Goal: Task Accomplishment & Management: Manage account settings

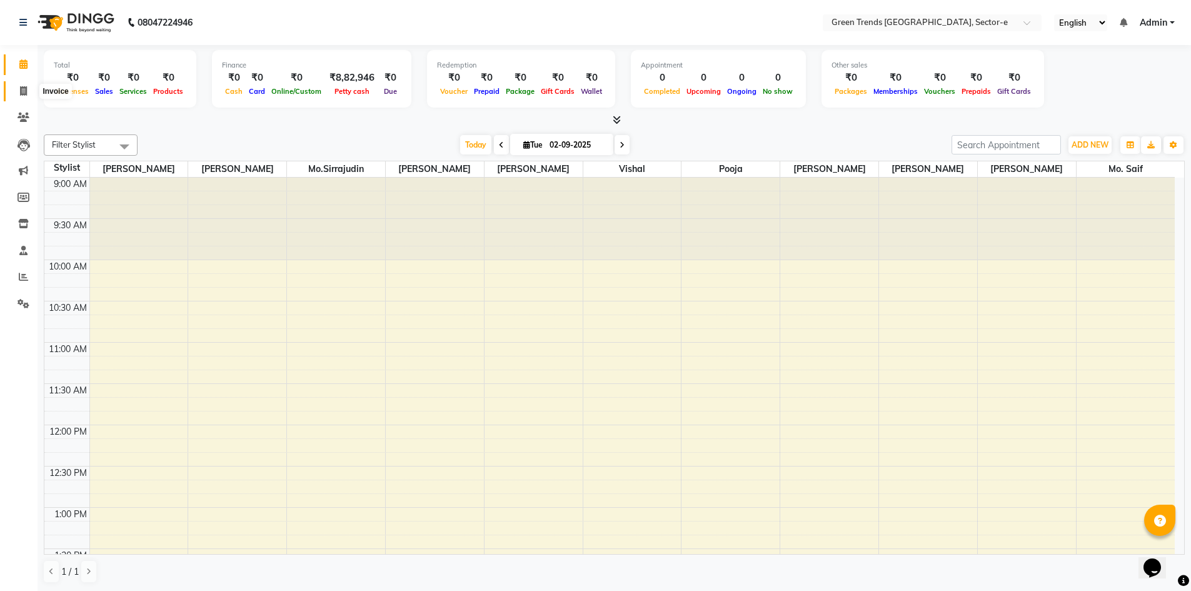
click at [23, 90] on icon at bounding box center [23, 90] width 7 height 9
select select "service"
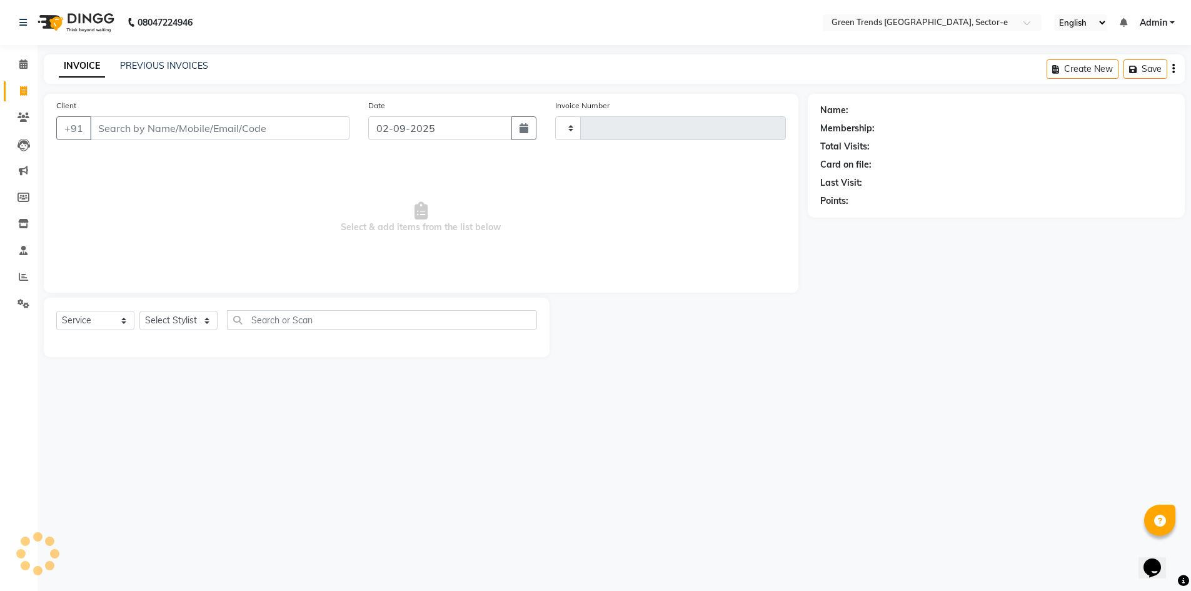
type input "1427"
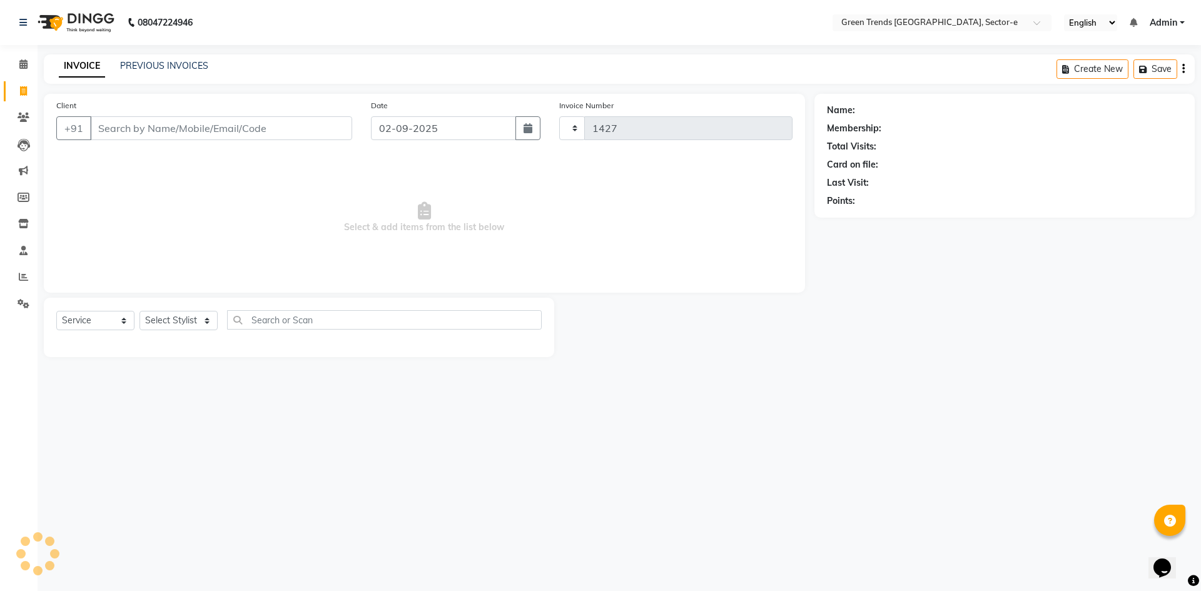
select select "7023"
click at [154, 61] on link "PREVIOUS INVOICES" at bounding box center [164, 65] width 88 height 11
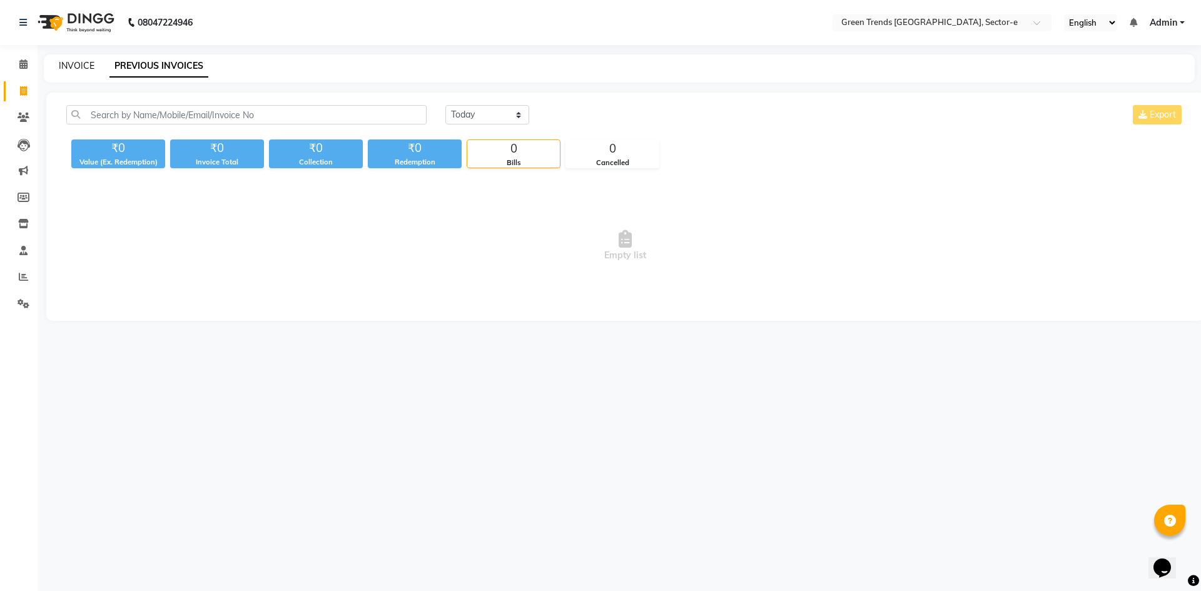
click at [69, 66] on link "INVOICE" at bounding box center [77, 65] width 36 height 11
select select "service"
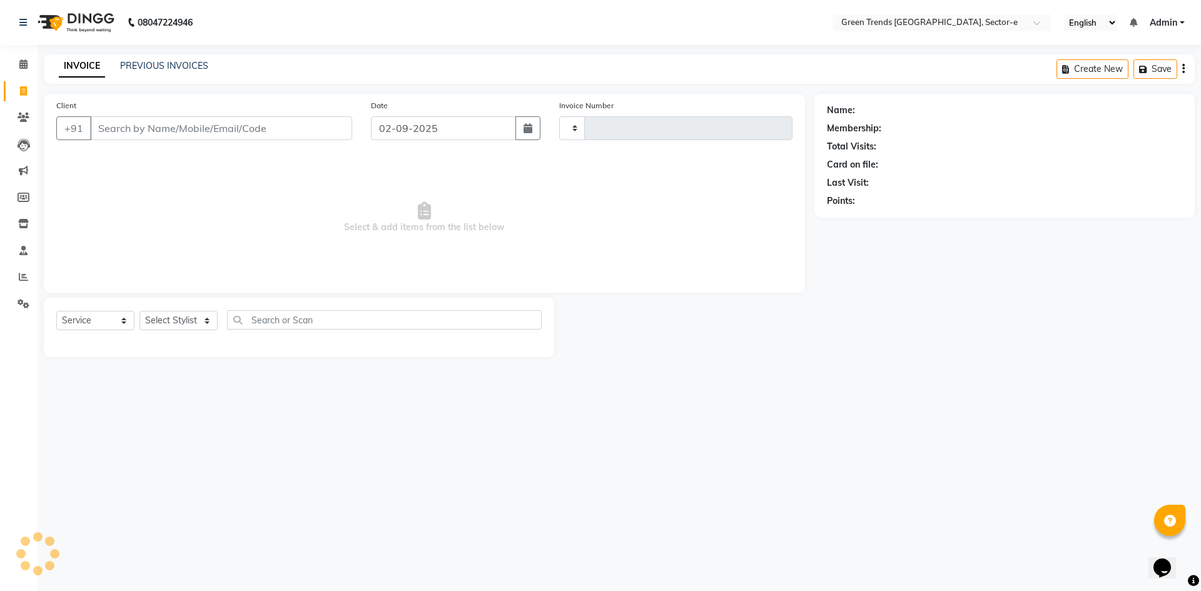
type input "1427"
select select "7023"
click at [154, 63] on link "PREVIOUS INVOICES" at bounding box center [164, 65] width 88 height 11
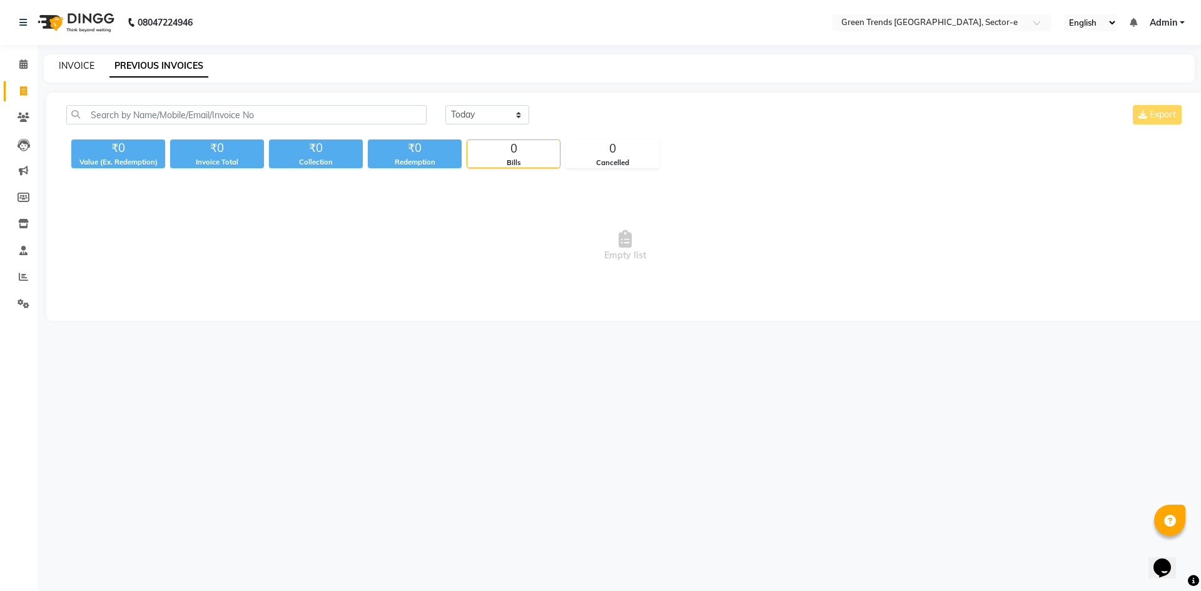
click at [74, 66] on link "INVOICE" at bounding box center [77, 65] width 36 height 11
select select "service"
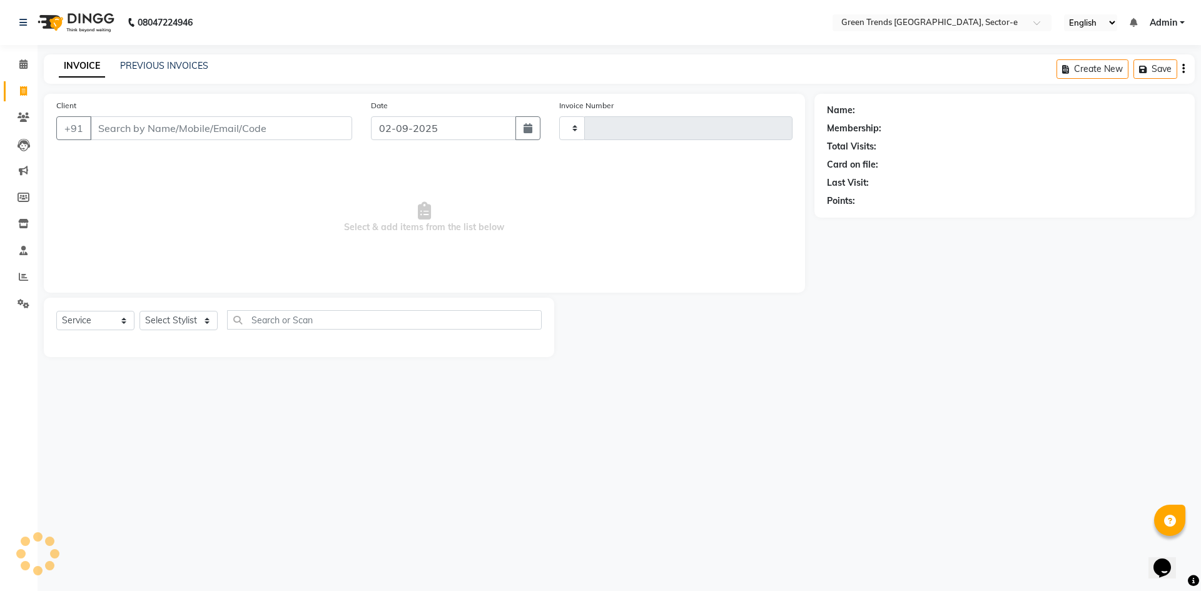
type input "1427"
select select "7023"
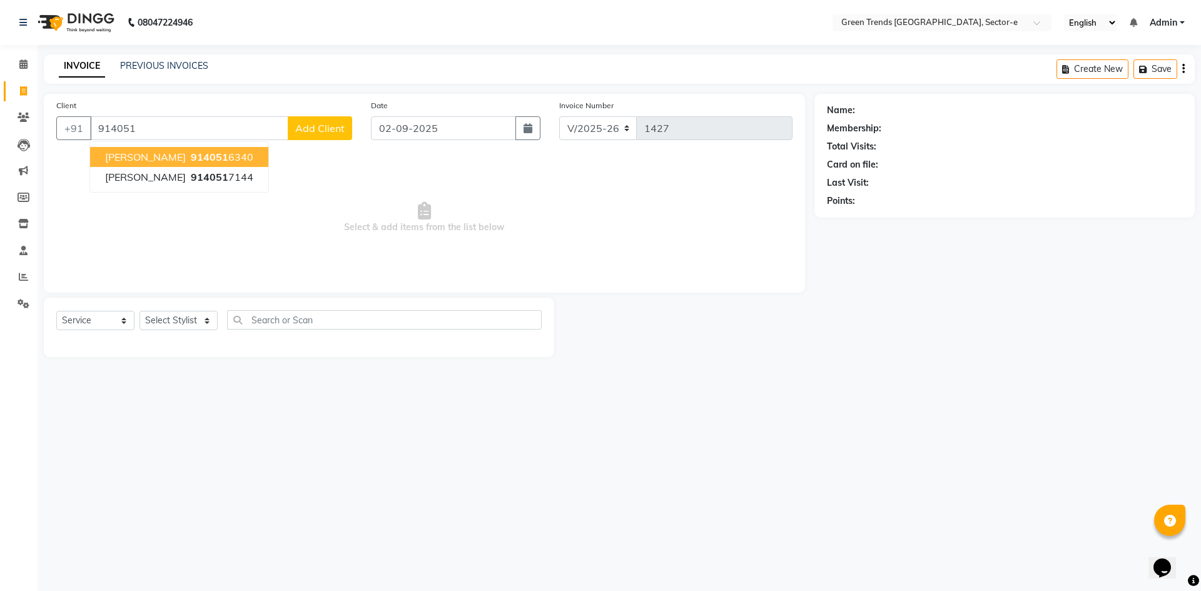
click at [145, 160] on span "[PERSON_NAME]" at bounding box center [145, 157] width 81 height 13
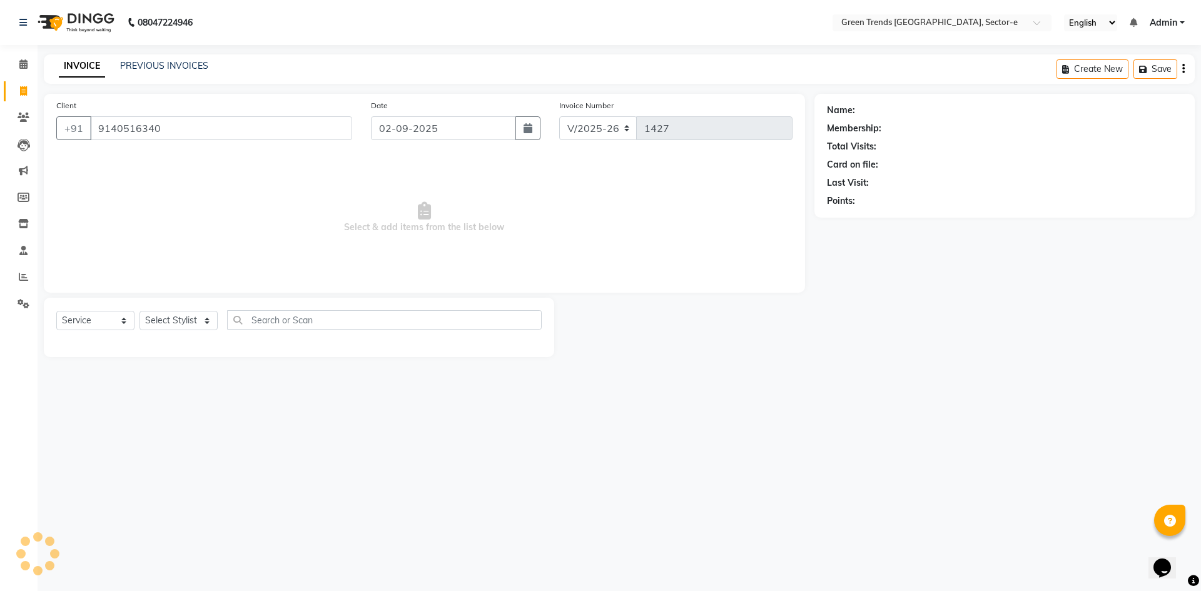
type input "9140516340"
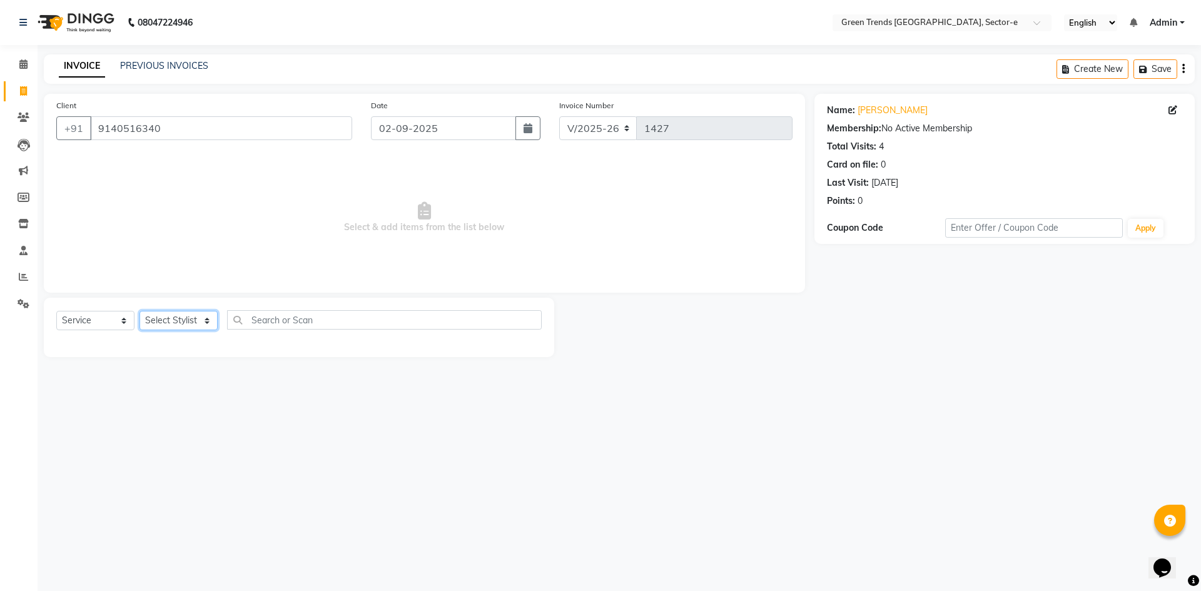
click at [207, 318] on select "Select Stylist [PERSON_NAME] [PERSON_NAME] Mo. [PERSON_NAME].[PERSON_NAME] [PER…" at bounding box center [178, 320] width 78 height 19
select select "62974"
click at [139, 311] on select "Select Stylist [PERSON_NAME] [PERSON_NAME] Mo. [PERSON_NAME].[PERSON_NAME] [PER…" at bounding box center [178, 320] width 78 height 19
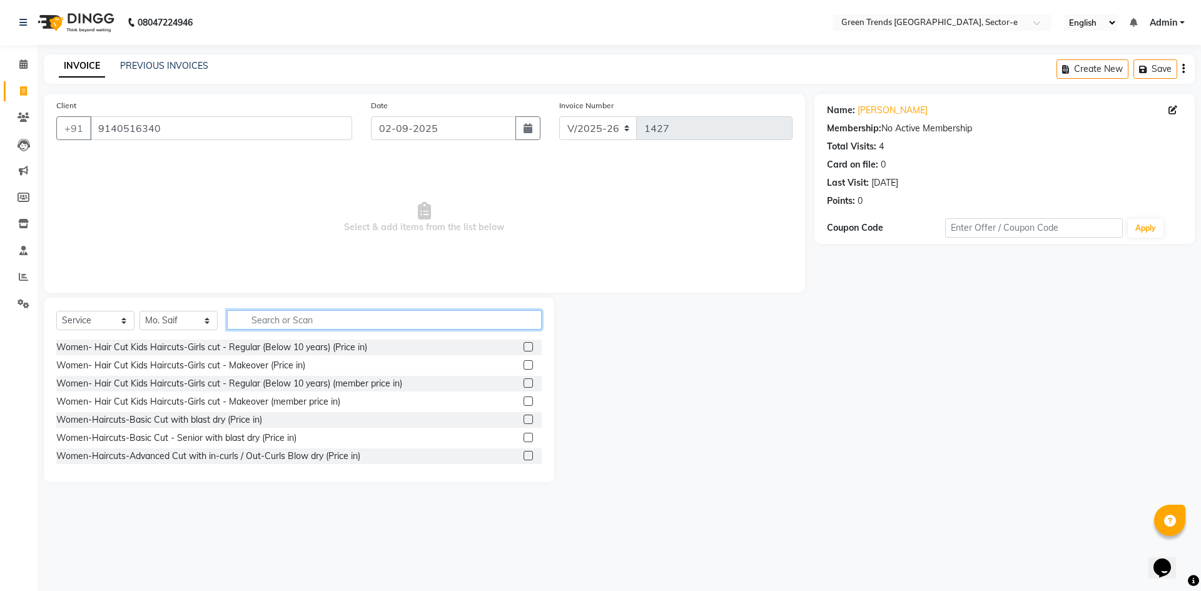
click at [264, 322] on input "text" at bounding box center [384, 319] width 315 height 19
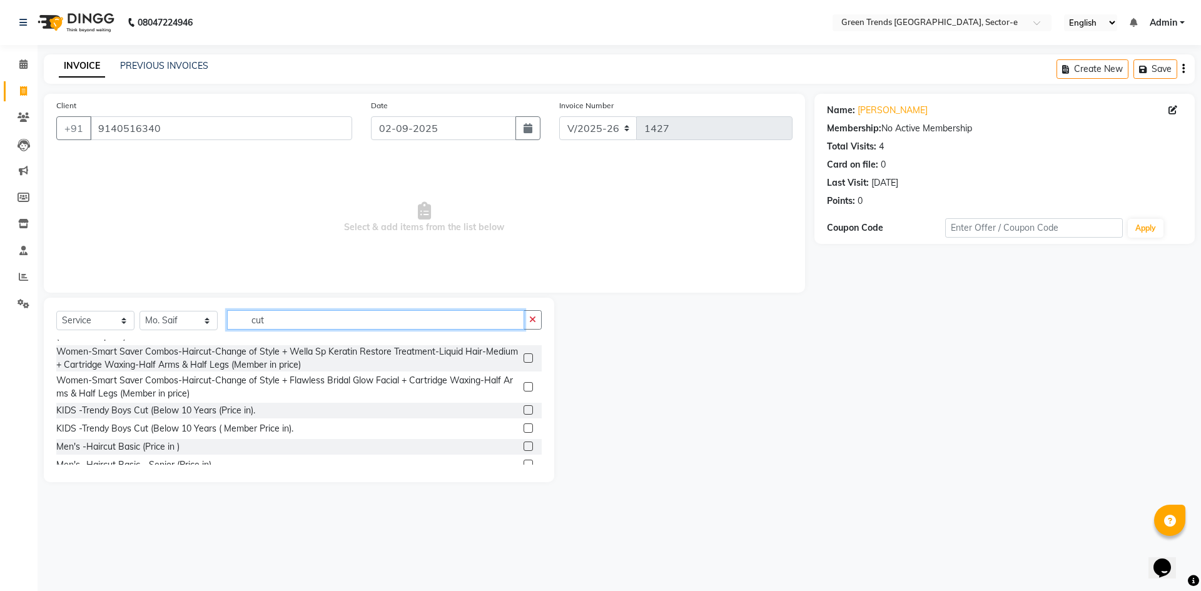
scroll to position [670, 0]
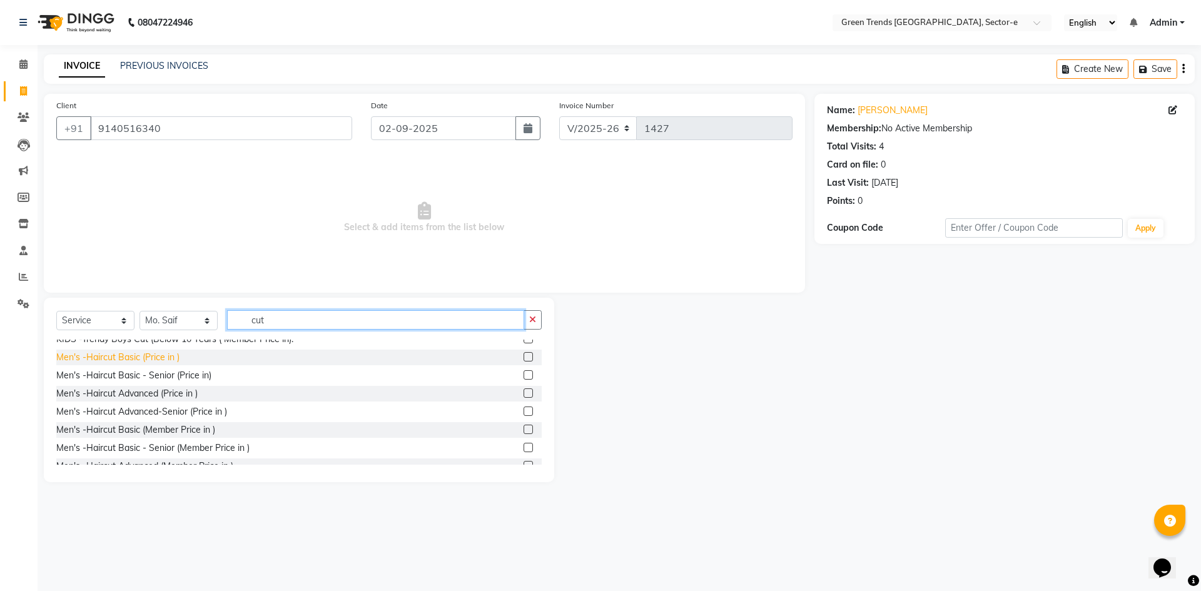
type input "cut"
click at [134, 364] on div "Men's -Haircut Basic (Price in )" at bounding box center [117, 357] width 123 height 13
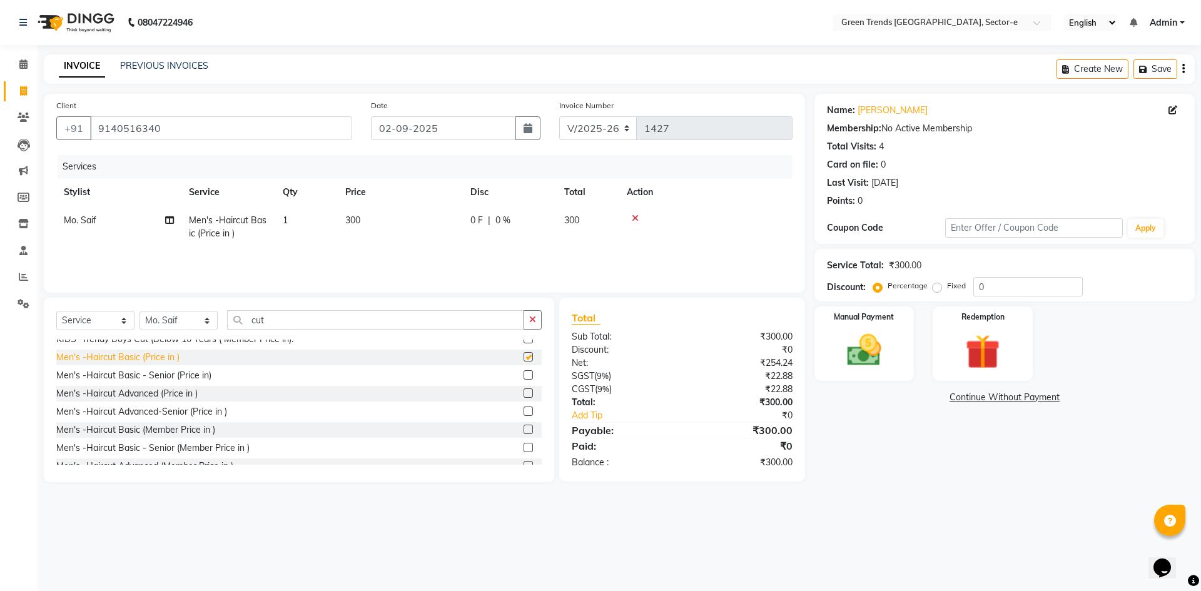
checkbox input "false"
click at [481, 213] on td "0 F | 0 %" at bounding box center [510, 226] width 94 height 41
select select "62974"
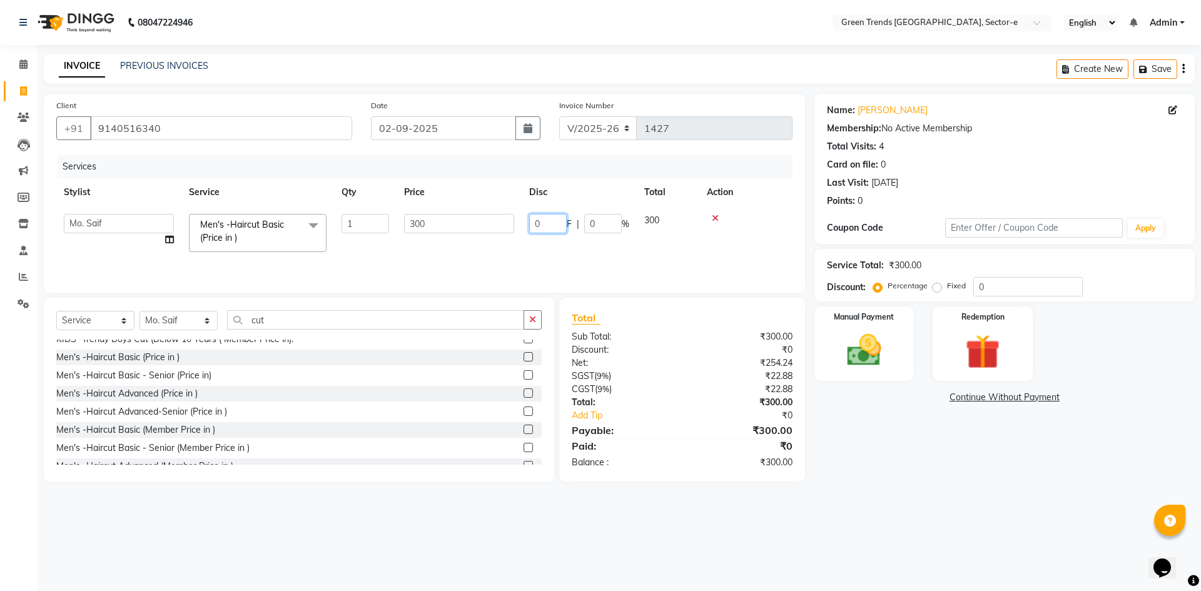
drag, startPoint x: 543, startPoint y: 224, endPoint x: 506, endPoint y: 230, distance: 37.9
click at [506, 230] on tr "[PERSON_NAME] [PERSON_NAME] Mo. [PERSON_NAME].[PERSON_NAME] [PERSON_NAME] Pooja…" at bounding box center [424, 232] width 736 height 53
type input "50"
click at [527, 255] on div "Services Stylist Service Qty Price Disc Total Action [PERSON_NAME] [PERSON_NAME…" at bounding box center [424, 217] width 736 height 125
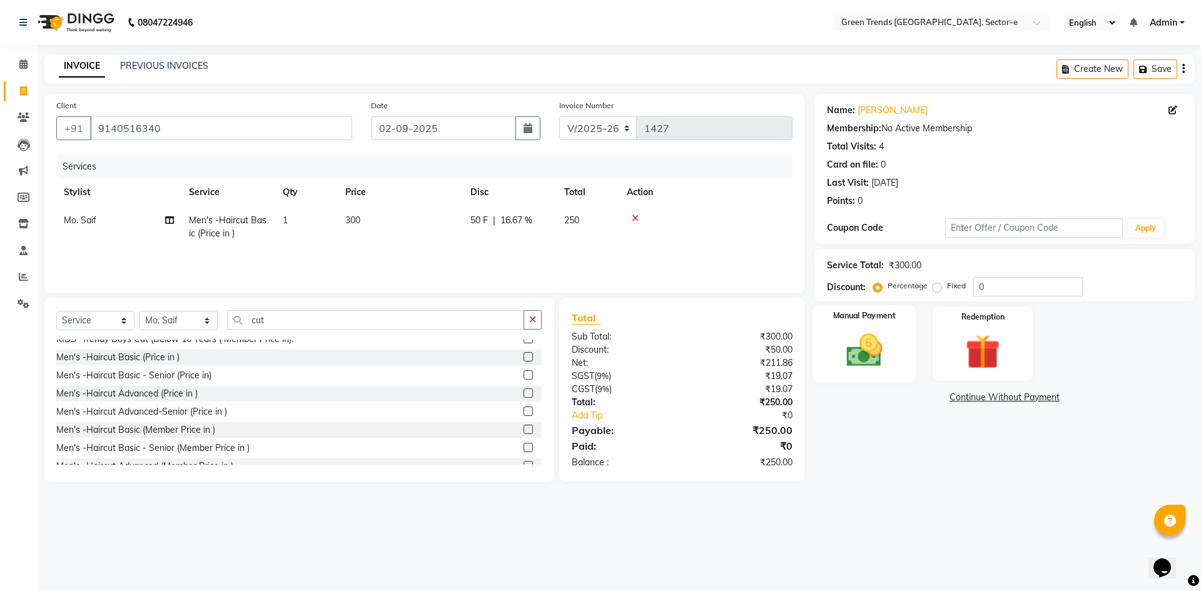
click at [852, 342] on img at bounding box center [864, 350] width 58 height 41
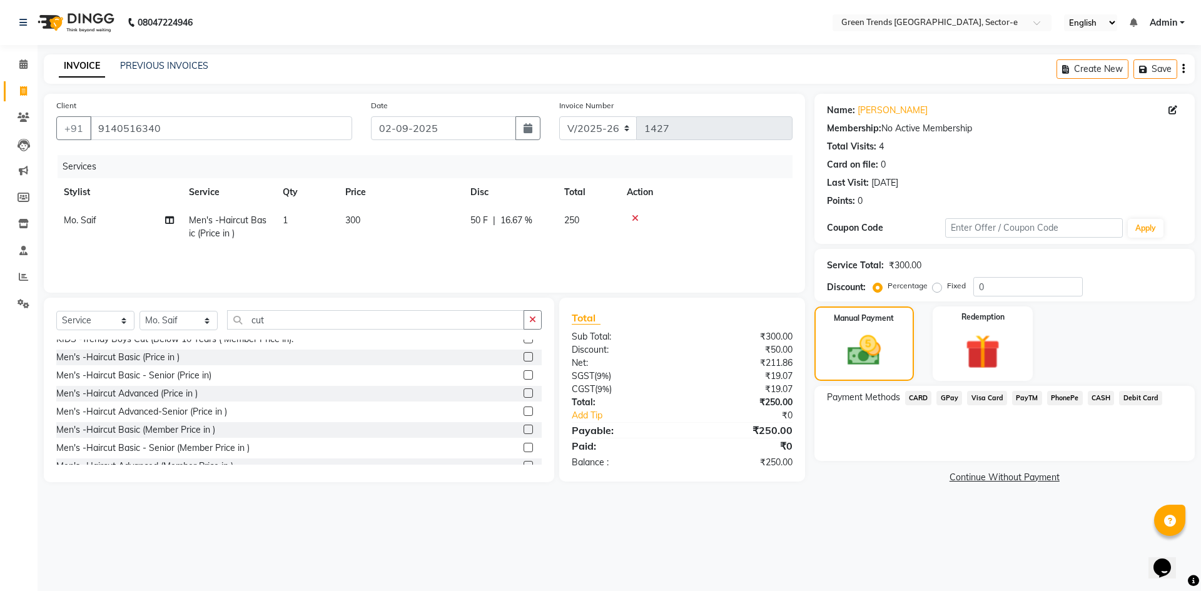
click at [948, 397] on span "GPay" at bounding box center [949, 398] width 26 height 14
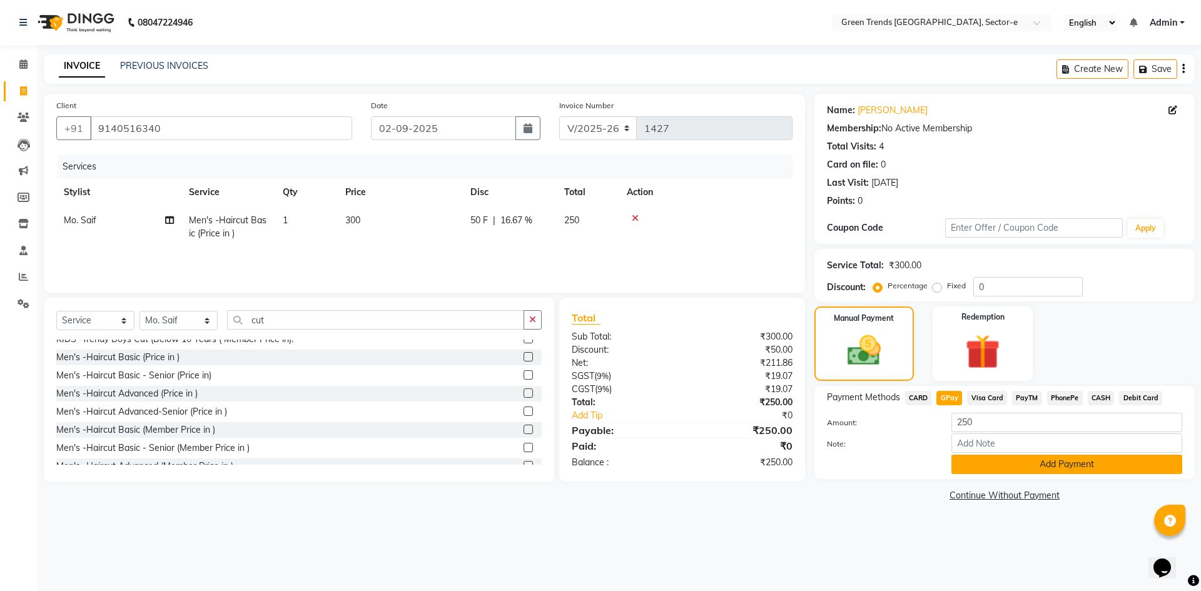
click at [1006, 463] on button "Add Payment" at bounding box center [1066, 464] width 231 height 19
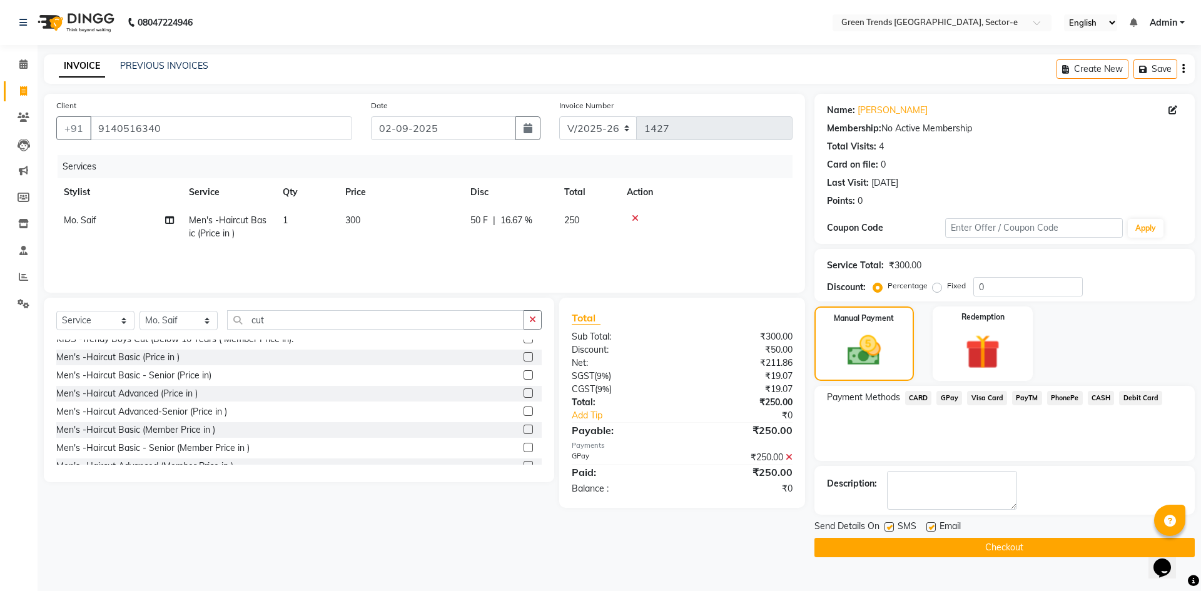
click at [888, 527] on label at bounding box center [888, 526] width 9 height 9
click at [888, 527] on input "checkbox" at bounding box center [888, 527] width 8 height 8
checkbox input "false"
click at [932, 525] on label at bounding box center [930, 526] width 9 height 9
click at [932, 525] on input "checkbox" at bounding box center [930, 527] width 8 height 8
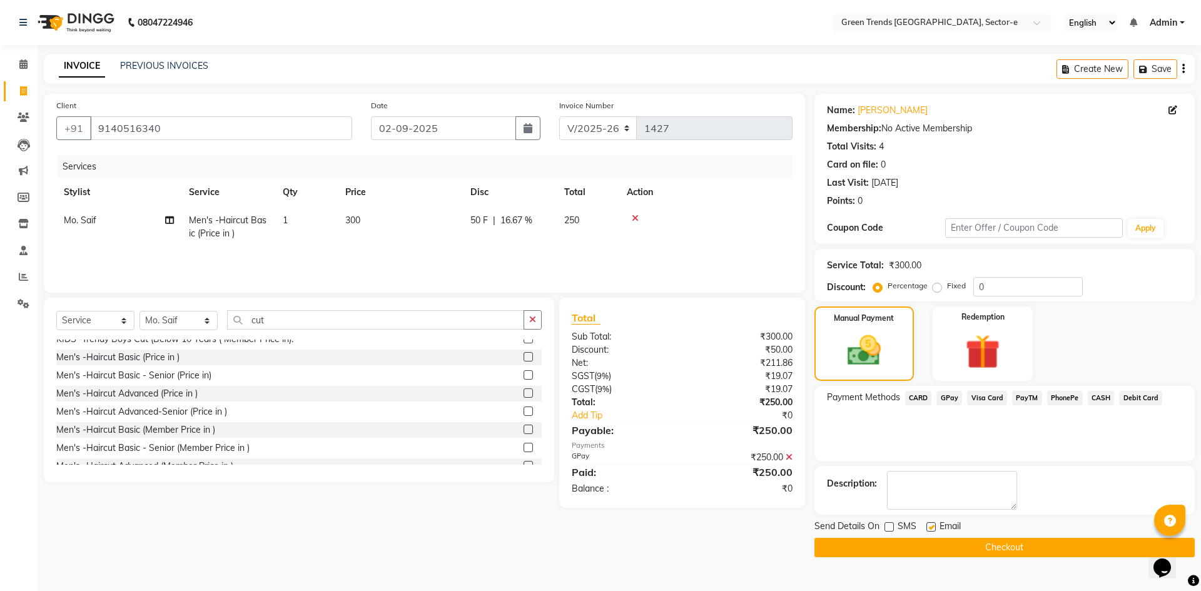
checkbox input "false"
click at [931, 538] on button "Checkout" at bounding box center [1004, 547] width 380 height 19
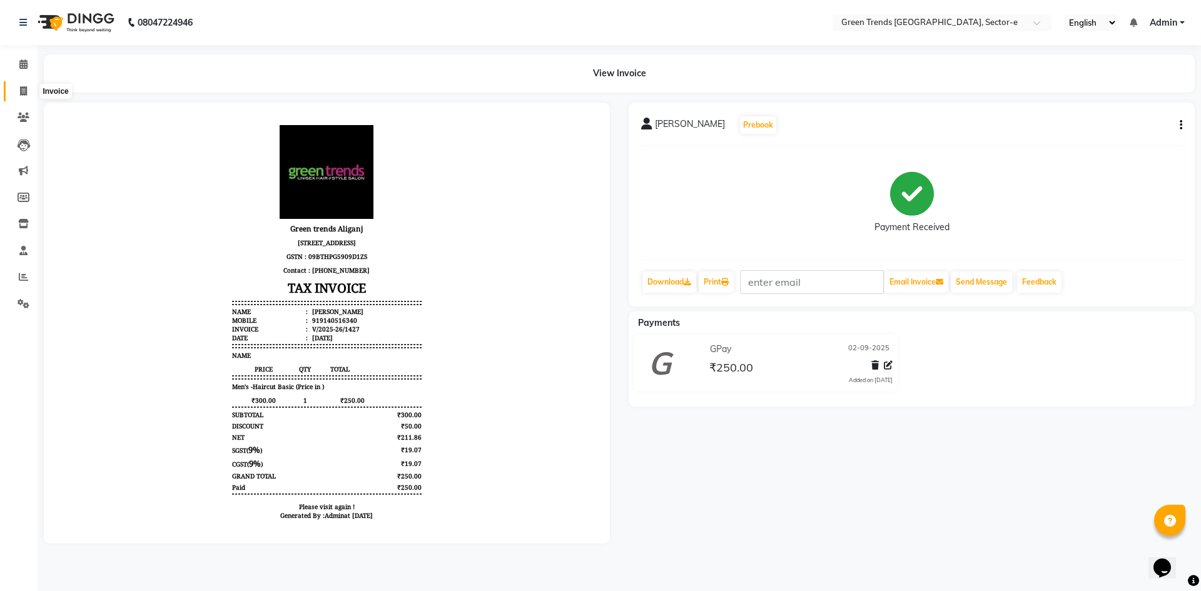
click at [23, 89] on icon at bounding box center [23, 90] width 7 height 9
select select "service"
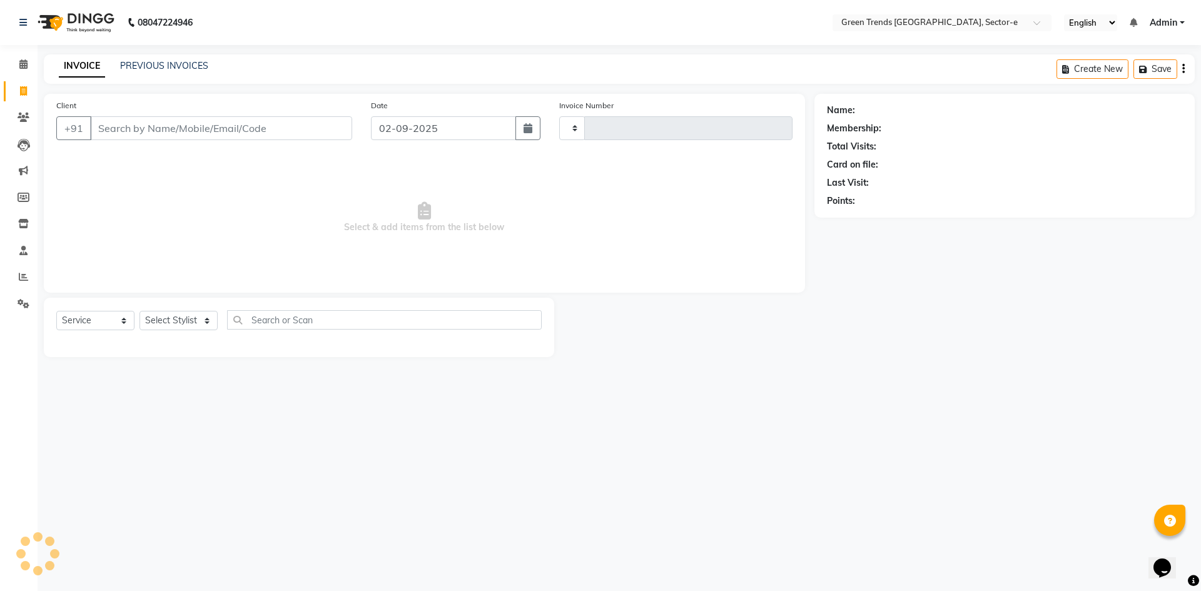
type input "1428"
select select "7023"
type input "8652222270"
click at [328, 130] on span "Add Client" at bounding box center [319, 128] width 49 height 13
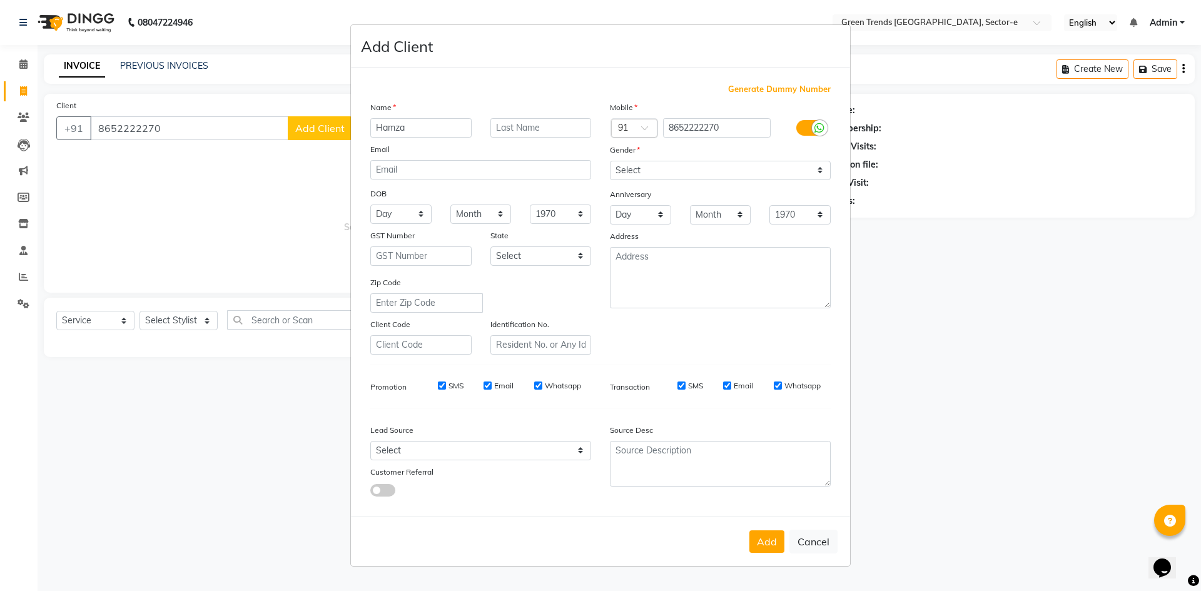
type input "Hamza"
drag, startPoint x: 821, startPoint y: 172, endPoint x: 792, endPoint y: 173, distance: 28.8
click at [821, 171] on select "Select [DEMOGRAPHIC_DATA] [DEMOGRAPHIC_DATA] Other Prefer Not To Say" at bounding box center [720, 170] width 221 height 19
select select "[DEMOGRAPHIC_DATA]"
click at [610, 161] on select "Select [DEMOGRAPHIC_DATA] [DEMOGRAPHIC_DATA] Other Prefer Not To Say" at bounding box center [720, 170] width 221 height 19
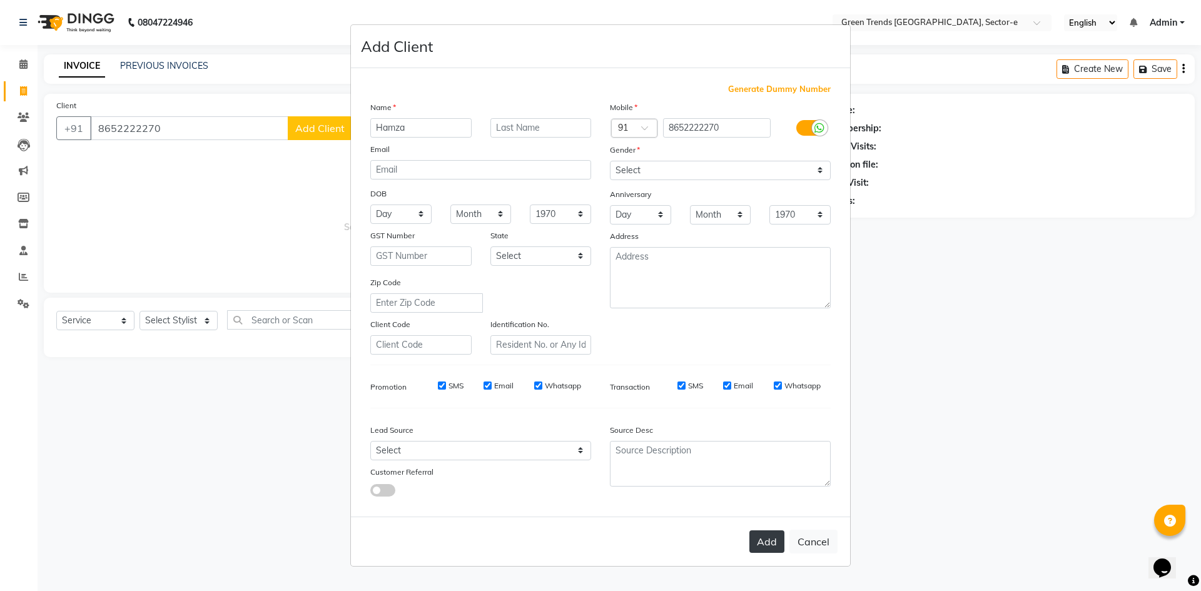
click at [774, 541] on button "Add" at bounding box center [766, 541] width 35 height 23
select select
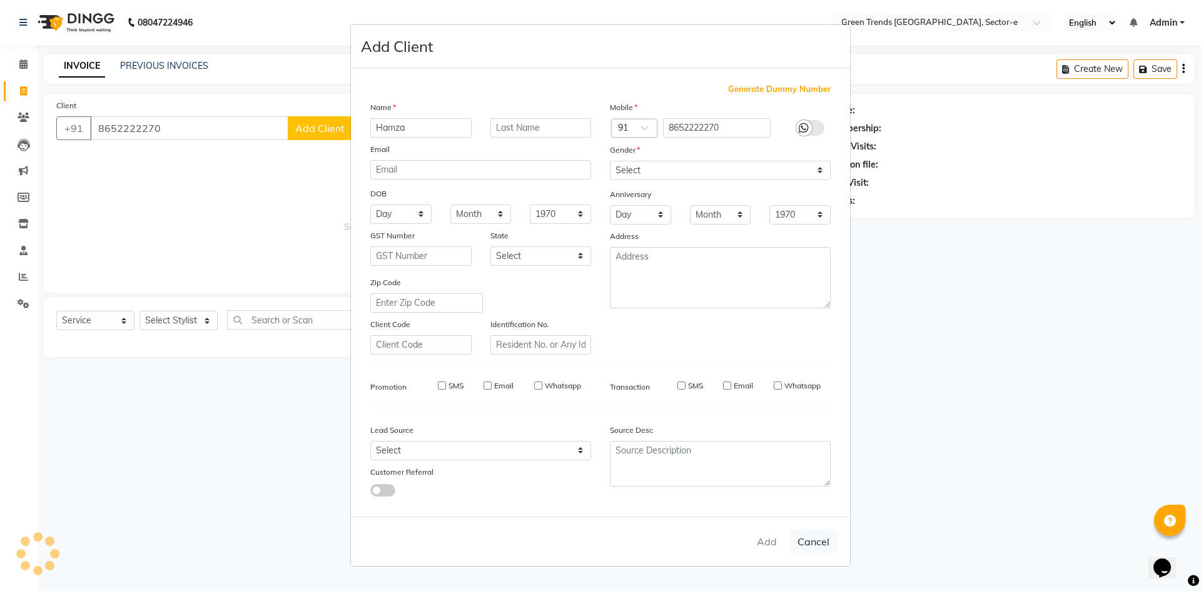
select select
checkbox input "false"
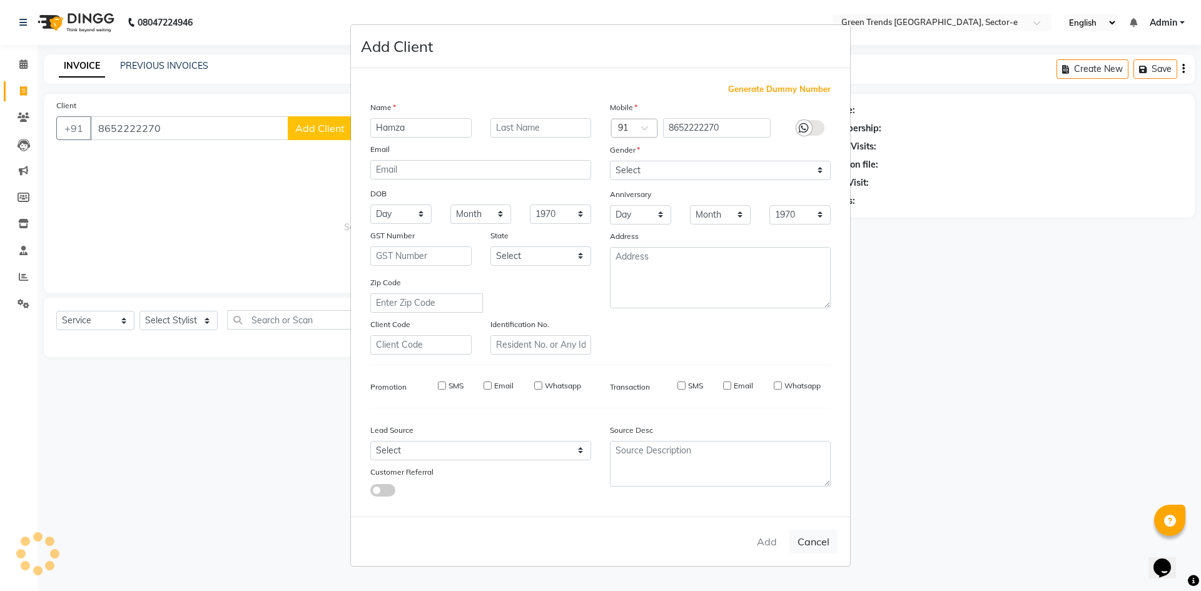
checkbox input "false"
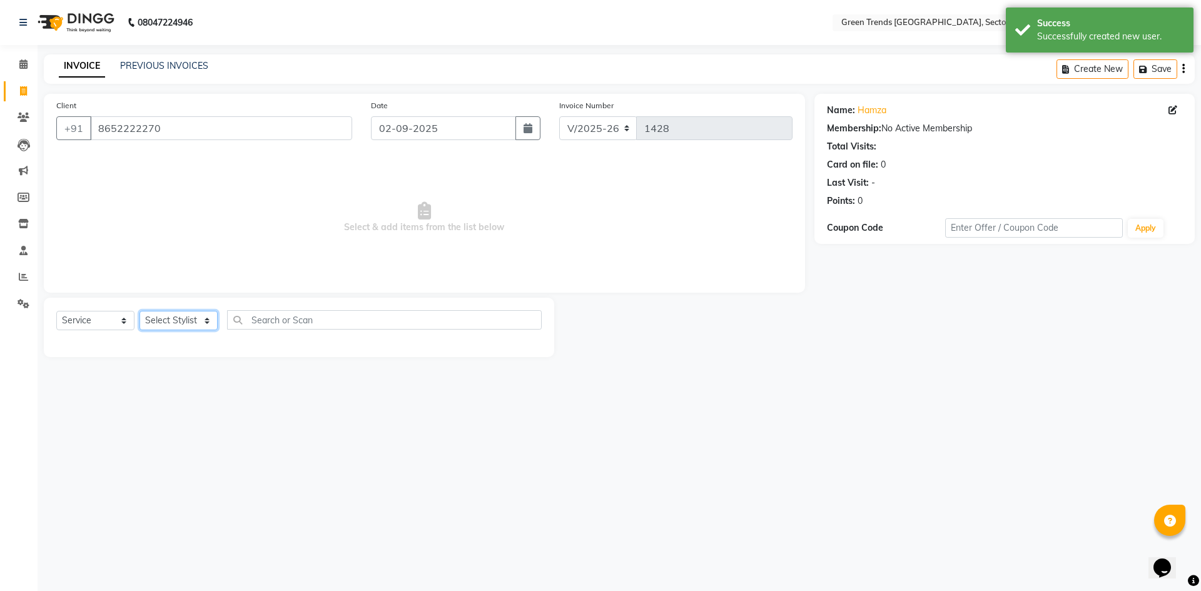
click at [202, 318] on select "Select Stylist [PERSON_NAME] [PERSON_NAME] Mo. [PERSON_NAME].[PERSON_NAME] [PER…" at bounding box center [178, 320] width 78 height 19
select select "58750"
click at [139, 311] on select "Select Stylist [PERSON_NAME] [PERSON_NAME] Mo. [PERSON_NAME].[PERSON_NAME] [PER…" at bounding box center [178, 320] width 78 height 19
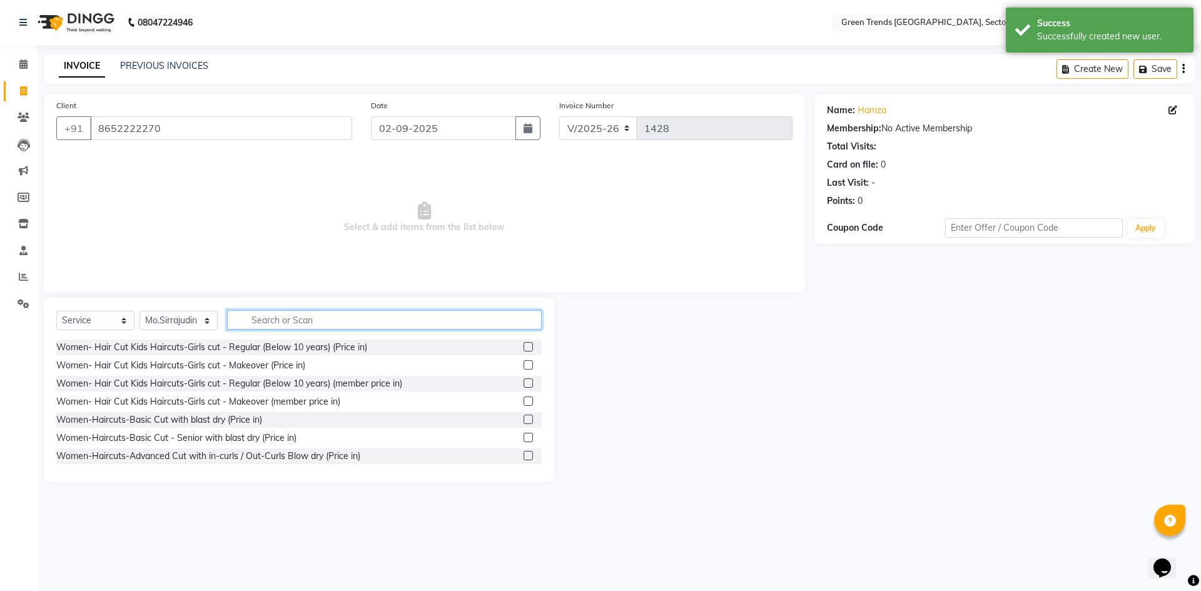
click at [253, 320] on input "text" at bounding box center [384, 319] width 315 height 19
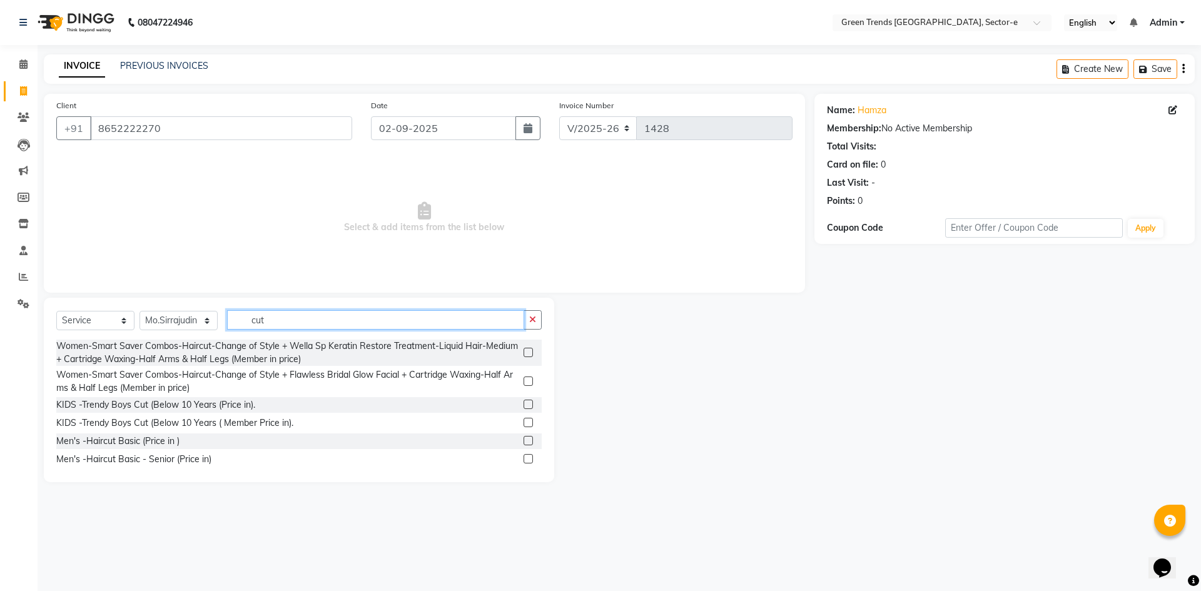
scroll to position [610, 0]
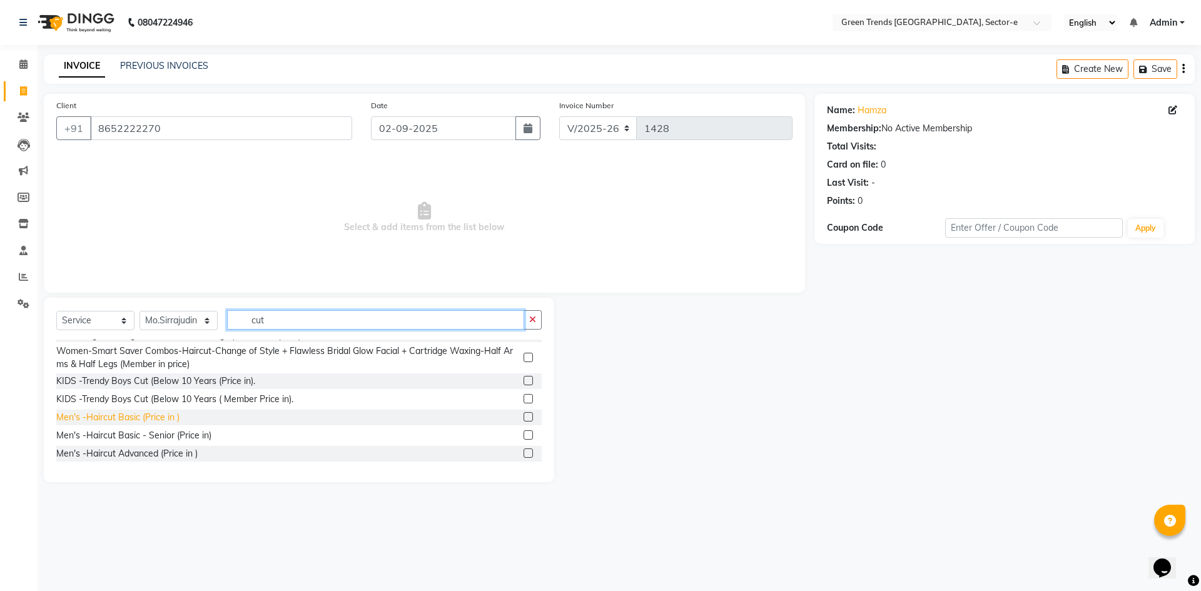
type input "cut"
click at [126, 424] on div "Men's -Haircut Basic (Price in )" at bounding box center [117, 417] width 123 height 13
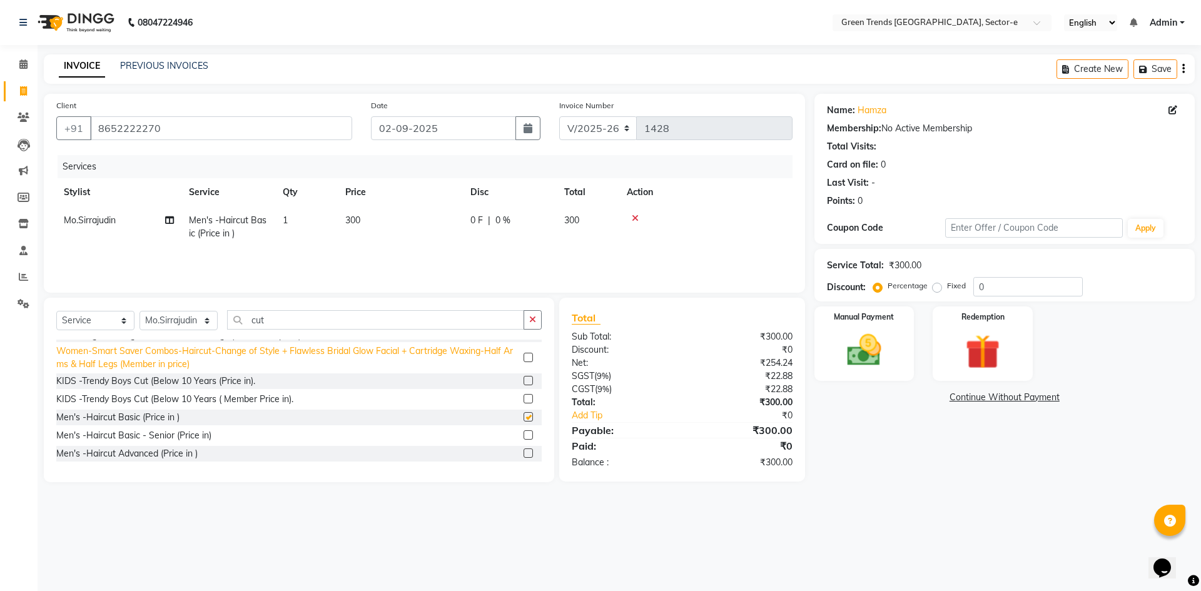
checkbox input "false"
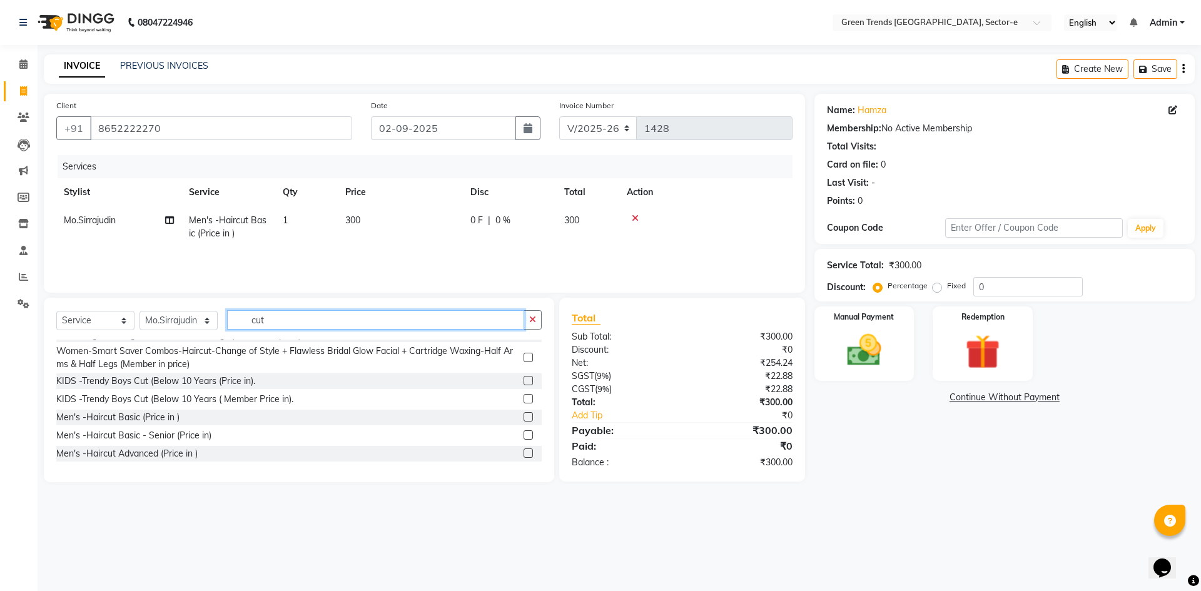
drag, startPoint x: 278, startPoint y: 320, endPoint x: 236, endPoint y: 327, distance: 43.2
click at [236, 327] on input "cut" at bounding box center [375, 319] width 297 height 19
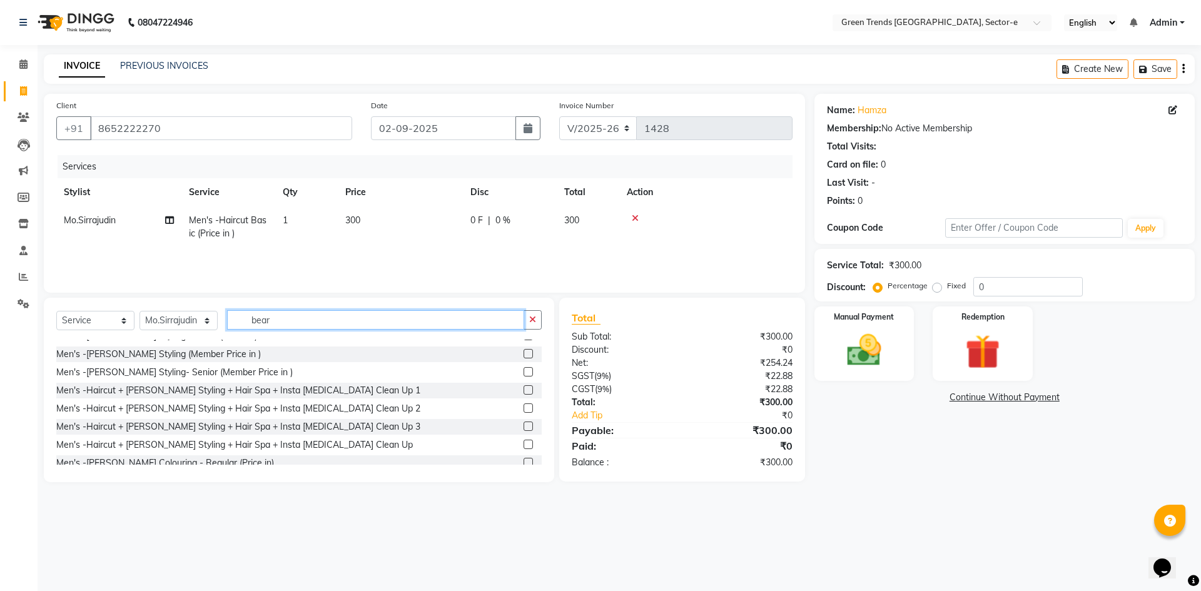
scroll to position [0, 0]
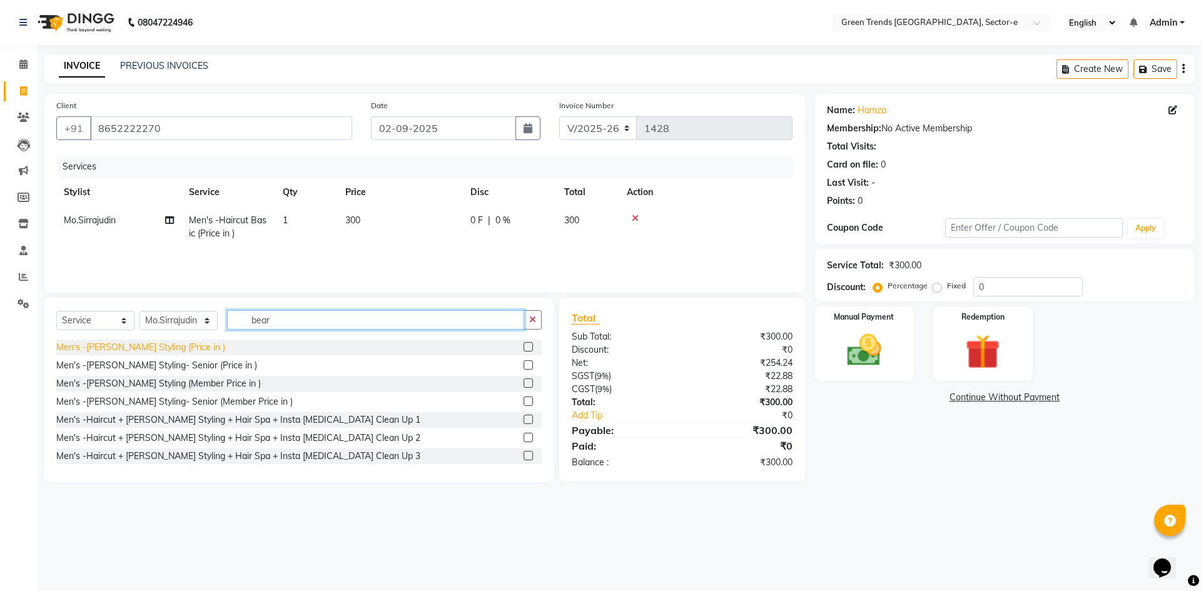
type input "bear"
click at [165, 346] on div "Men's -[PERSON_NAME] Styling (Price in )" at bounding box center [140, 347] width 169 height 13
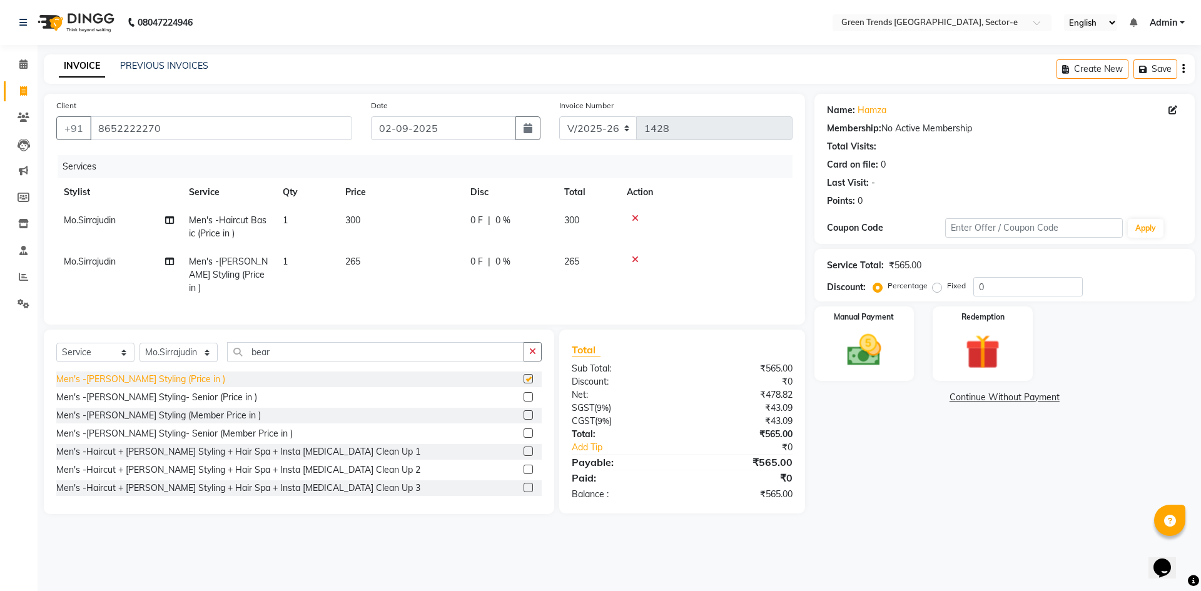
checkbox input "false"
drag, startPoint x: 290, startPoint y: 347, endPoint x: 235, endPoint y: 355, distance: 55.5
click at [235, 355] on input "bear" at bounding box center [375, 351] width 297 height 19
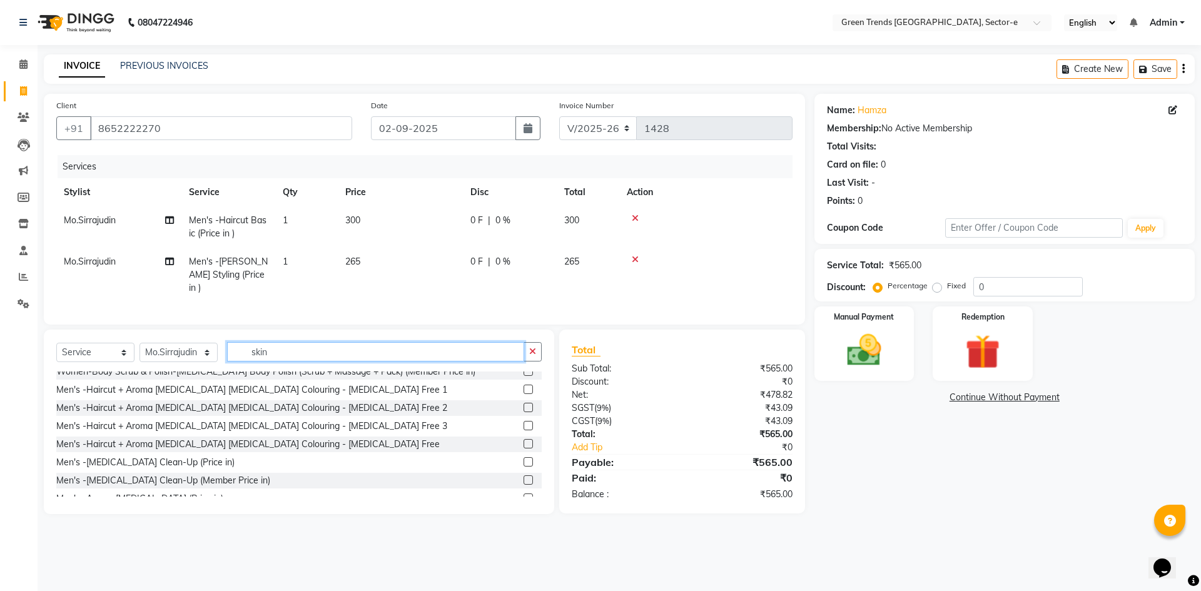
scroll to position [553, 0]
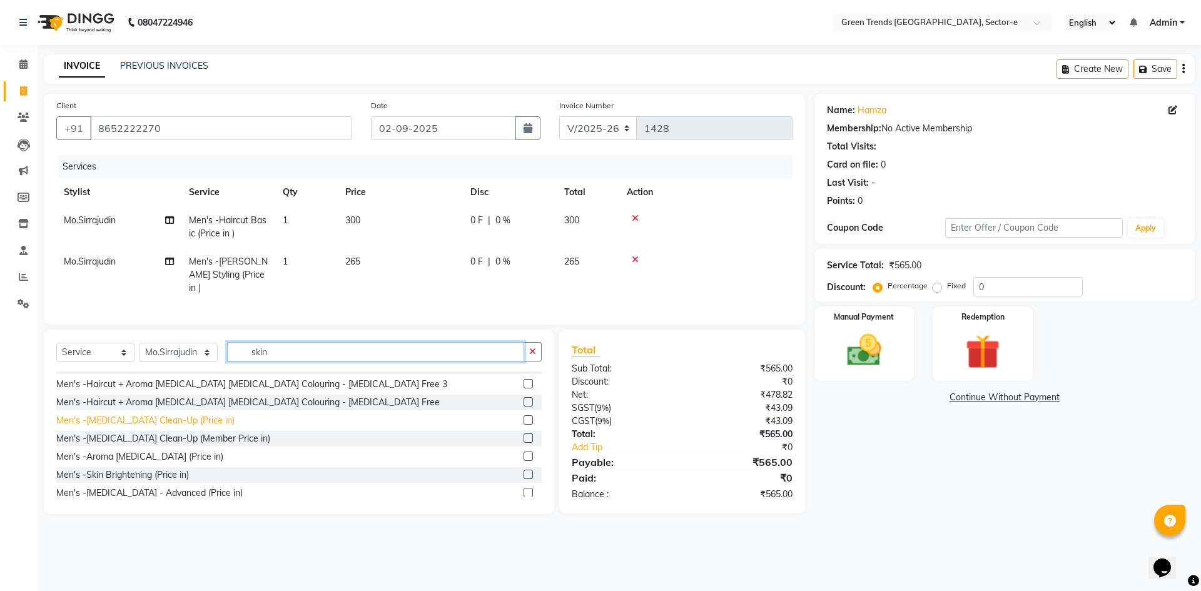
type input "skin"
click at [155, 417] on div "Men's -[MEDICAL_DATA] Clean-Up (Price in)" at bounding box center [145, 420] width 178 height 13
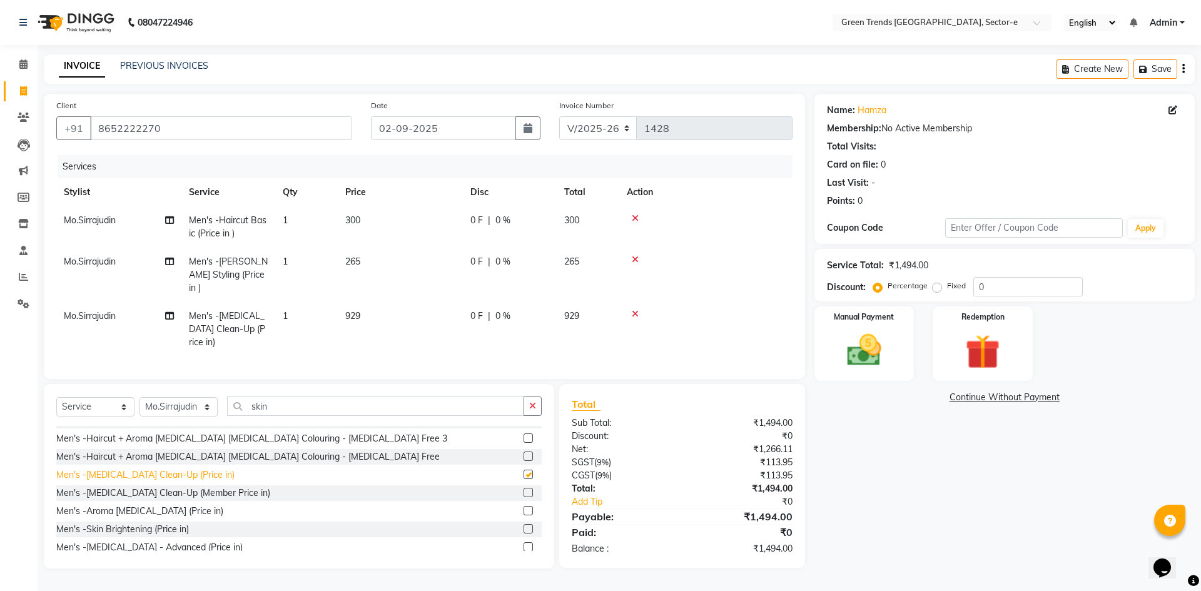
checkbox input "false"
click at [477, 222] on span "0 F" at bounding box center [476, 220] width 13 height 13
select select "58750"
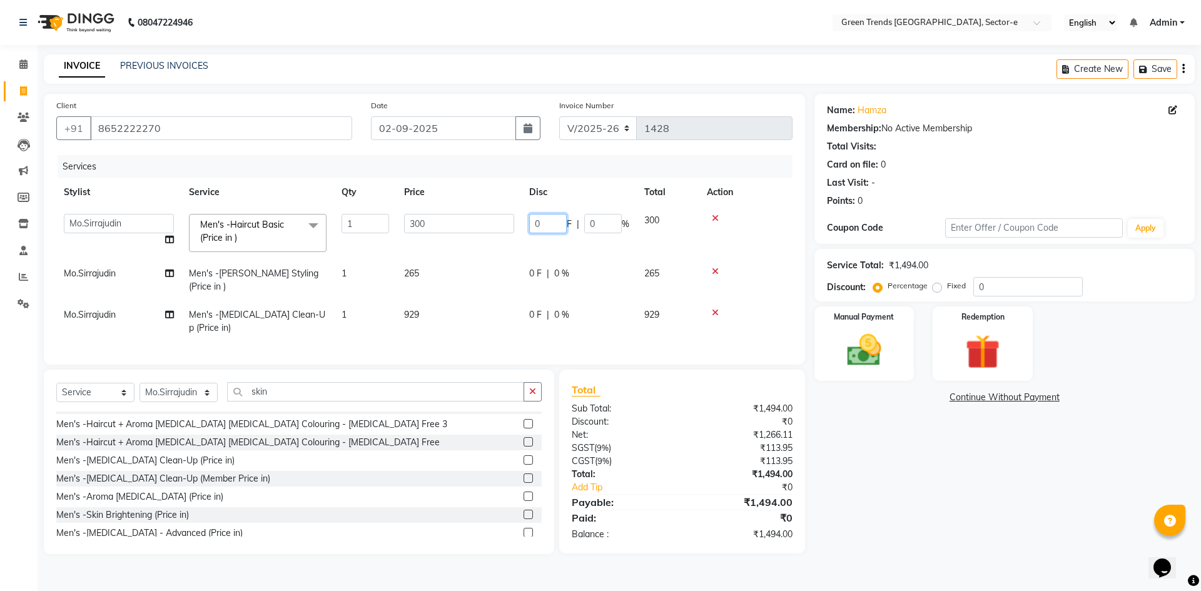
drag, startPoint x: 550, startPoint y: 220, endPoint x: 524, endPoint y: 225, distance: 26.7
click at [526, 226] on td "0 F | 0 %" at bounding box center [579, 232] width 115 height 53
type input "50"
click at [535, 275] on td "0 F | 0 %" at bounding box center [579, 280] width 115 height 41
select select "58750"
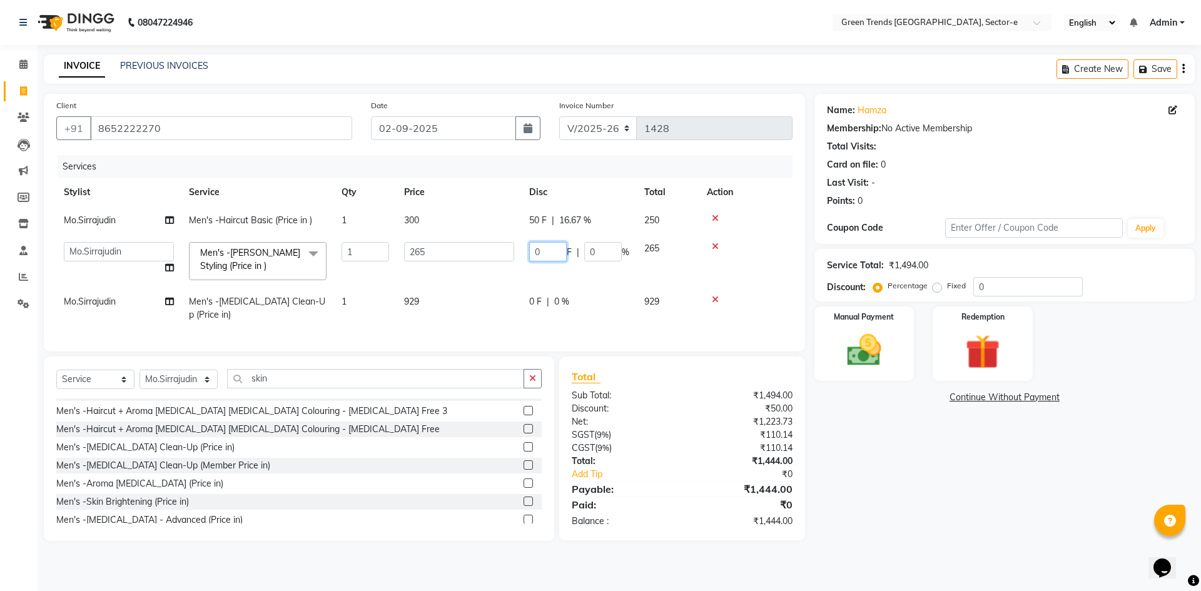
drag, startPoint x: 545, startPoint y: 255, endPoint x: 526, endPoint y: 250, distance: 19.6
click at [526, 250] on td "0 F | 0 %" at bounding box center [579, 261] width 115 height 53
type input "45"
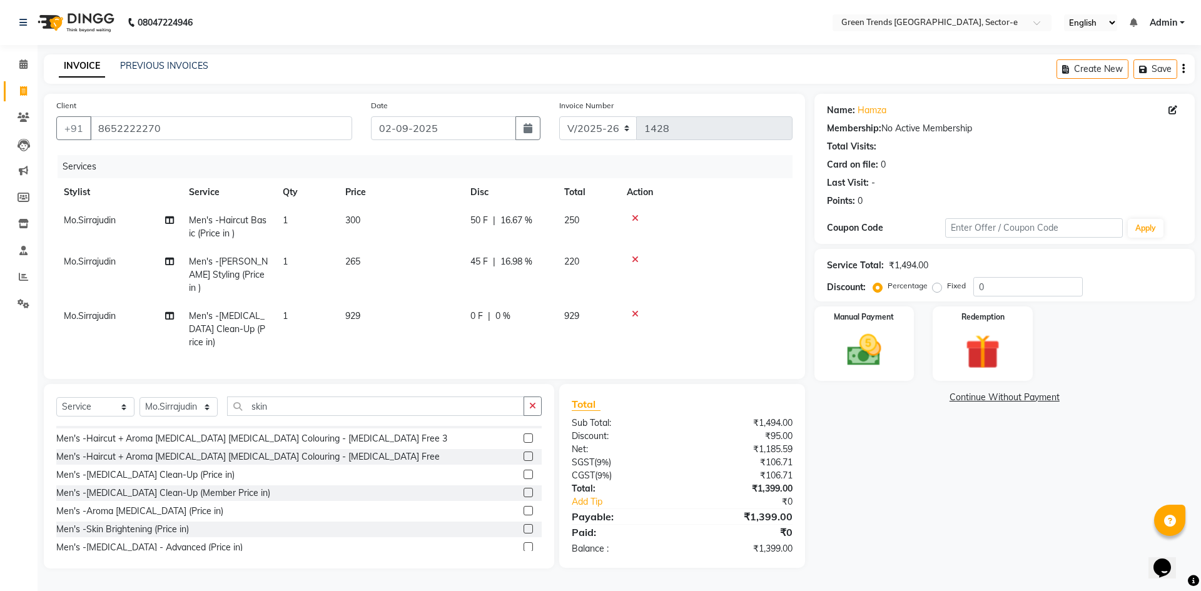
click at [538, 310] on div "0 F | 0 %" at bounding box center [509, 316] width 79 height 13
select select "58750"
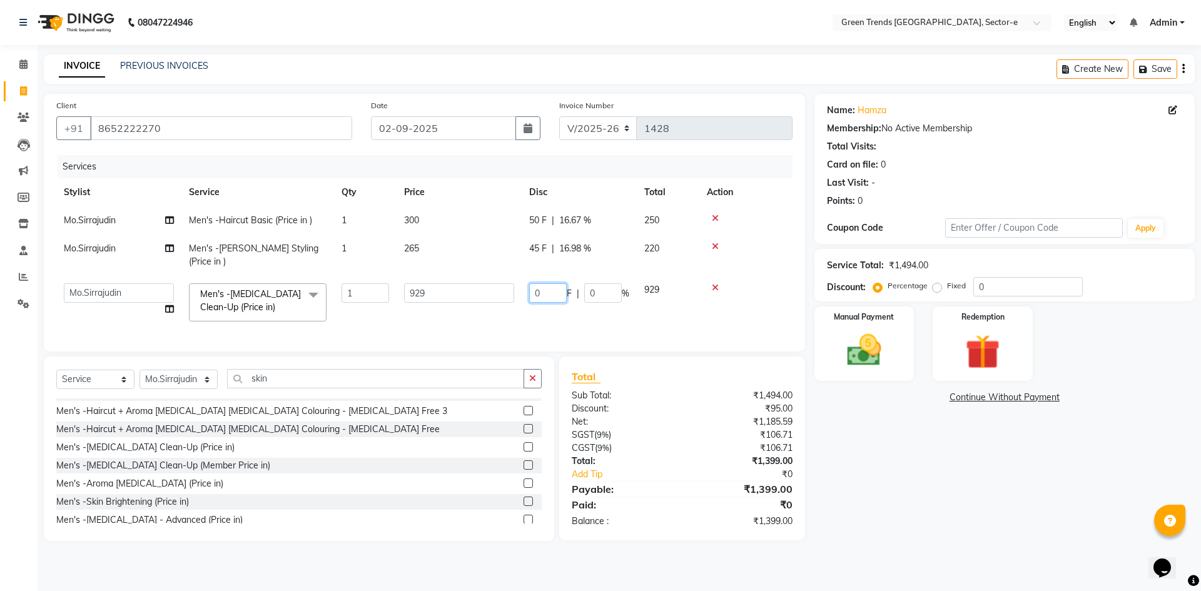
drag, startPoint x: 560, startPoint y: 282, endPoint x: 528, endPoint y: 281, distance: 31.9
click at [528, 281] on td "0 F | 0 %" at bounding box center [579, 302] width 115 height 53
type input "160"
click at [522, 306] on td "160 F | 0 %" at bounding box center [579, 302] width 115 height 53
select select "58750"
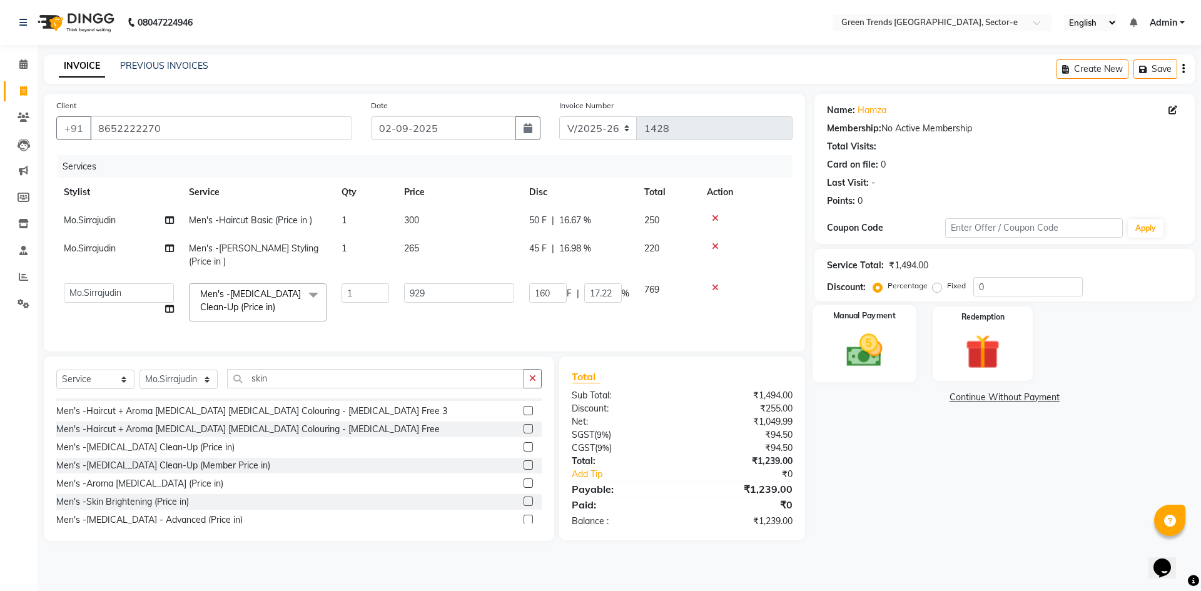
click at [841, 353] on img at bounding box center [864, 350] width 58 height 41
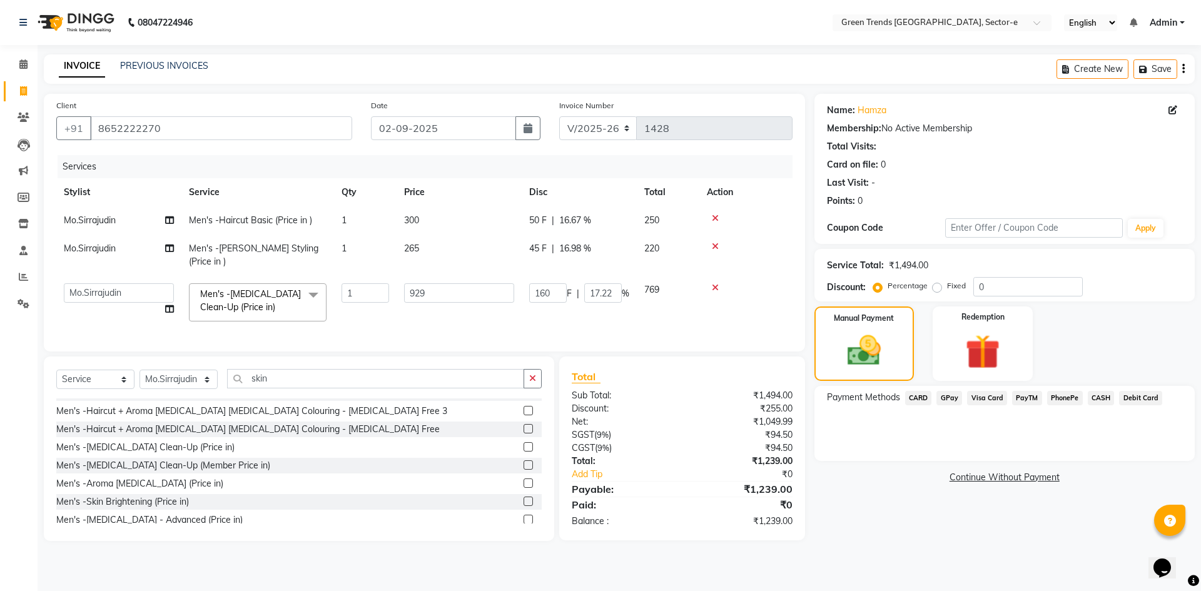
click at [949, 401] on span "GPay" at bounding box center [949, 398] width 26 height 14
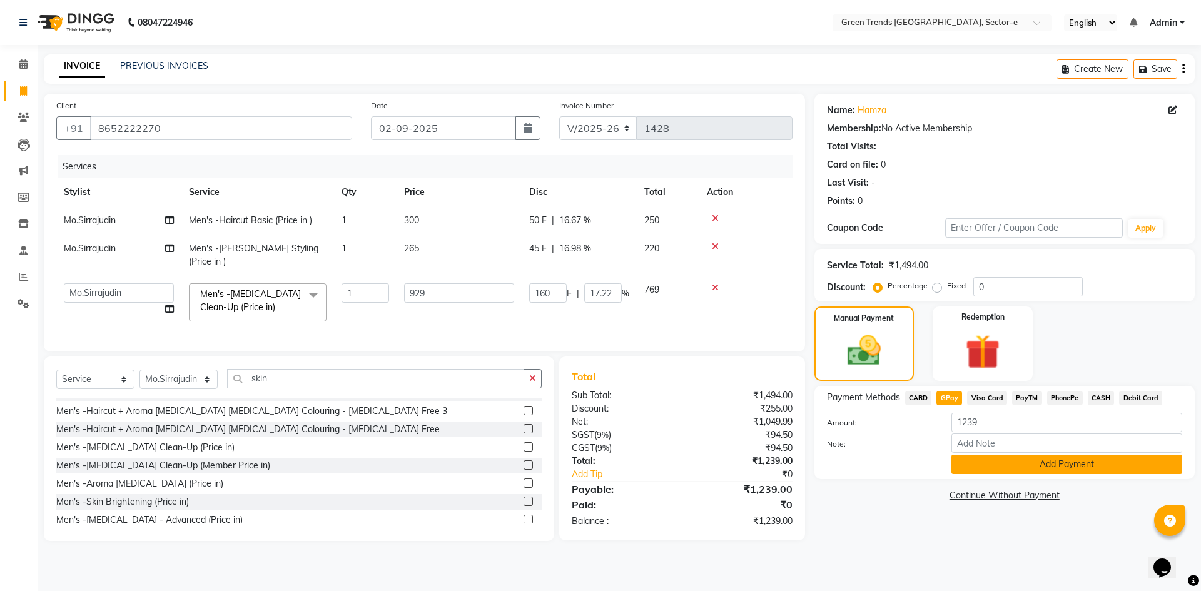
click at [994, 455] on button "Add Payment" at bounding box center [1066, 464] width 231 height 19
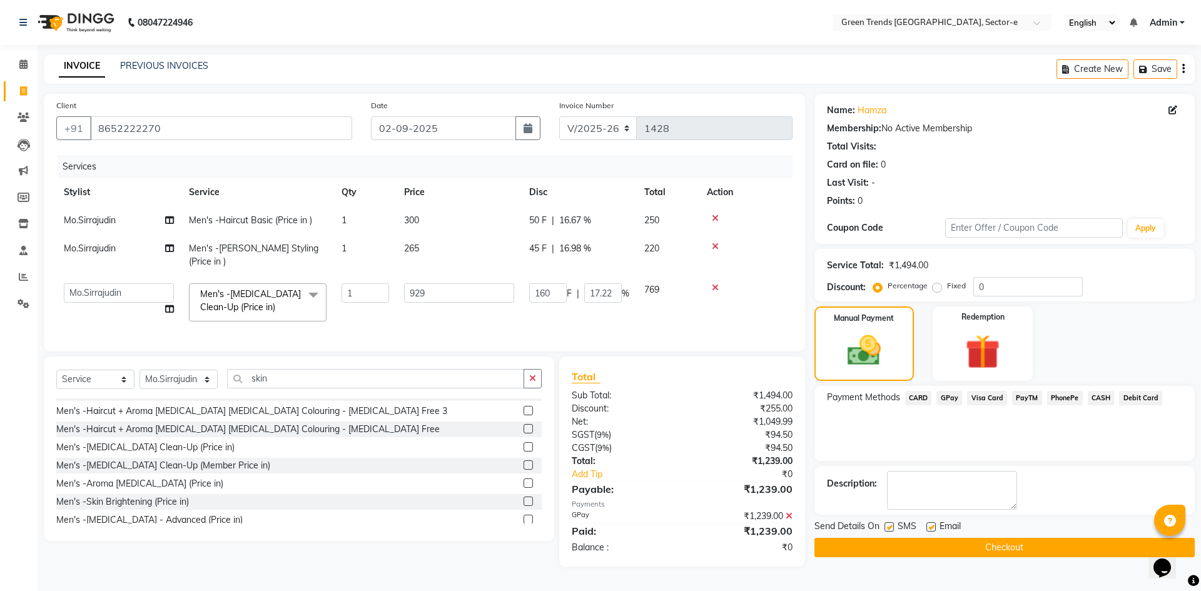
click at [889, 526] on label at bounding box center [888, 526] width 9 height 9
click at [889, 526] on input "checkbox" at bounding box center [888, 527] width 8 height 8
checkbox input "false"
drag, startPoint x: 931, startPoint y: 527, endPoint x: 929, endPoint y: 536, distance: 9.6
click at [929, 528] on label at bounding box center [930, 526] width 9 height 9
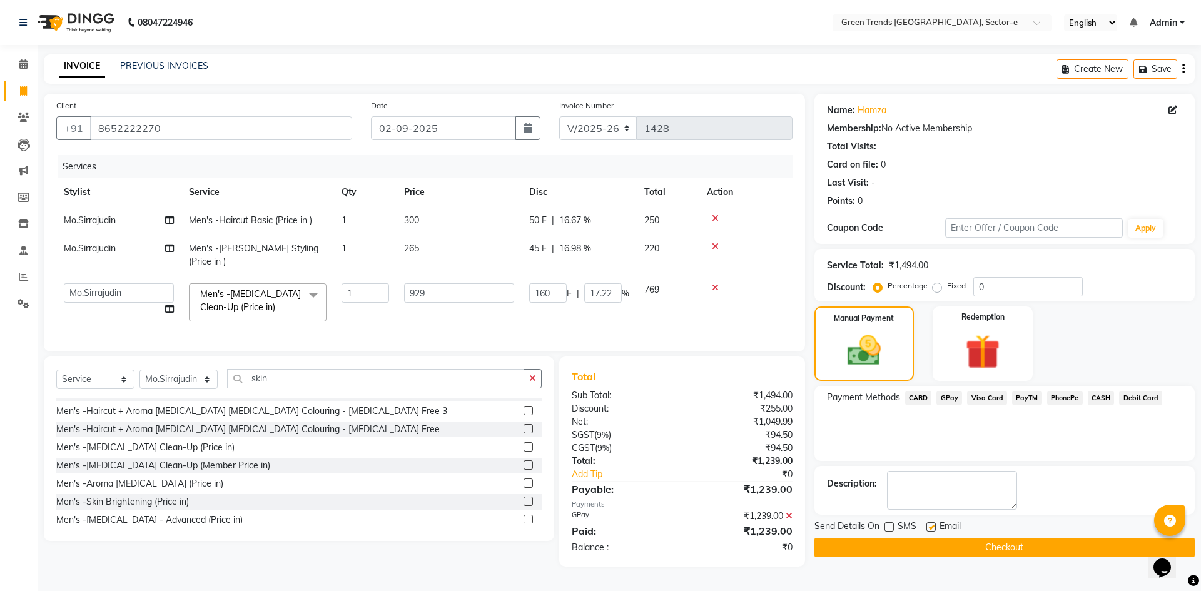
click at [929, 528] on input "checkbox" at bounding box center [930, 527] width 8 height 8
checkbox input "false"
click at [929, 538] on button "Checkout" at bounding box center [1004, 547] width 380 height 19
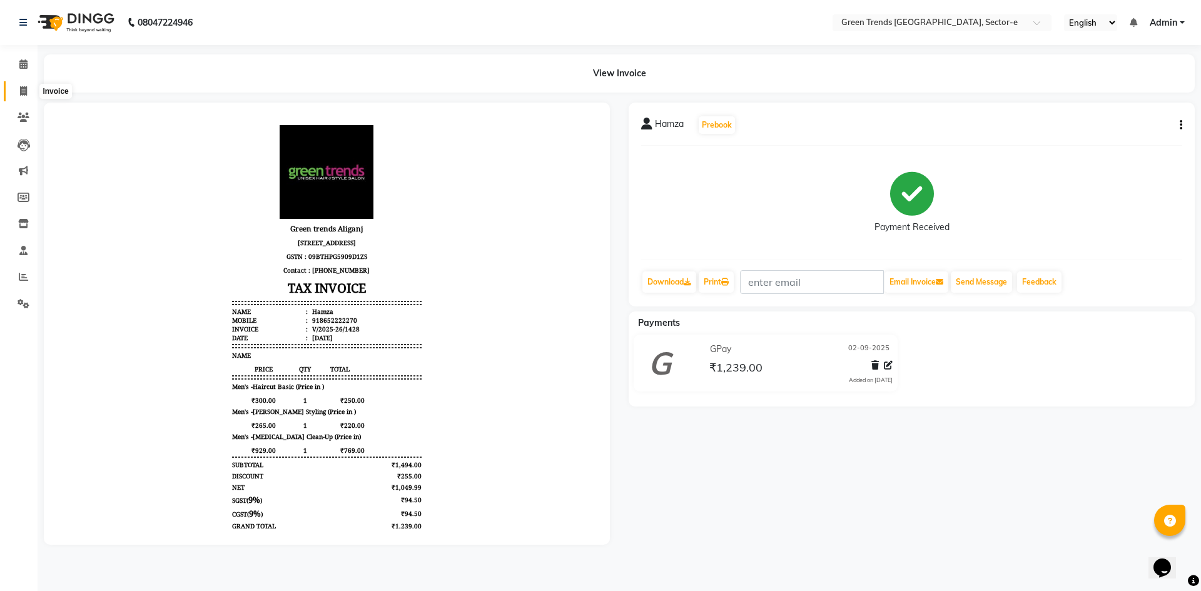
click at [21, 90] on icon at bounding box center [23, 90] width 7 height 9
select select "service"
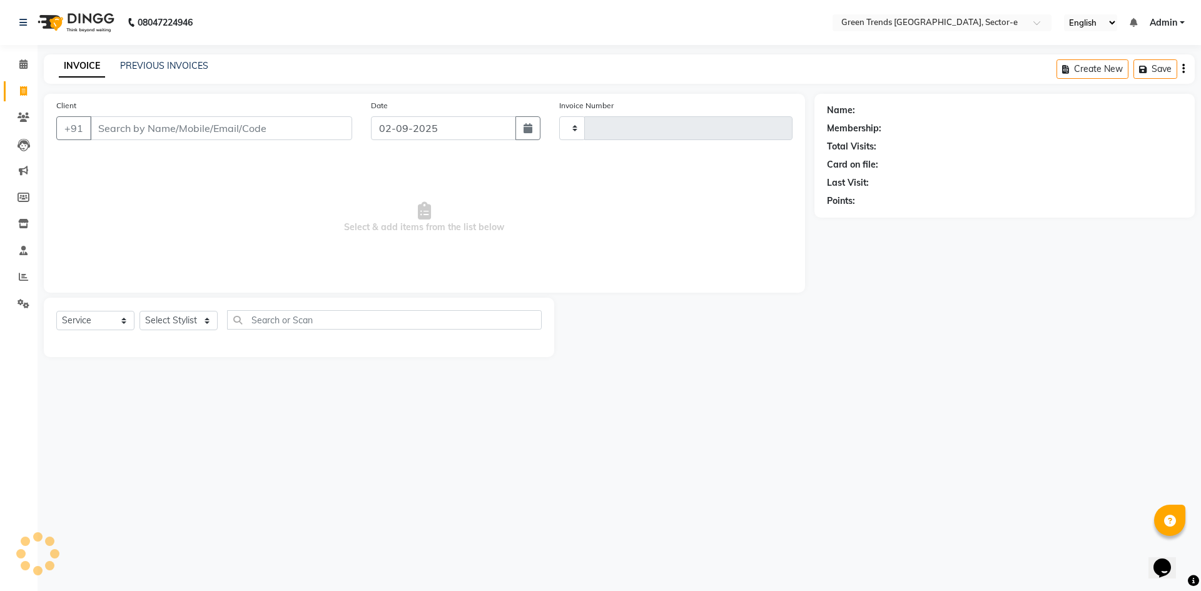
type input "1429"
select select "7023"
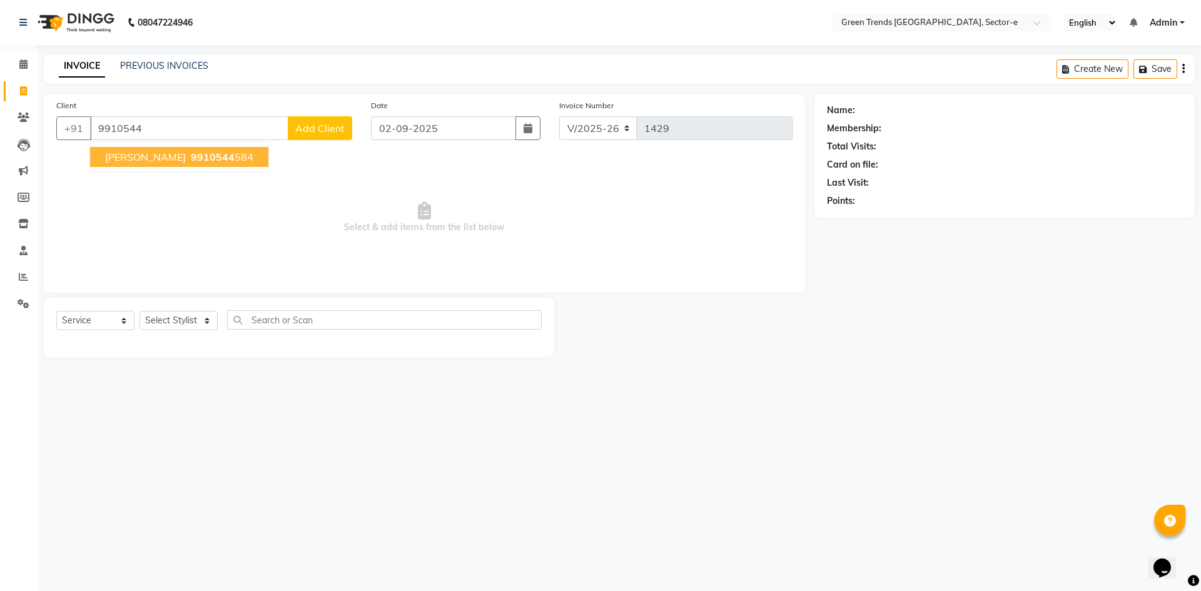
click at [196, 159] on span "9910544" at bounding box center [213, 157] width 44 height 13
type input "9910544584"
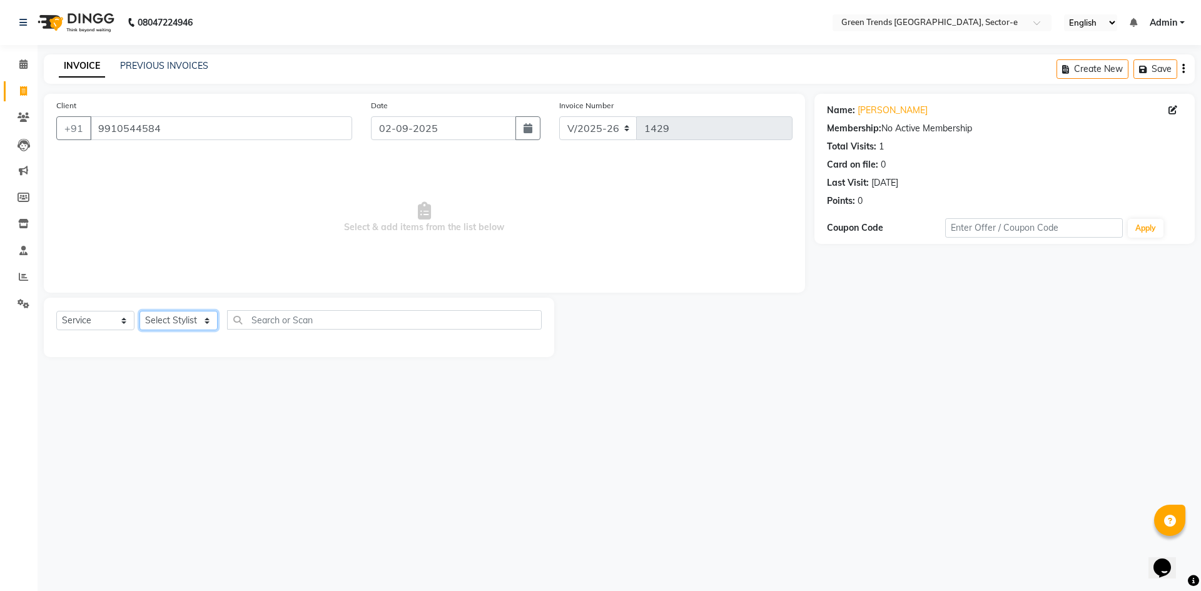
click at [205, 319] on select "Select Stylist [PERSON_NAME] [PERSON_NAME] Mo. [PERSON_NAME].[PERSON_NAME] [PER…" at bounding box center [178, 320] width 78 height 19
select select "58751"
click at [139, 311] on select "Select Stylist [PERSON_NAME] [PERSON_NAME] Mo. [PERSON_NAME].[PERSON_NAME] [PER…" at bounding box center [178, 320] width 78 height 19
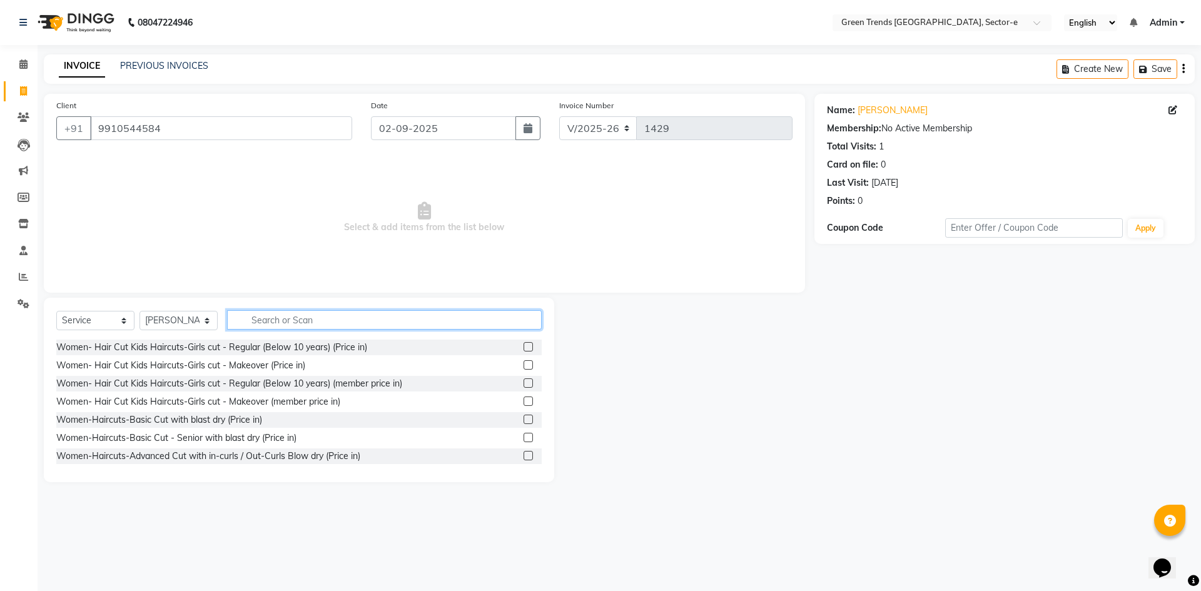
click at [246, 324] on input "text" at bounding box center [384, 319] width 315 height 19
type input "cut"
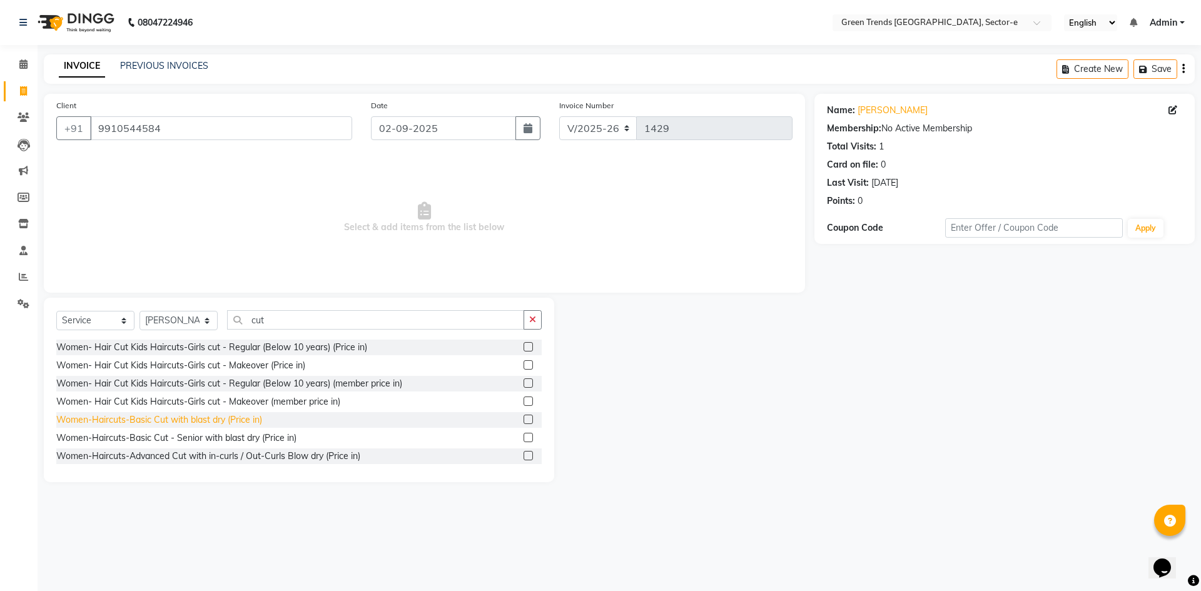
click at [225, 425] on div "Women-Haircuts-Basic Cut with blast dry (Price in)" at bounding box center [159, 419] width 206 height 13
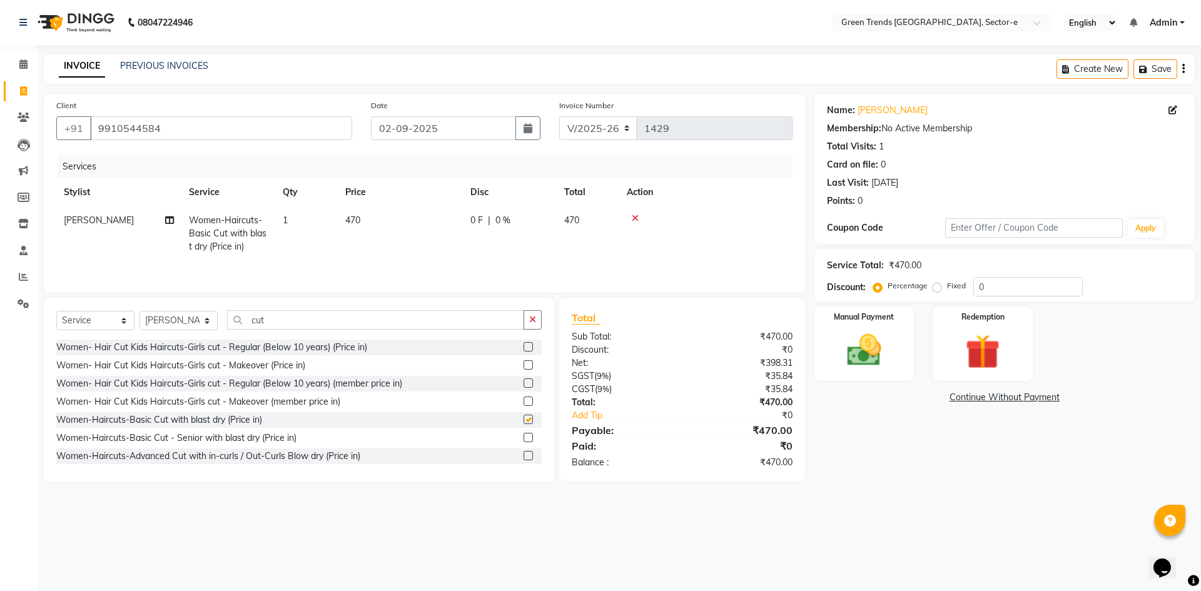
checkbox input "false"
click at [482, 216] on span "0 F" at bounding box center [476, 220] width 13 height 13
select select "58751"
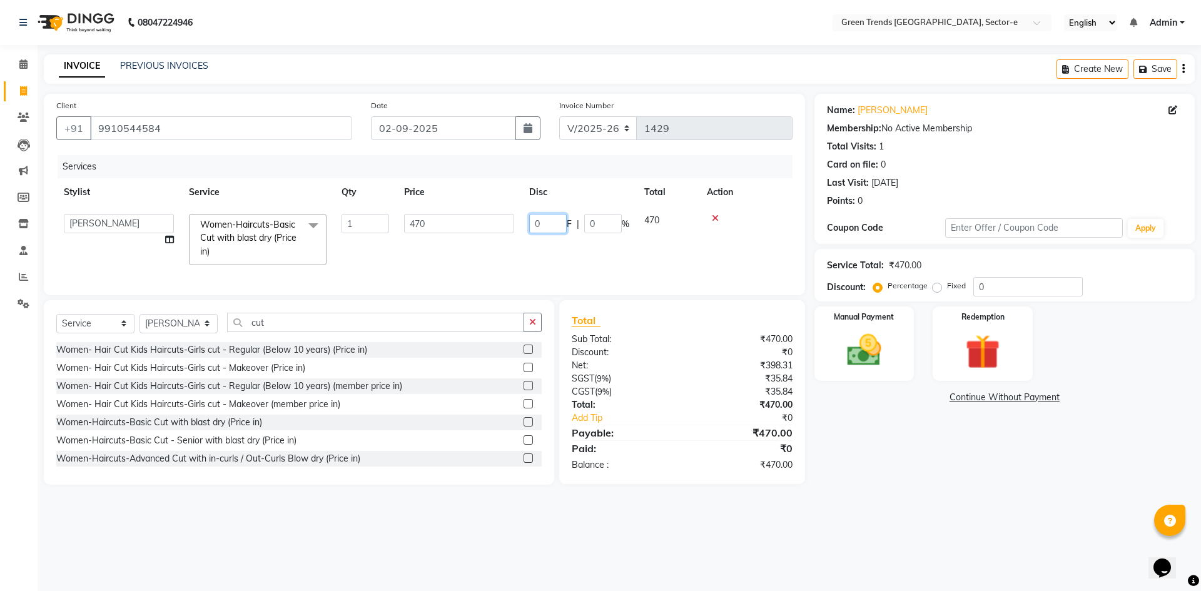
drag, startPoint x: 551, startPoint y: 224, endPoint x: 526, endPoint y: 231, distance: 25.9
click at [526, 231] on td "0 F | 0 %" at bounding box center [579, 239] width 115 height 66
type input "90"
click at [504, 250] on tr "[PERSON_NAME] [PERSON_NAME] Mo. [PERSON_NAME].[PERSON_NAME] [PERSON_NAME] [PERS…" at bounding box center [424, 239] width 736 height 66
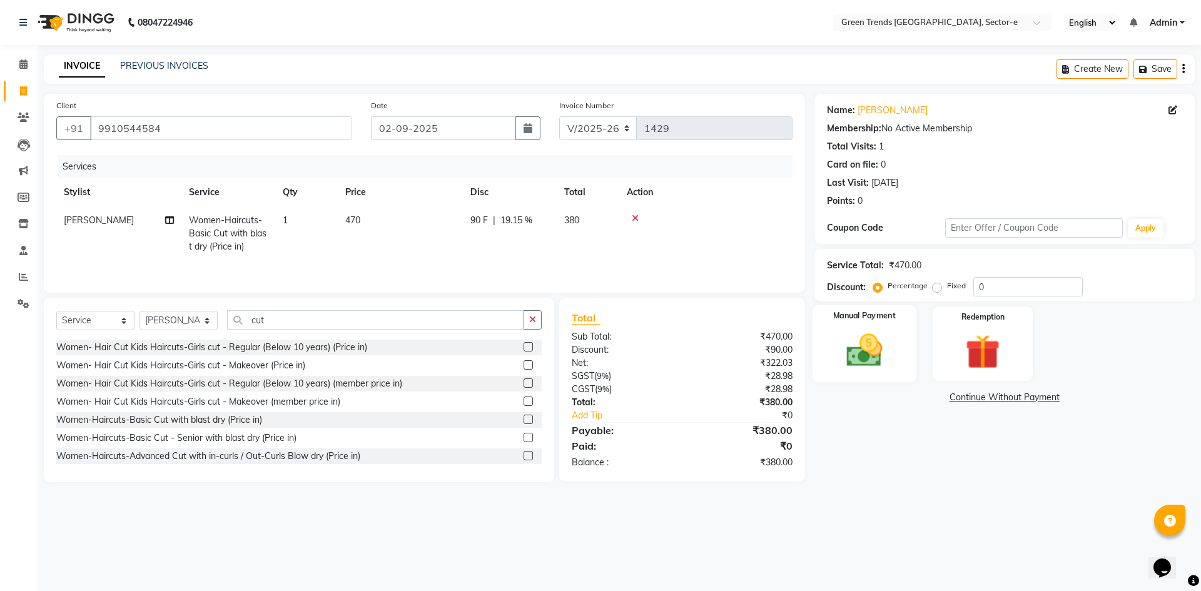
click at [859, 341] on img at bounding box center [864, 350] width 58 height 41
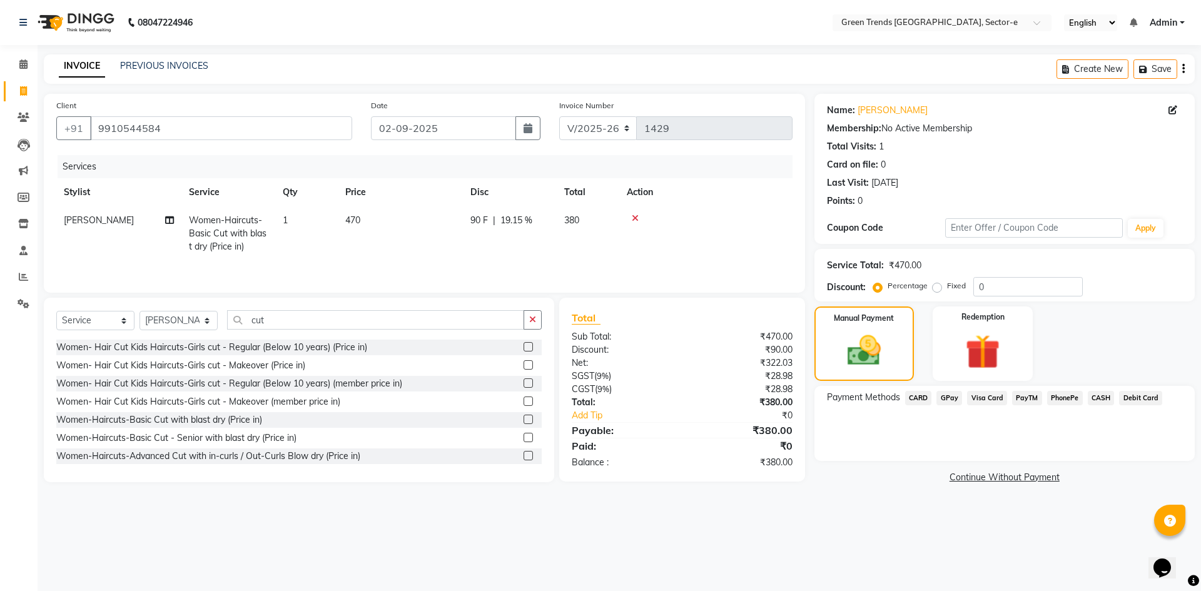
click at [1097, 395] on span "CASH" at bounding box center [1101, 398] width 27 height 14
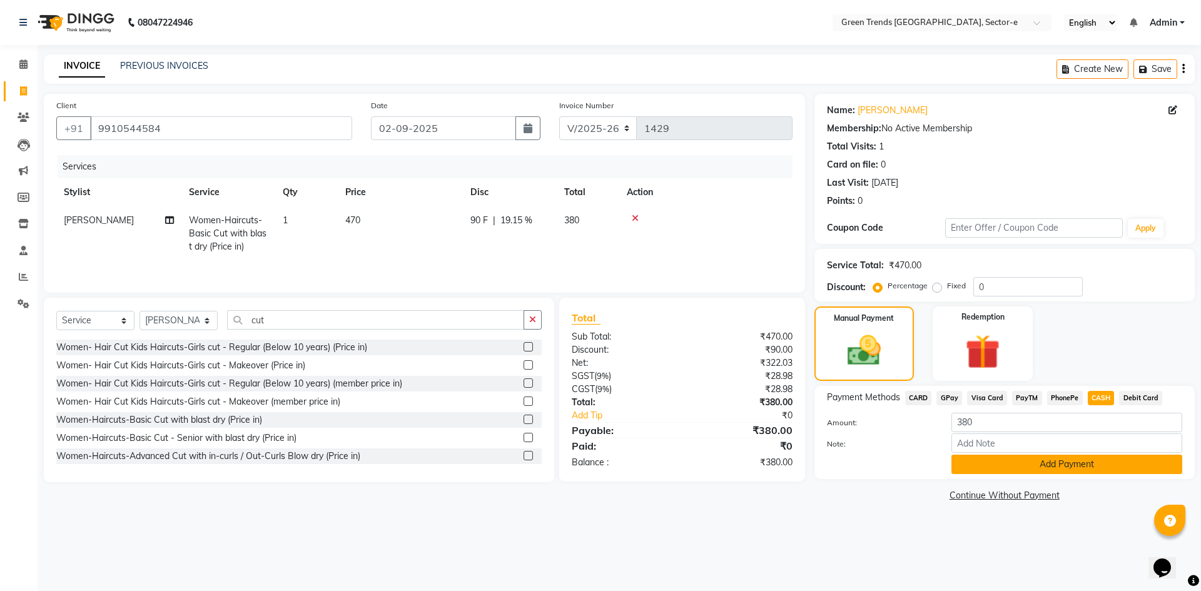
click at [1063, 459] on button "Add Payment" at bounding box center [1066, 464] width 231 height 19
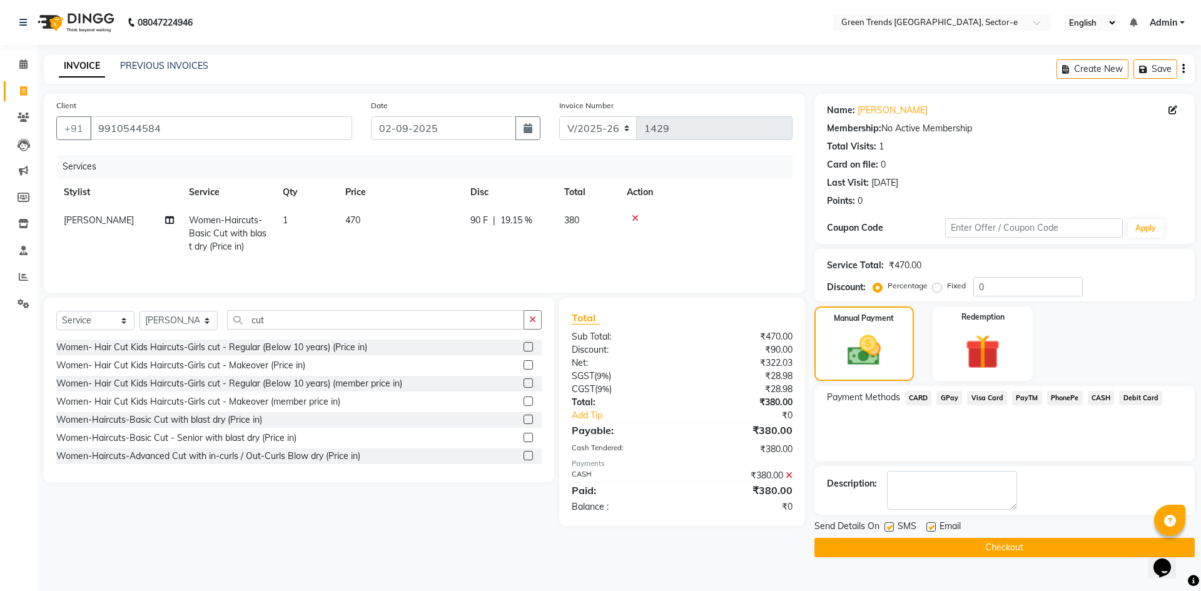
click at [892, 526] on label at bounding box center [888, 526] width 9 height 9
click at [892, 526] on input "checkbox" at bounding box center [888, 527] width 8 height 8
checkbox input "false"
click at [929, 525] on label at bounding box center [930, 526] width 9 height 9
click at [929, 525] on input "checkbox" at bounding box center [930, 527] width 8 height 8
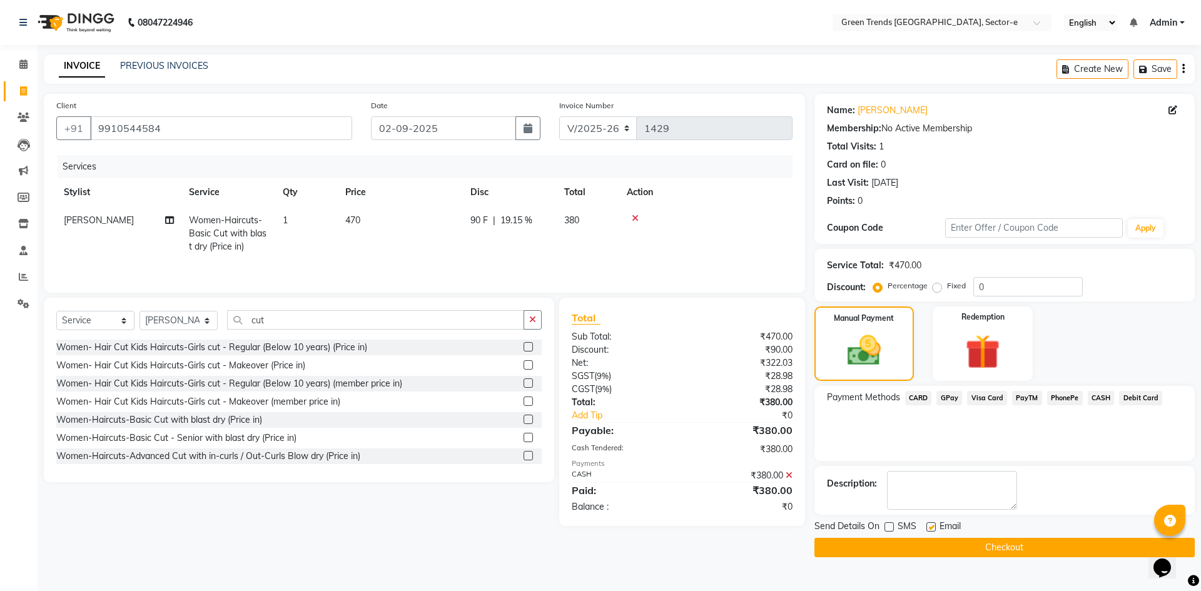
checkbox input "false"
click at [975, 551] on button "Checkout" at bounding box center [1004, 547] width 380 height 19
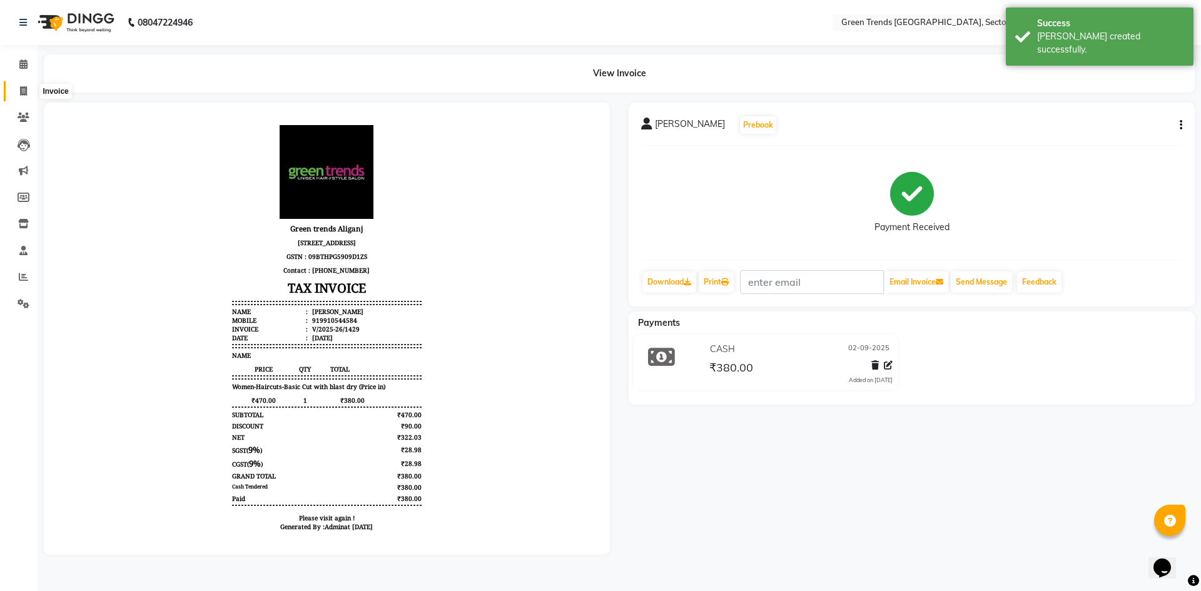
click at [24, 90] on icon at bounding box center [23, 90] width 7 height 9
select select "service"
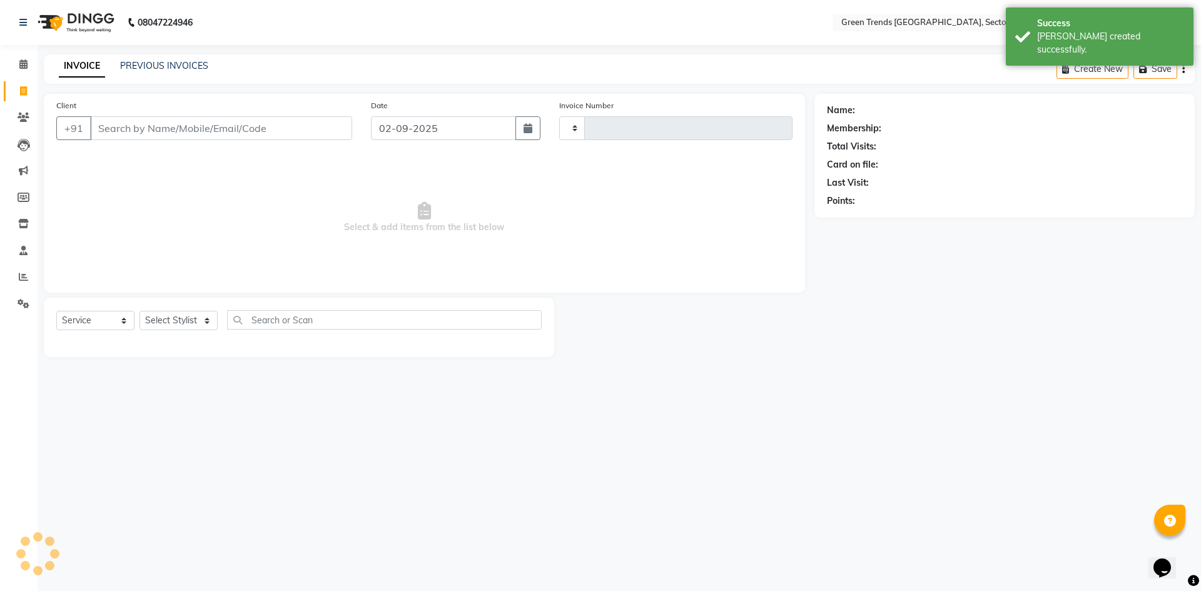
type input "1430"
select select "7023"
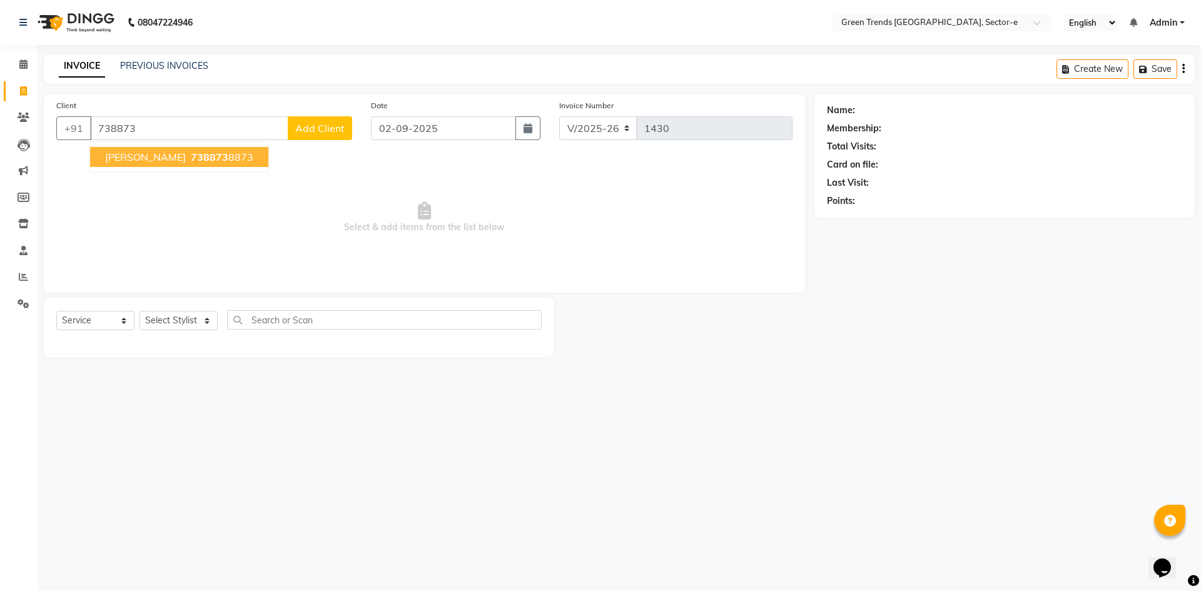
click at [168, 158] on span "[PERSON_NAME]" at bounding box center [145, 157] width 81 height 13
type input "7388738873"
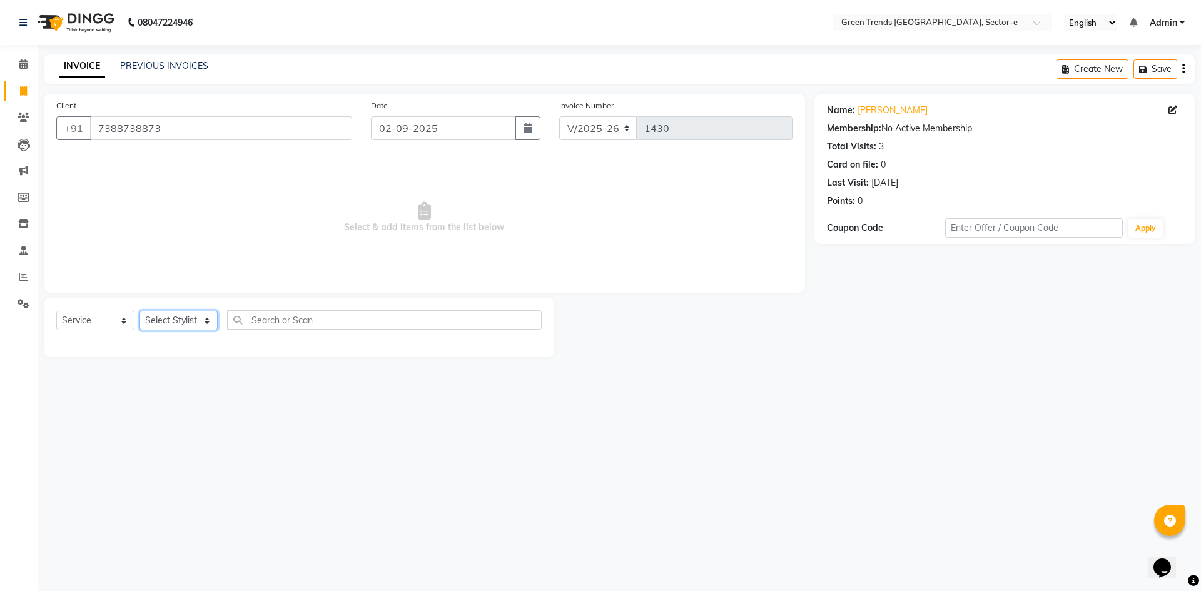
click at [209, 321] on select "Select Stylist [PERSON_NAME] [PERSON_NAME] Mo. [PERSON_NAME].[PERSON_NAME] [PER…" at bounding box center [178, 320] width 78 height 19
select select "58754"
click at [139, 311] on select "Select Stylist [PERSON_NAME] [PERSON_NAME] Mo. [PERSON_NAME].[PERSON_NAME] [PER…" at bounding box center [178, 320] width 78 height 19
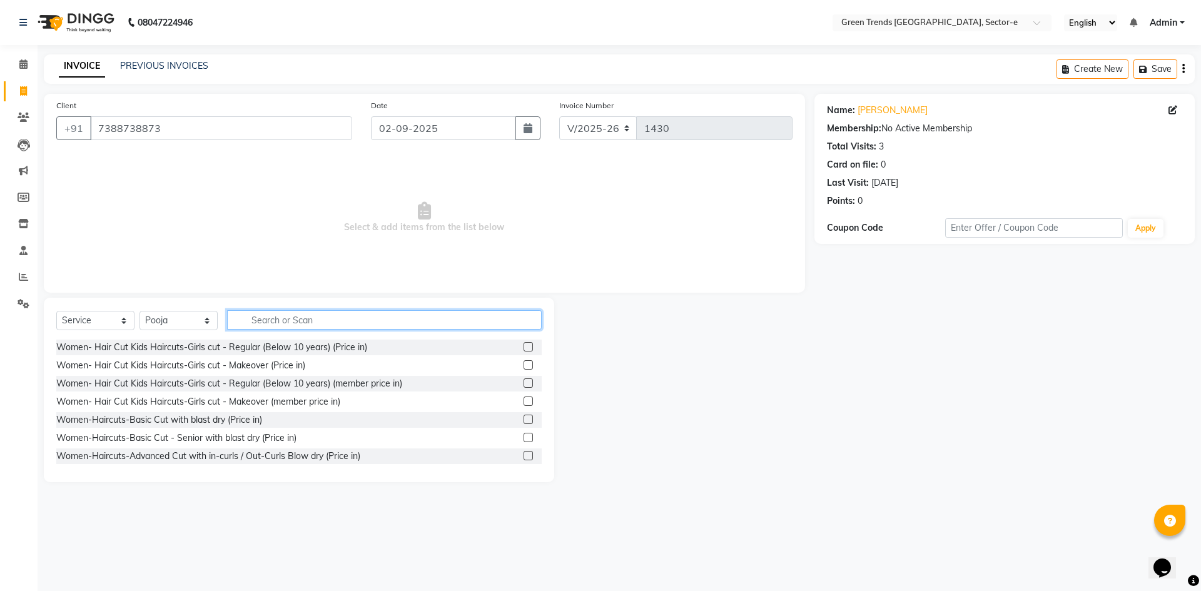
click at [253, 324] on input "text" at bounding box center [384, 319] width 315 height 19
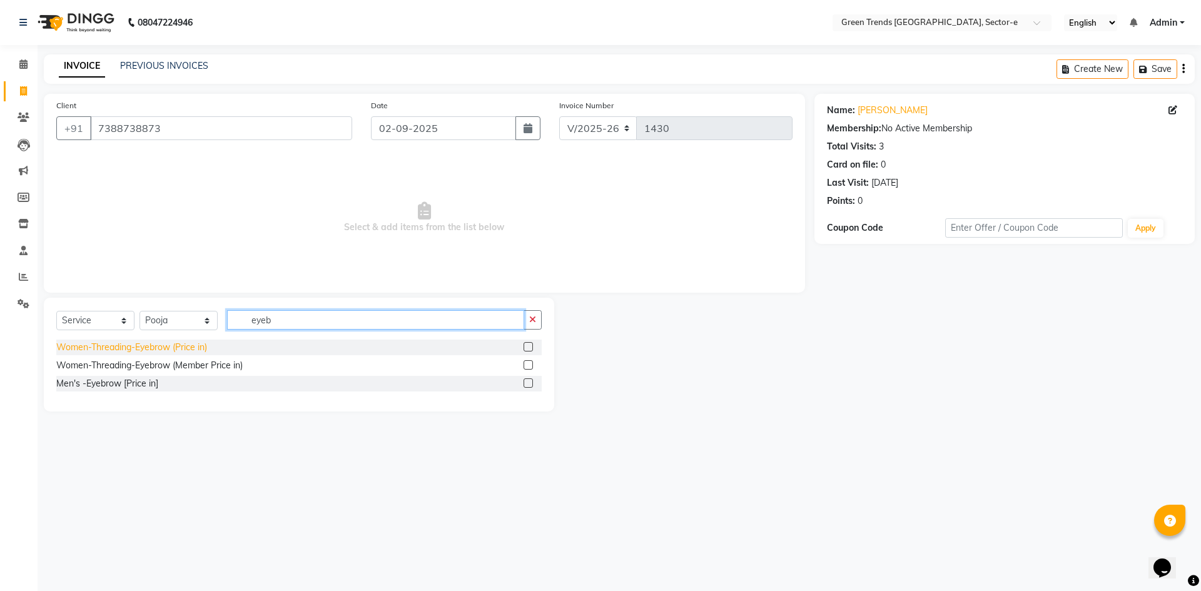
type input "eyeb"
click at [161, 343] on div "Women-Threading-Eyebrow (Price in)" at bounding box center [131, 347] width 151 height 13
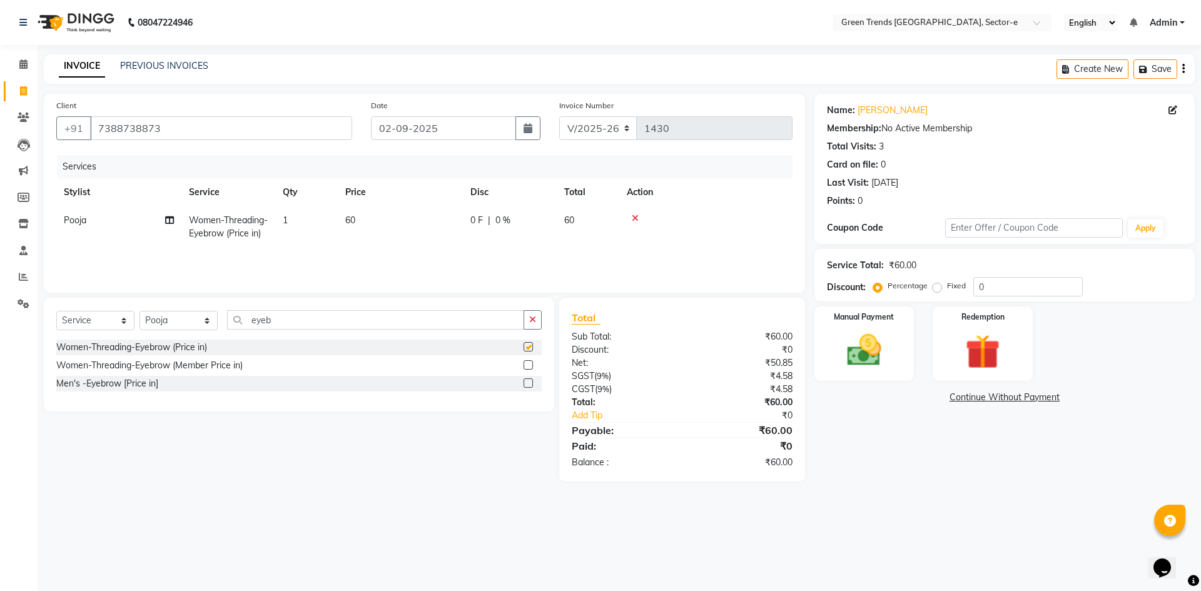
checkbox input "false"
drag, startPoint x: 309, startPoint y: 321, endPoint x: 238, endPoint y: 338, distance: 73.4
click at [238, 338] on div "Select Service Product Membership Package Voucher Prepaid Gift Card Select Styl…" at bounding box center [298, 324] width 485 height 29
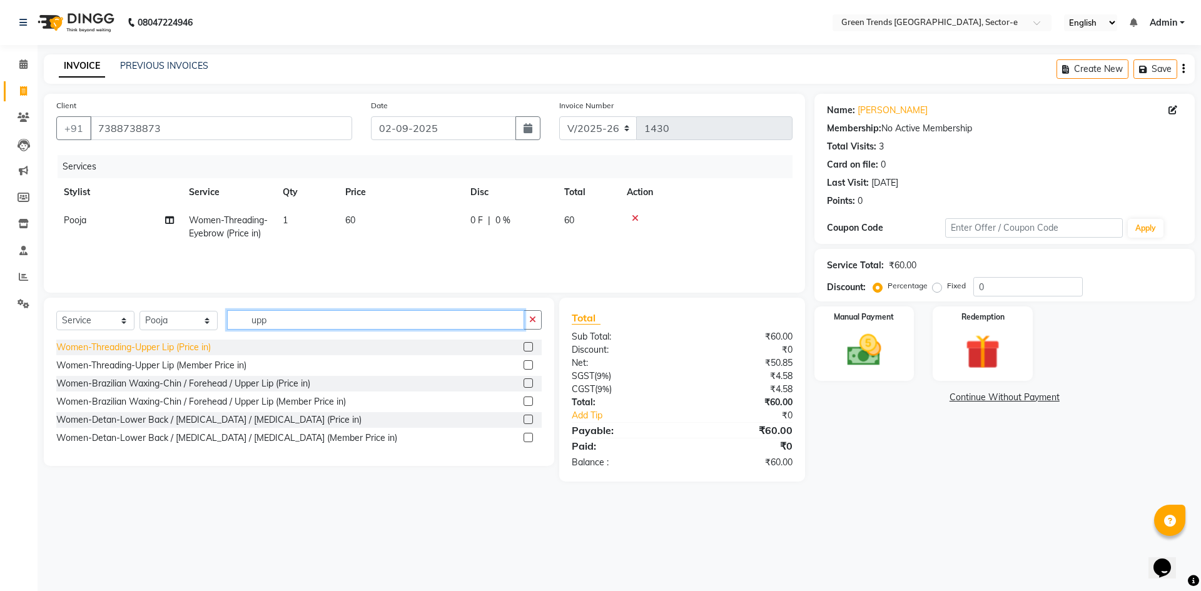
type input "upp"
click at [166, 344] on div "Women-Threading-Upper Lip (Price in)" at bounding box center [133, 347] width 154 height 13
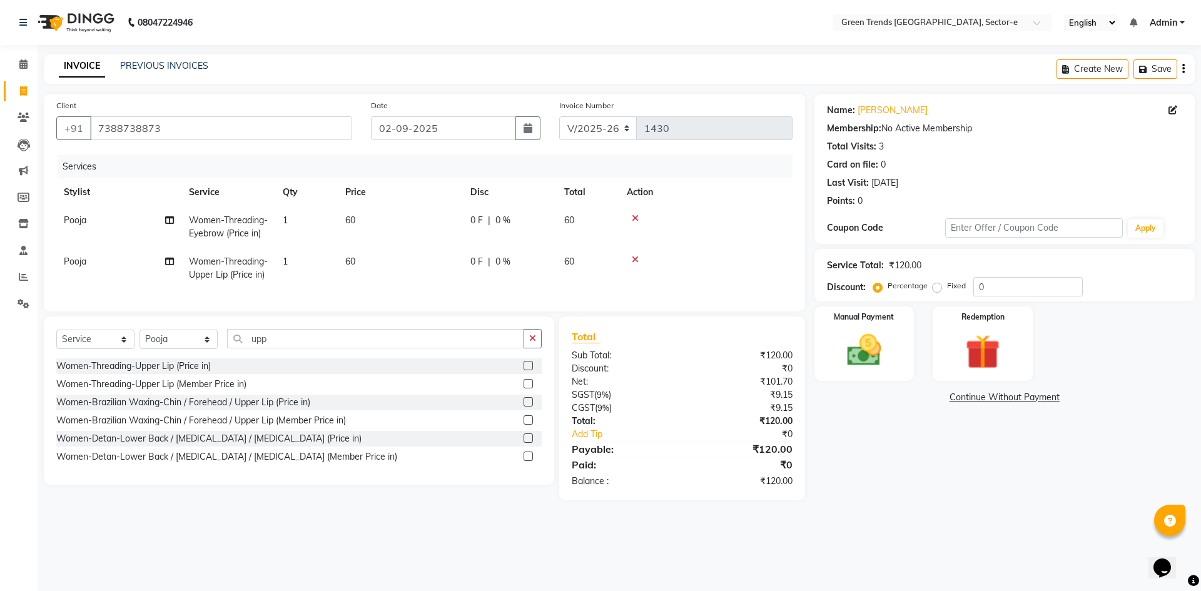
click at [637, 257] on icon at bounding box center [635, 259] width 7 height 9
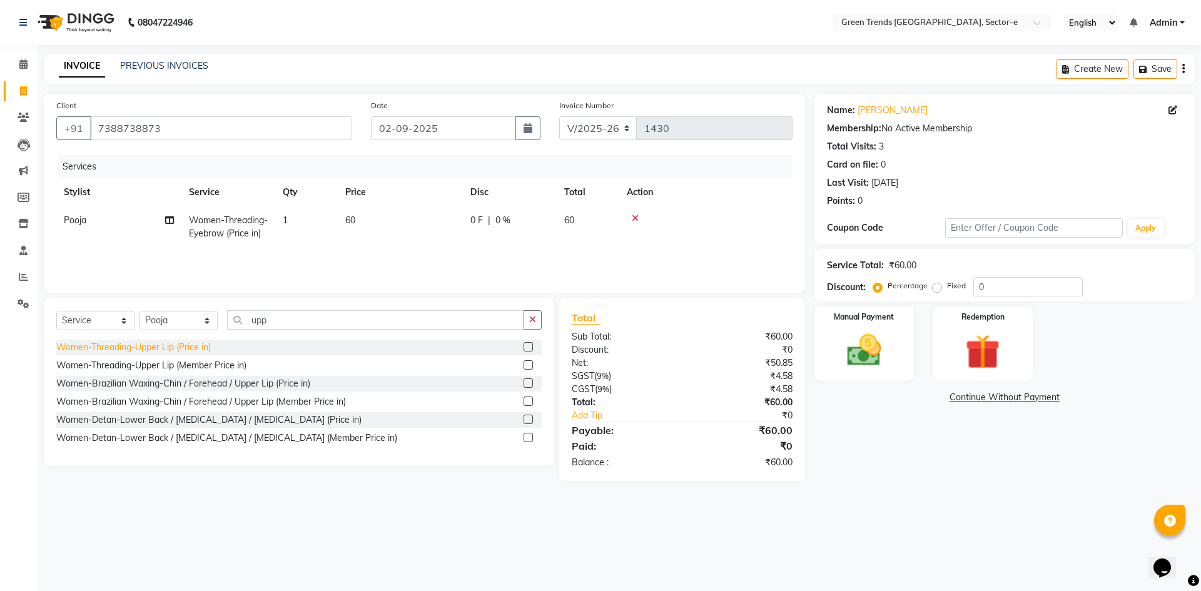
click at [192, 348] on div "Women-Threading-Upper Lip (Price in)" at bounding box center [133, 347] width 154 height 13
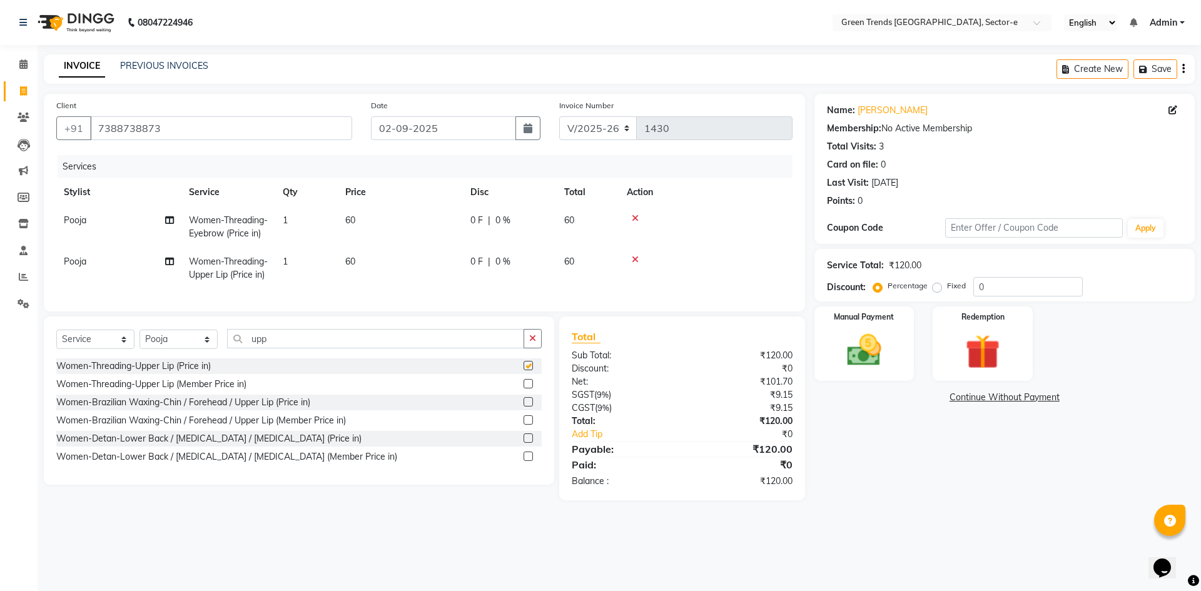
checkbox input "false"
drag, startPoint x: 281, startPoint y: 361, endPoint x: 231, endPoint y: 364, distance: 49.5
click at [231, 348] on input "upp" at bounding box center [375, 338] width 297 height 19
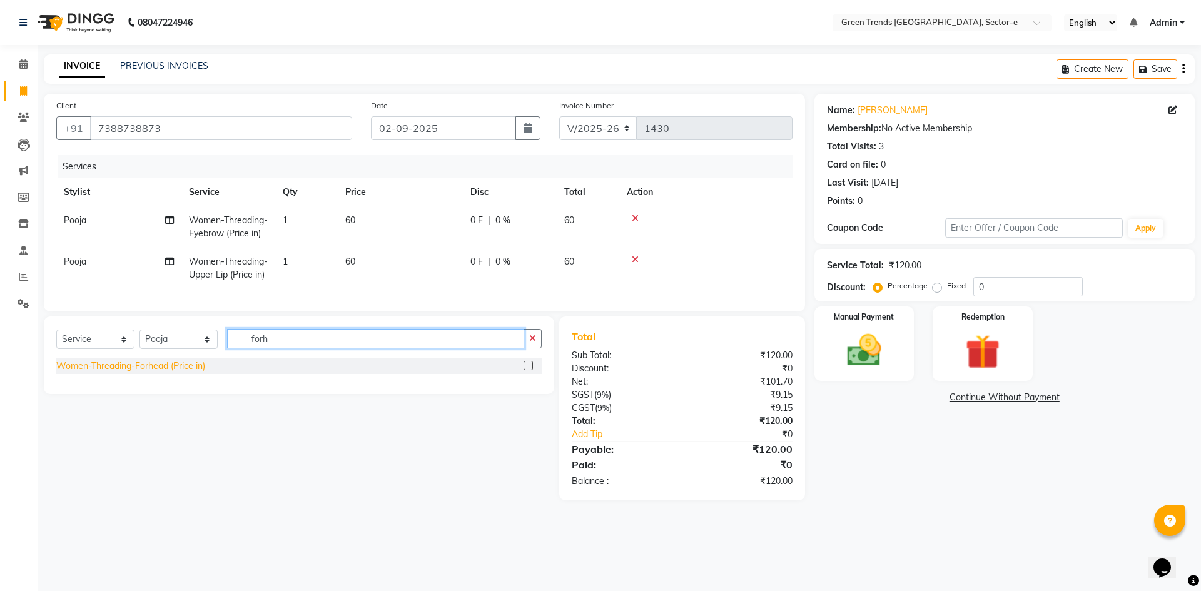
type input "forh"
click at [144, 373] on div "Women-Threading-Forhead (Price in)" at bounding box center [130, 366] width 149 height 13
checkbox input "false"
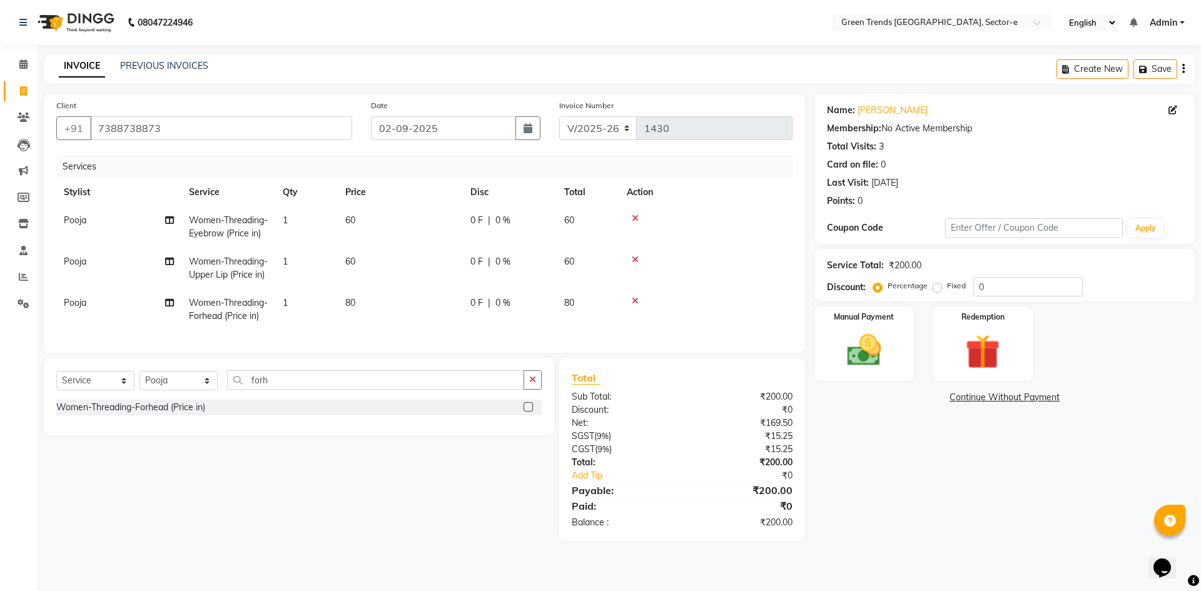
click at [477, 219] on span "0 F" at bounding box center [476, 220] width 13 height 13
select select "58754"
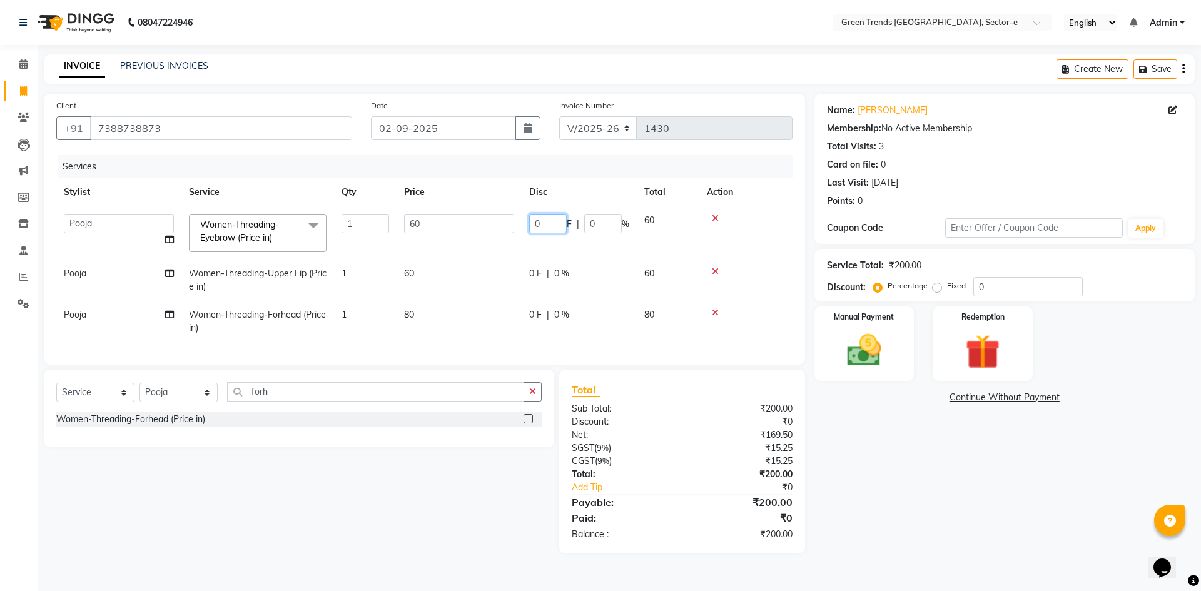
drag, startPoint x: 549, startPoint y: 223, endPoint x: 514, endPoint y: 225, distance: 35.1
click at [515, 225] on tr "[PERSON_NAME] [PERSON_NAME] Mo. [PERSON_NAME].[PERSON_NAME] [PERSON_NAME] [PERS…" at bounding box center [424, 232] width 736 height 53
type input "10"
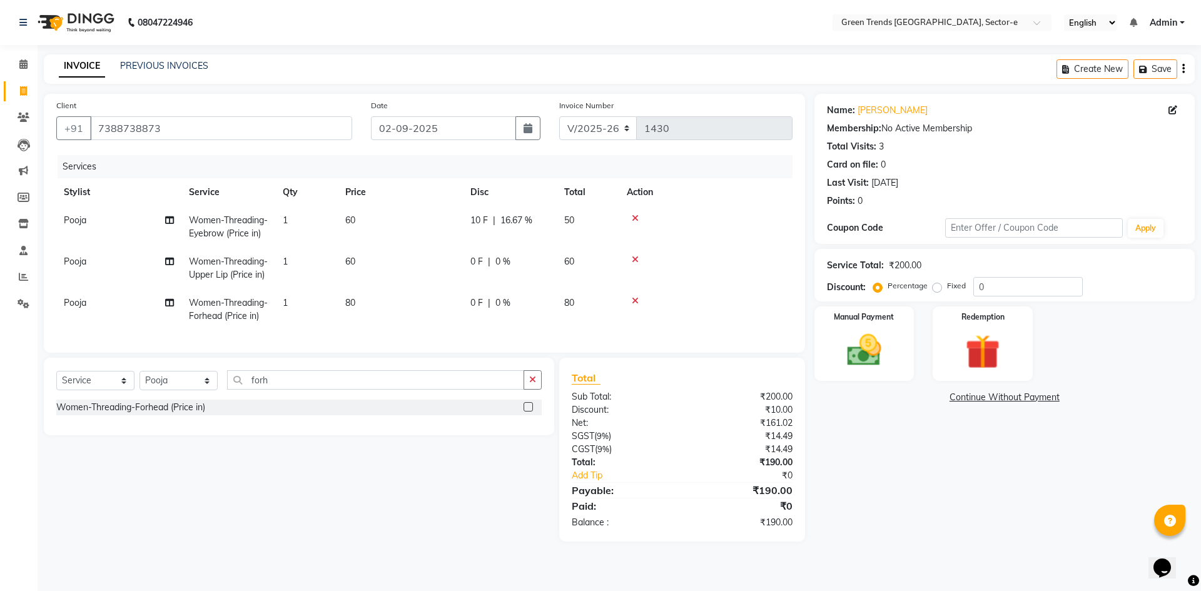
click at [545, 272] on td "0 F | 0 %" at bounding box center [510, 268] width 94 height 41
select select "58754"
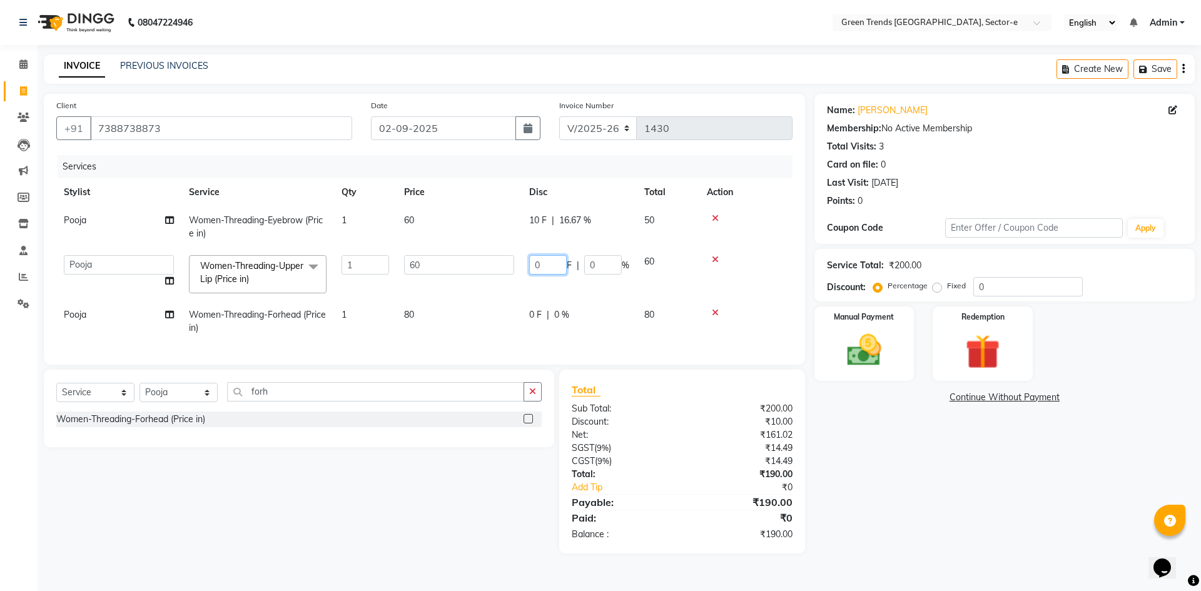
drag, startPoint x: 552, startPoint y: 263, endPoint x: 528, endPoint y: 264, distance: 23.1
click at [528, 264] on td "0 F | 0 %" at bounding box center [579, 274] width 115 height 53
type input "10"
click at [540, 315] on div "0 F | 0 %" at bounding box center [579, 314] width 100 height 13
select select "58754"
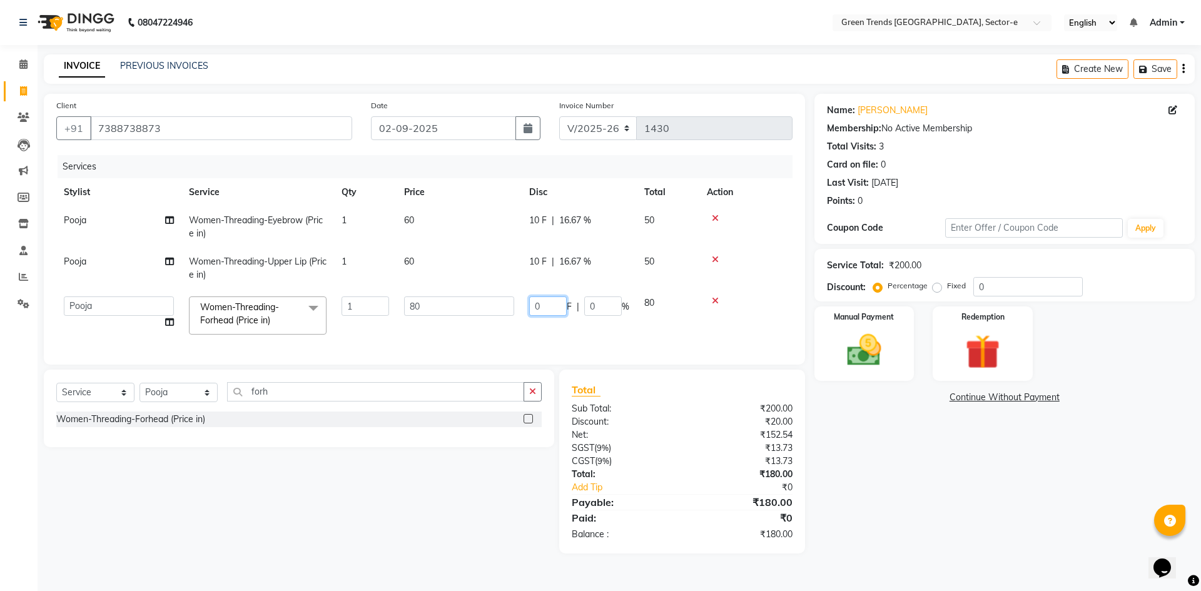
drag, startPoint x: 541, startPoint y: 307, endPoint x: 527, endPoint y: 308, distance: 14.4
click at [527, 308] on td "0 F | 0 %" at bounding box center [579, 315] width 115 height 53
type input "20"
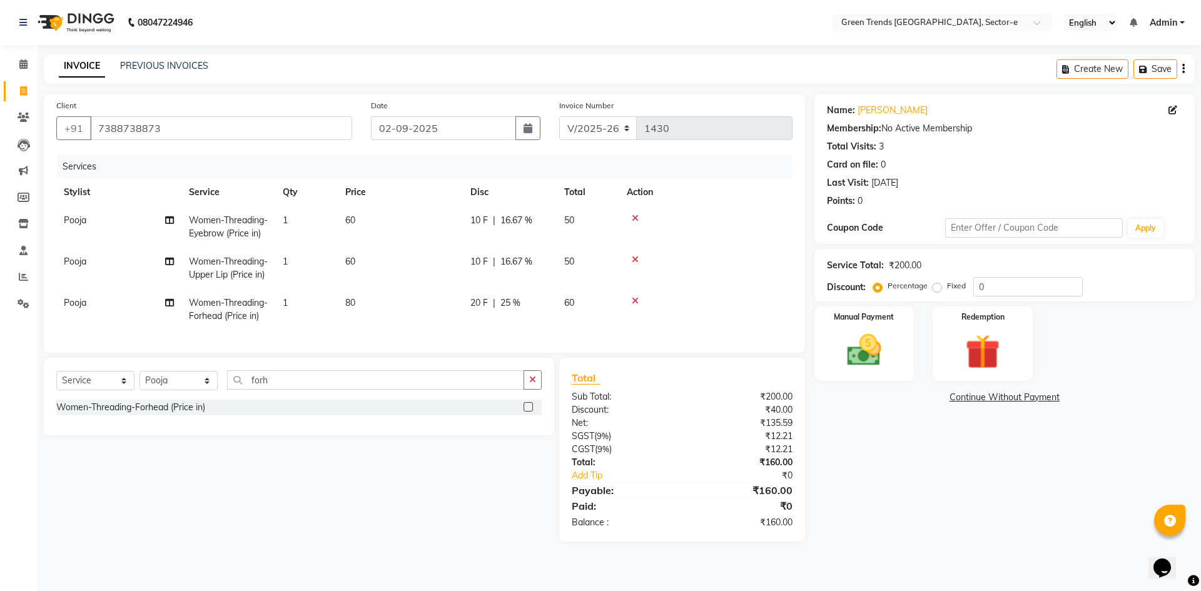
click at [462, 330] on td "80" at bounding box center [400, 309] width 125 height 41
select select "58754"
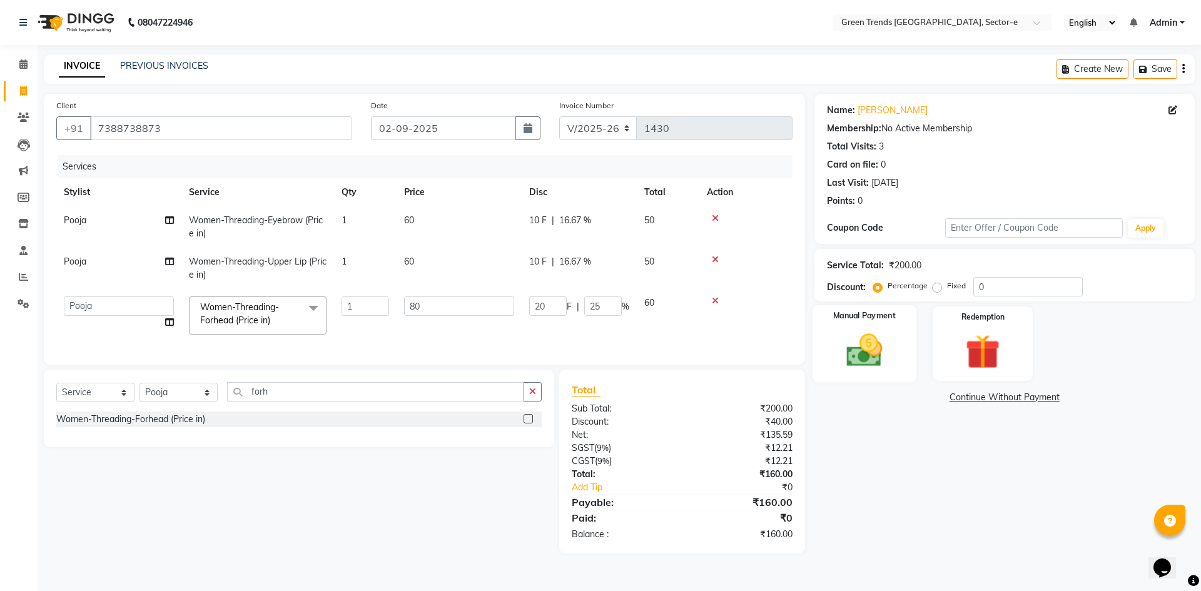
click at [875, 343] on img at bounding box center [864, 350] width 58 height 41
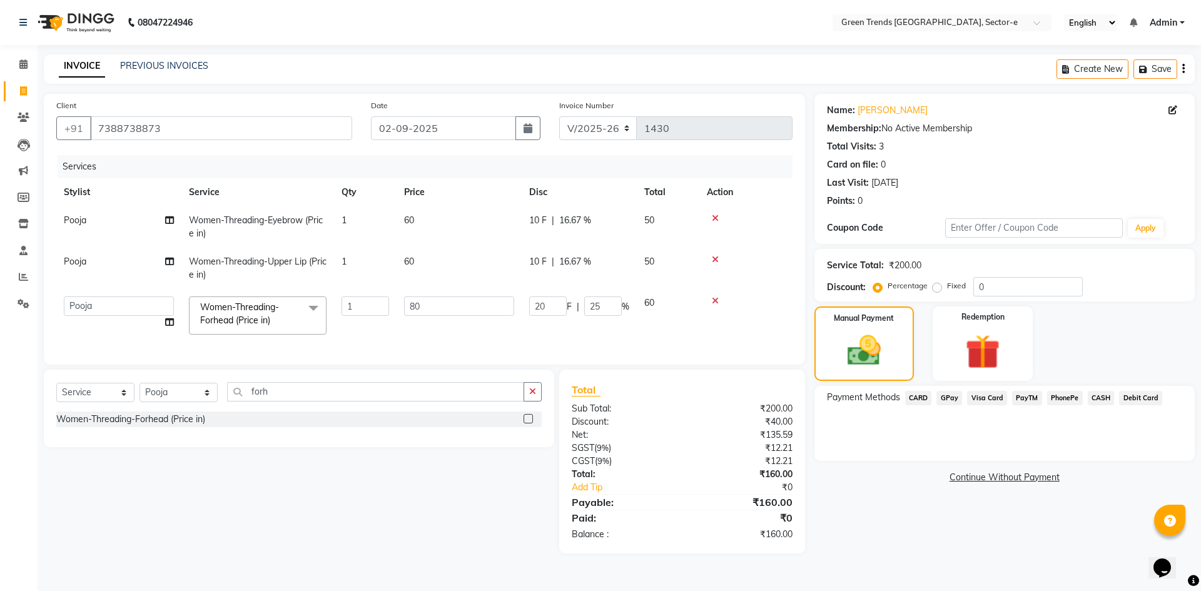
drag, startPoint x: 922, startPoint y: 394, endPoint x: 922, endPoint y: 403, distance: 8.8
click at [922, 395] on span "CARD" at bounding box center [918, 398] width 27 height 14
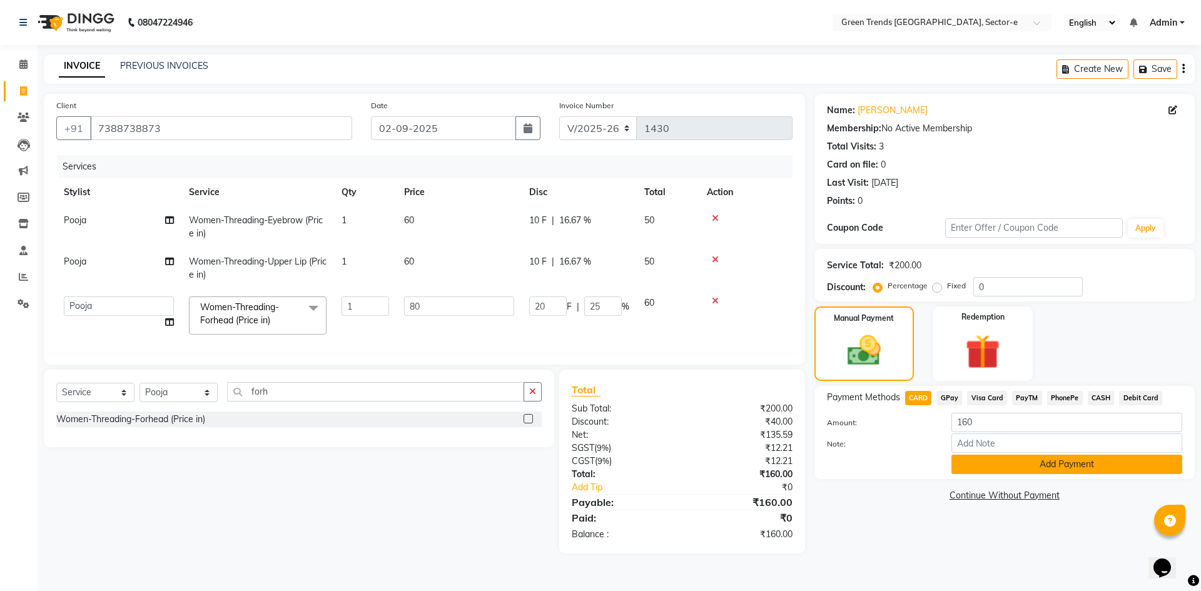
drag, startPoint x: 976, startPoint y: 462, endPoint x: 953, endPoint y: 464, distance: 23.2
click at [976, 462] on button "Add Payment" at bounding box center [1066, 464] width 231 height 19
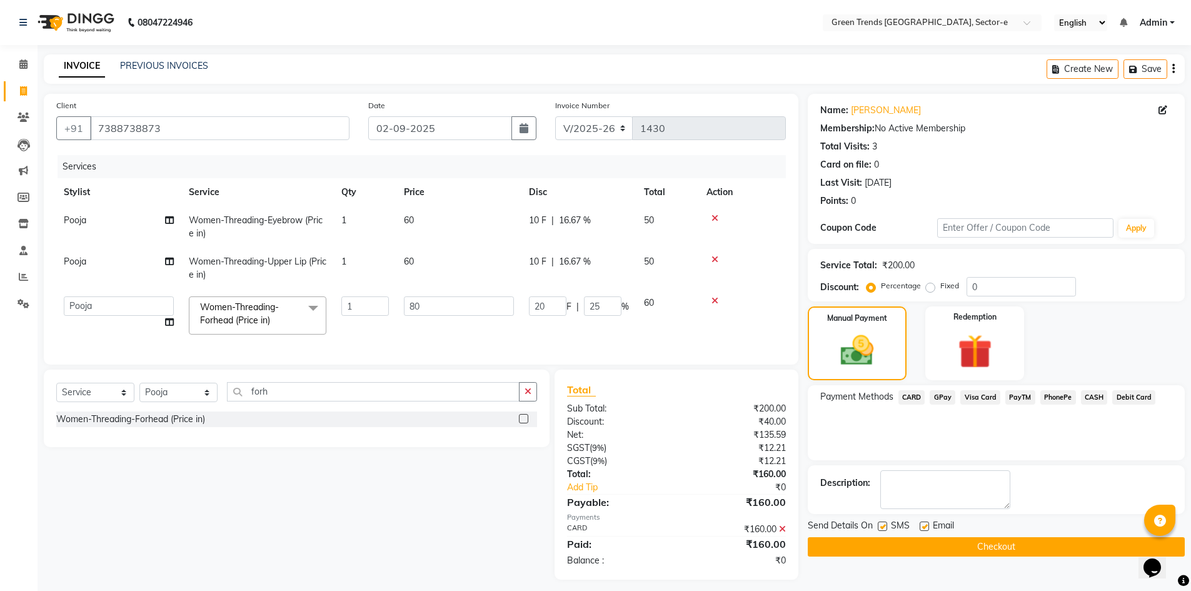
click at [880, 528] on label at bounding box center [882, 526] width 9 height 9
click at [880, 528] on input "checkbox" at bounding box center [882, 527] width 8 height 8
checkbox input "false"
click at [925, 525] on label at bounding box center [924, 526] width 9 height 9
click at [925, 525] on input "checkbox" at bounding box center [924, 527] width 8 height 8
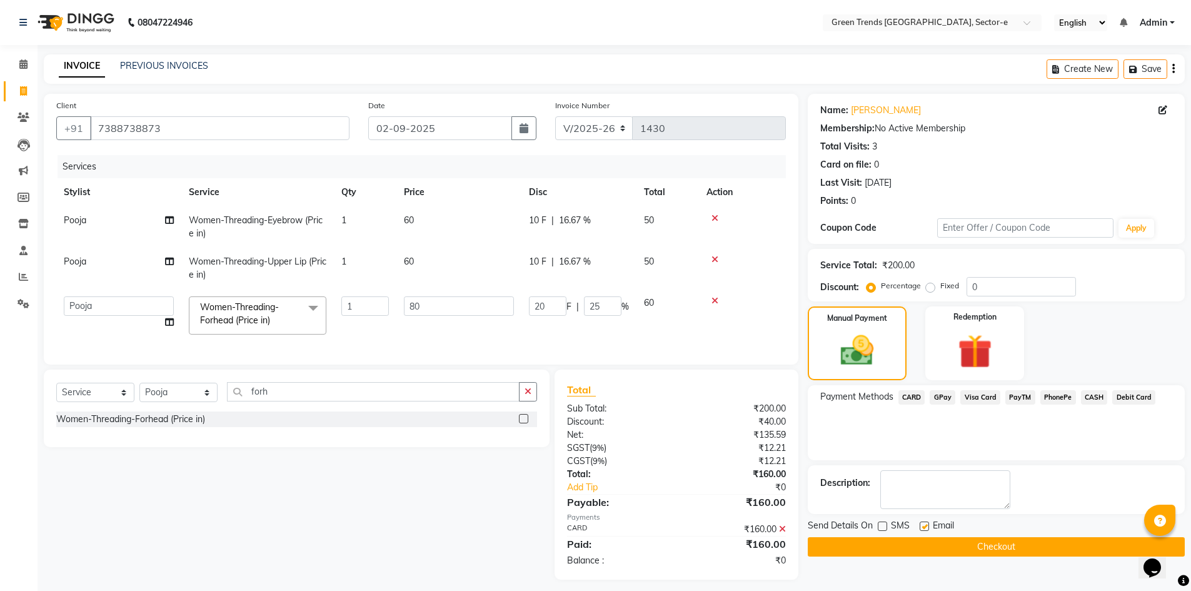
checkbox input "false"
click at [929, 542] on button "Checkout" at bounding box center [996, 546] width 377 height 19
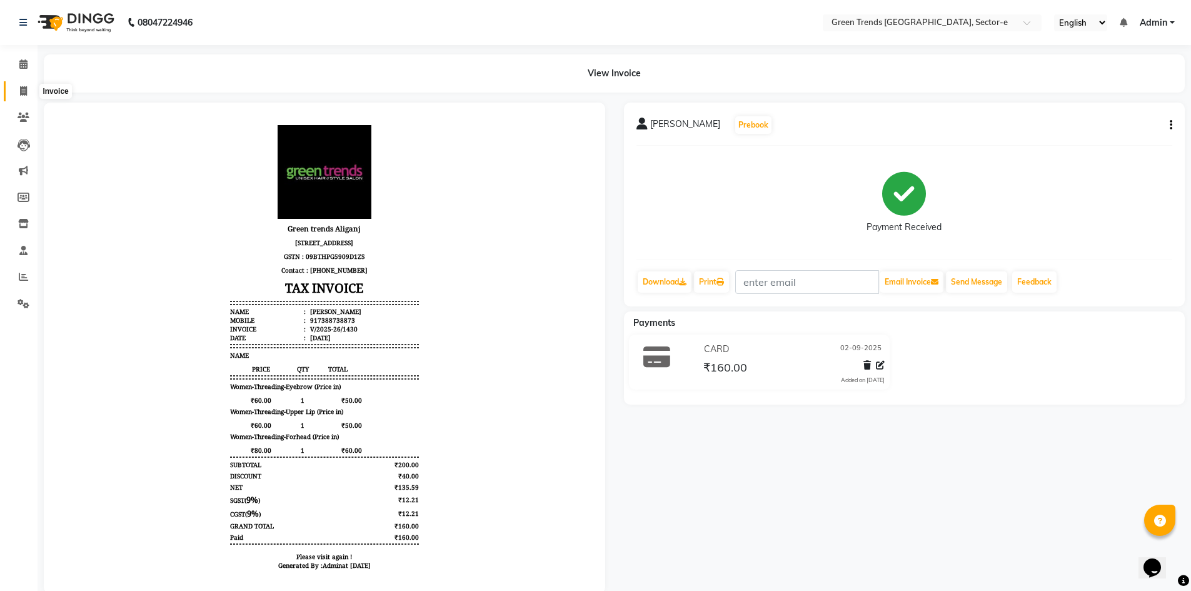
click at [23, 88] on icon at bounding box center [23, 90] width 7 height 9
select select "service"
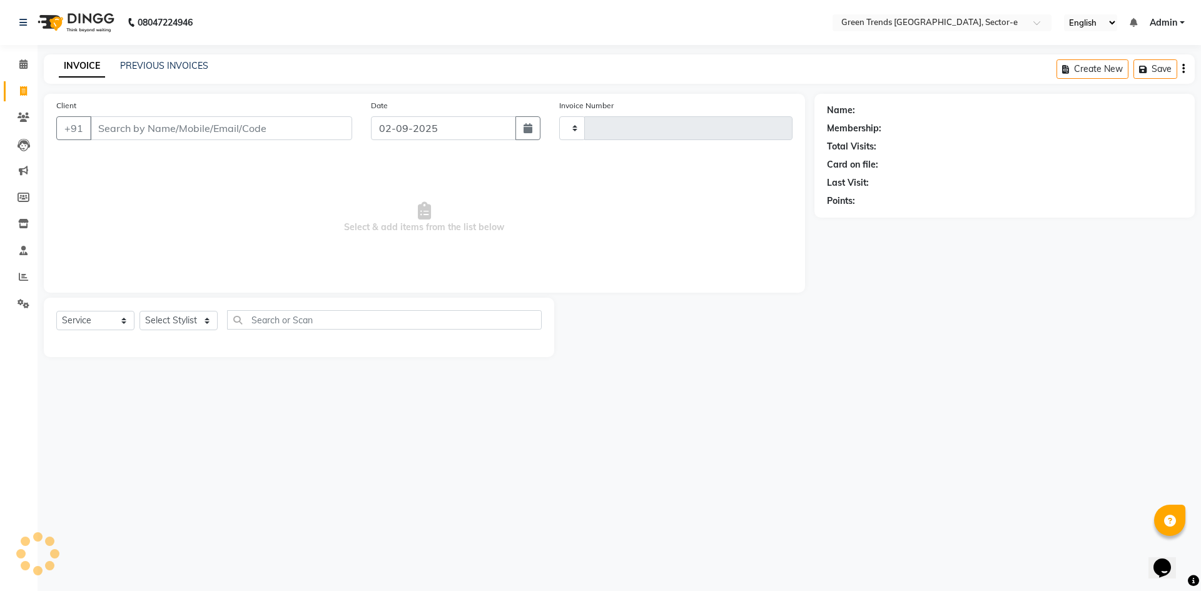
type input "1431"
select select "7023"
click at [151, 66] on link "PREVIOUS INVOICES" at bounding box center [164, 65] width 88 height 11
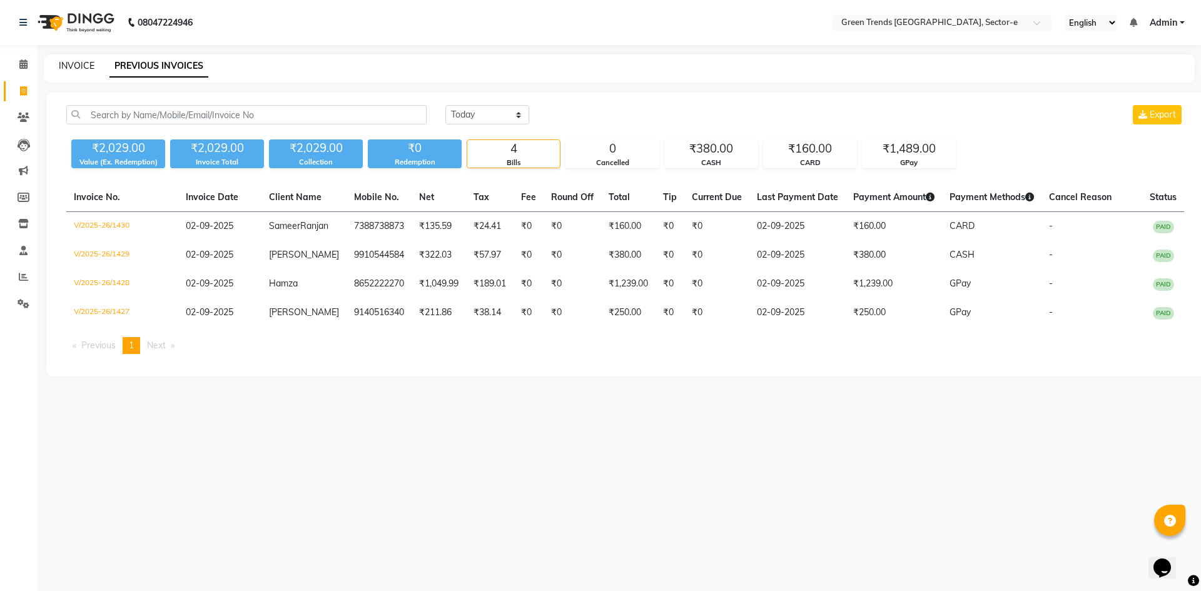
click at [76, 64] on link "INVOICE" at bounding box center [77, 65] width 36 height 11
select select "service"
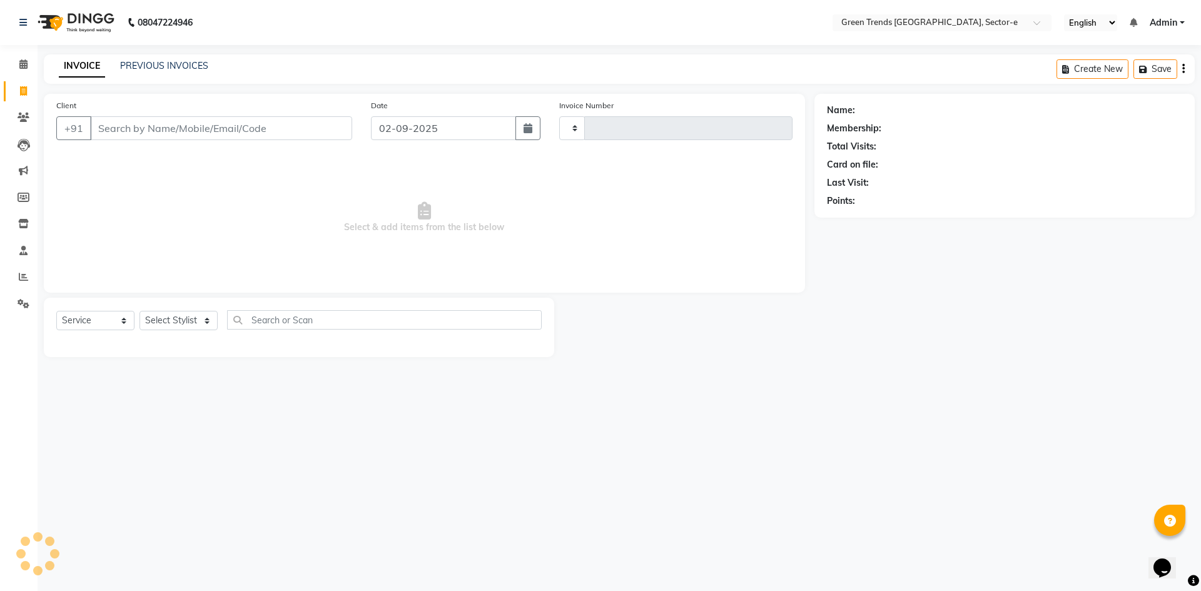
type input "1431"
select select "7023"
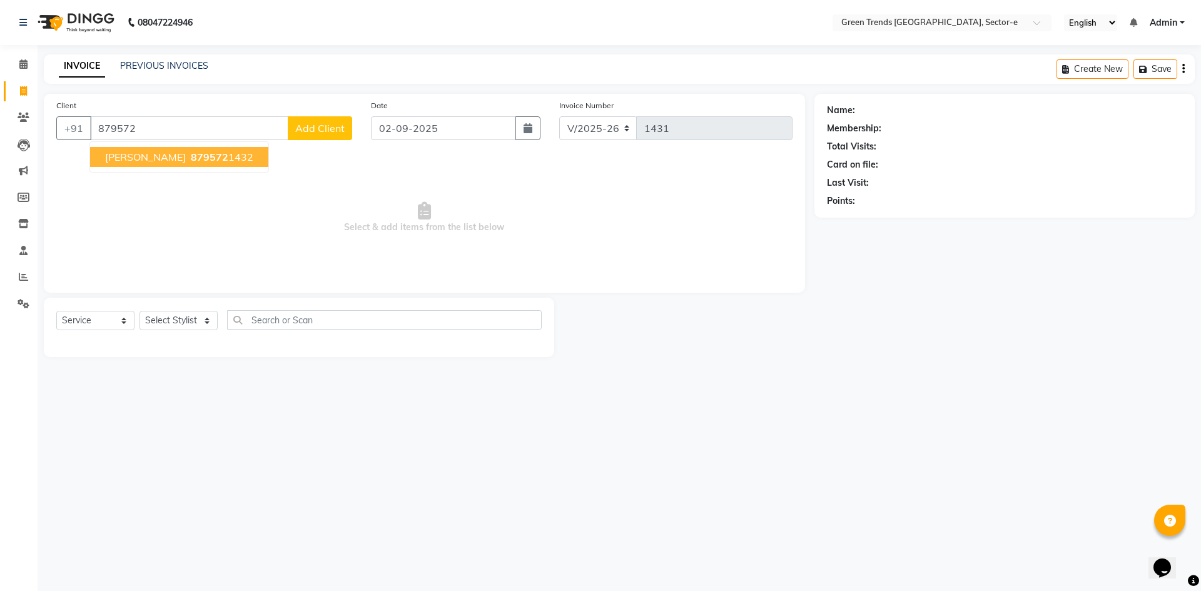
click at [191, 163] on span "879572" at bounding box center [210, 157] width 38 height 13
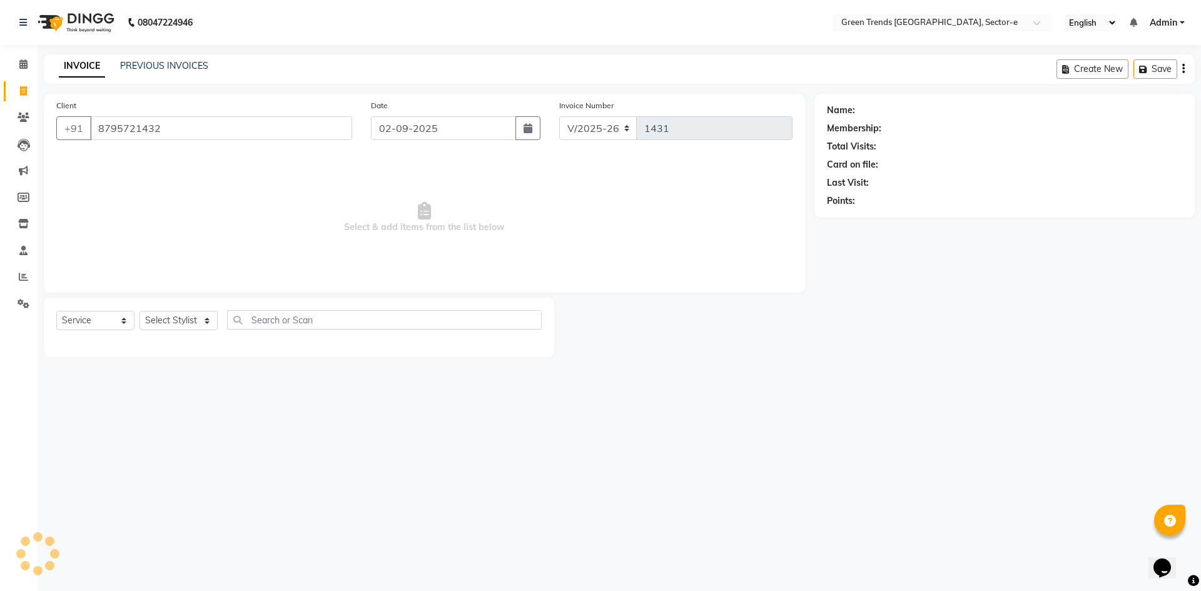
type input "8795721432"
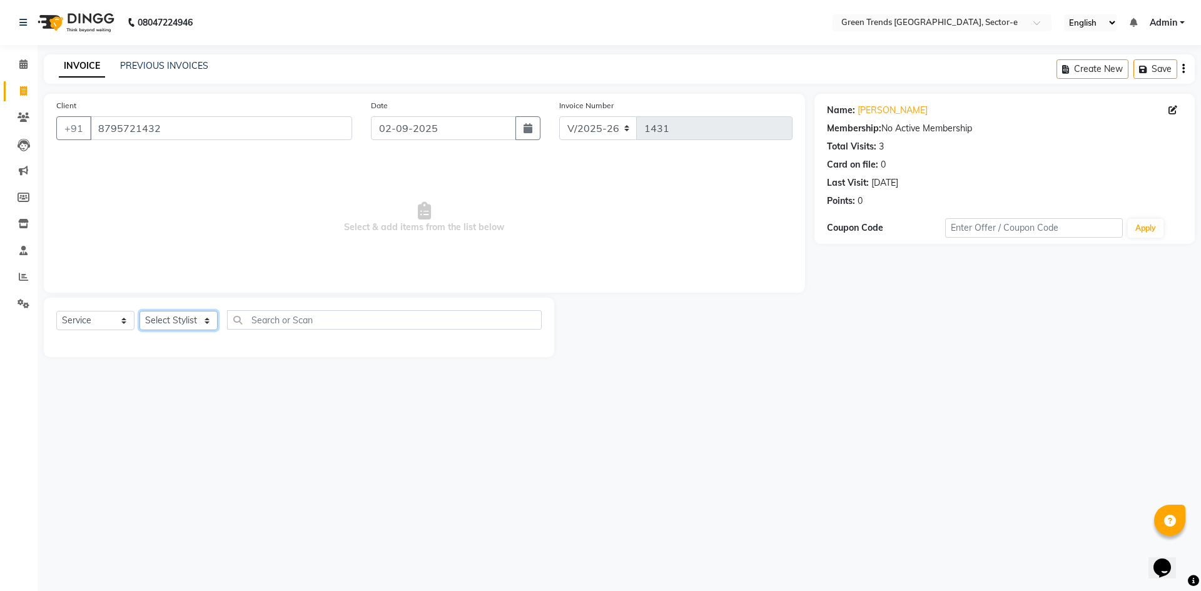
click at [207, 318] on select "Select Stylist [PERSON_NAME] [PERSON_NAME] Mo. [PERSON_NAME].[PERSON_NAME] [PER…" at bounding box center [178, 320] width 78 height 19
select select "58749"
click at [139, 311] on select "Select Stylist [PERSON_NAME] [PERSON_NAME] Mo. [PERSON_NAME].[PERSON_NAME] [PER…" at bounding box center [178, 320] width 78 height 19
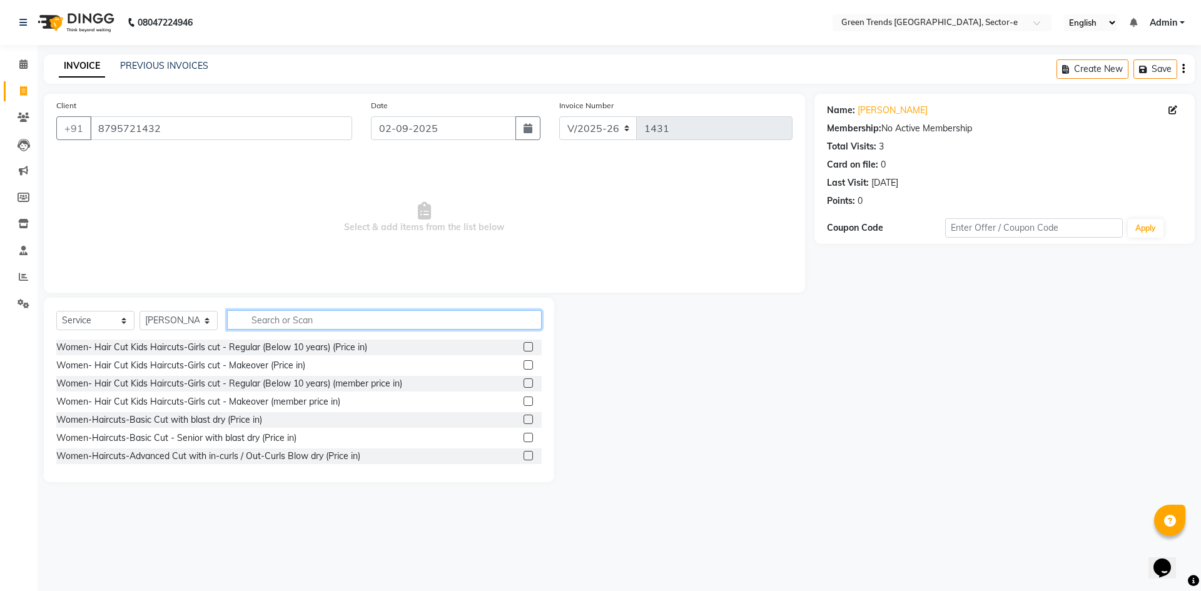
click at [265, 322] on input "text" at bounding box center [384, 319] width 315 height 19
type input "spa"
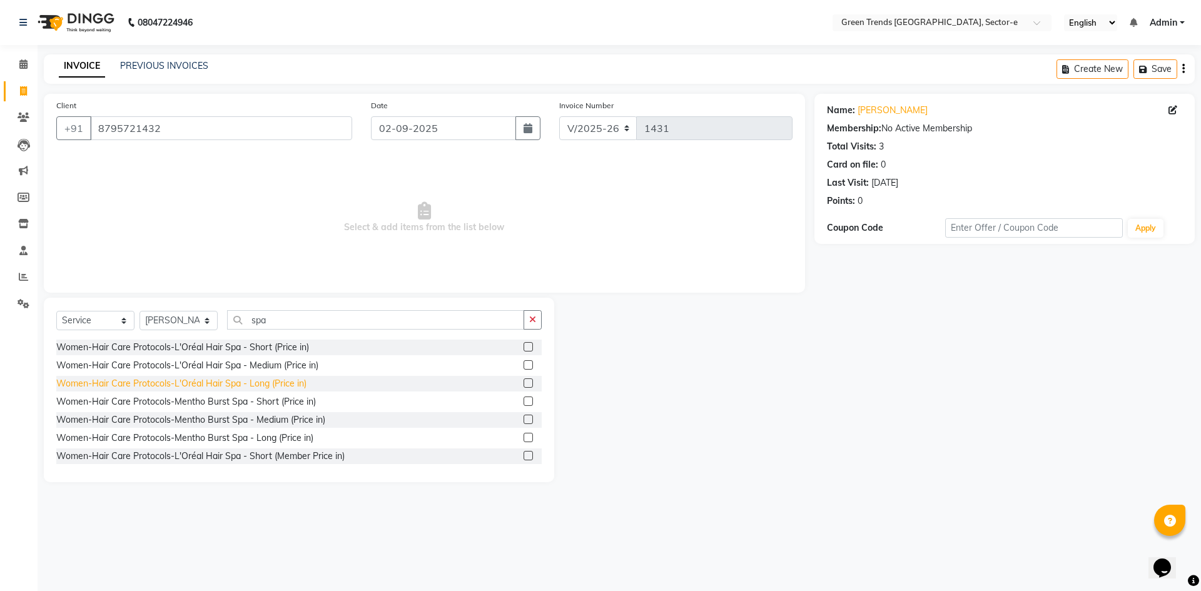
click at [266, 378] on div "Women-Hair Care Protocols-L'Oréal Hair Spa - Long (Price in)" at bounding box center [181, 383] width 250 height 13
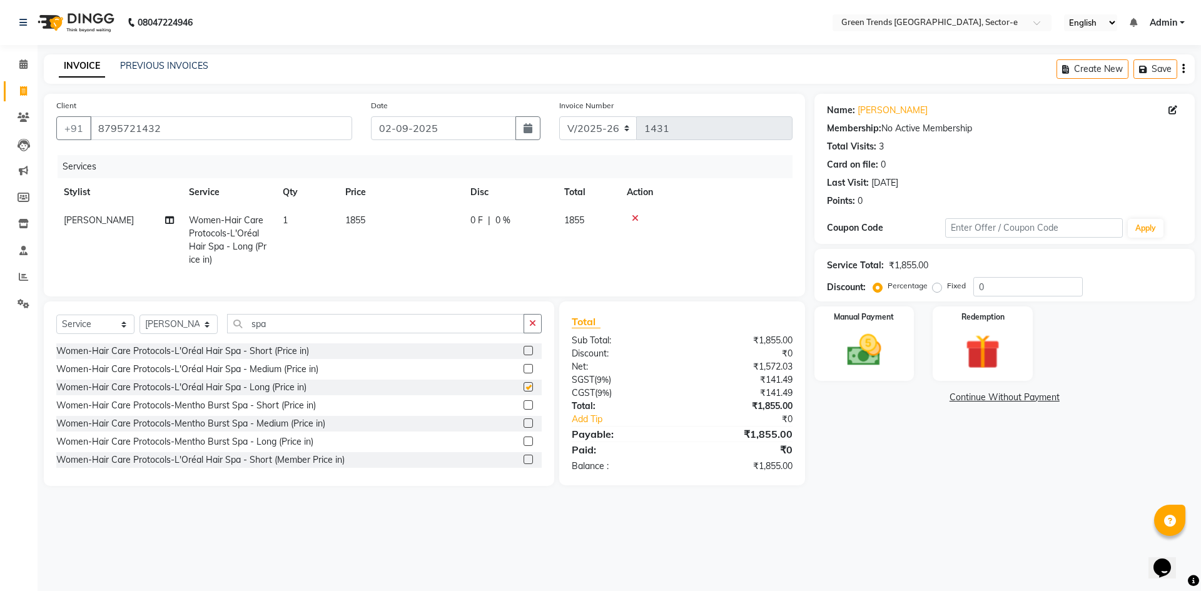
checkbox input "false"
drag, startPoint x: 280, startPoint y: 330, endPoint x: 227, endPoint y: 345, distance: 54.8
click at [227, 343] on div "Select Service Product Membership Package Voucher Prepaid Gift Card Select Styl…" at bounding box center [298, 328] width 485 height 29
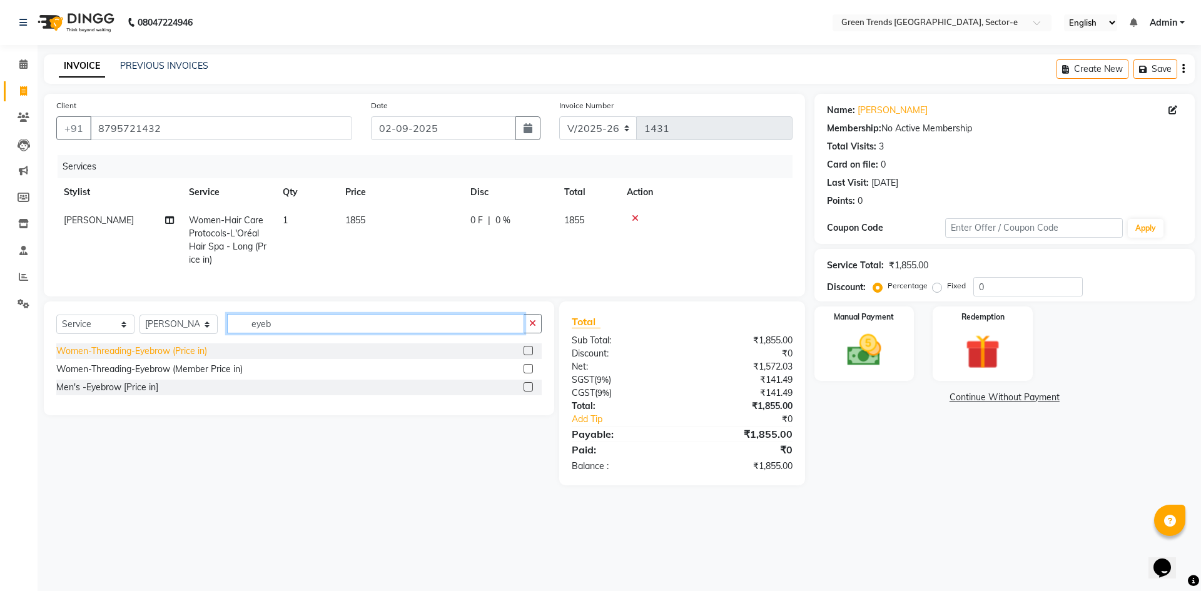
type input "eyeb"
click at [175, 358] on div "Women-Threading-Eyebrow (Price in)" at bounding box center [131, 351] width 151 height 13
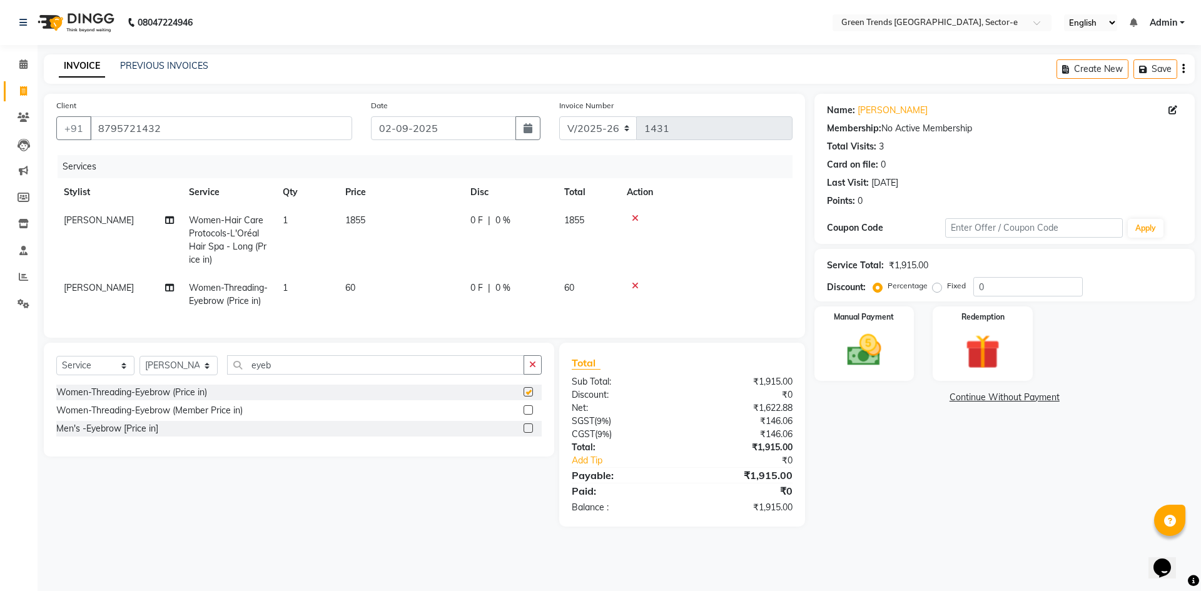
checkbox input "false"
click at [205, 375] on select "Select Stylist [PERSON_NAME] [PERSON_NAME] Mo. [PERSON_NAME].[PERSON_NAME] [PER…" at bounding box center [178, 365] width 78 height 19
select select "62898"
click at [139, 365] on select "Select Stylist [PERSON_NAME] [PERSON_NAME] Mo. [PERSON_NAME].[PERSON_NAME] [PER…" at bounding box center [178, 365] width 78 height 19
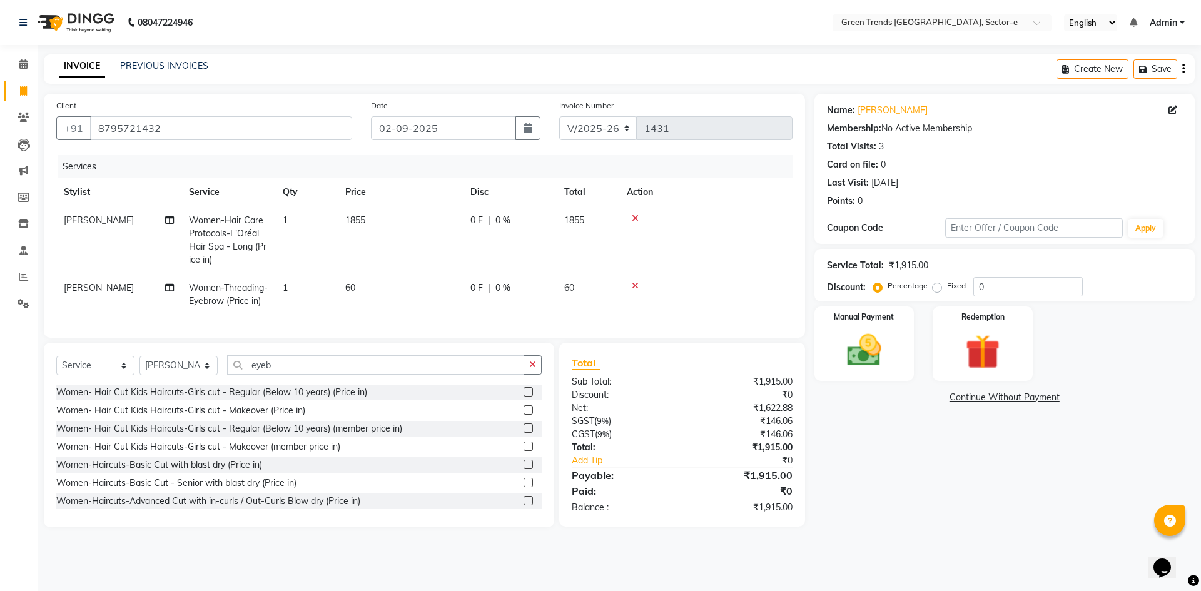
click at [140, 282] on td "[PERSON_NAME]" at bounding box center [118, 294] width 125 height 41
select select "58749"
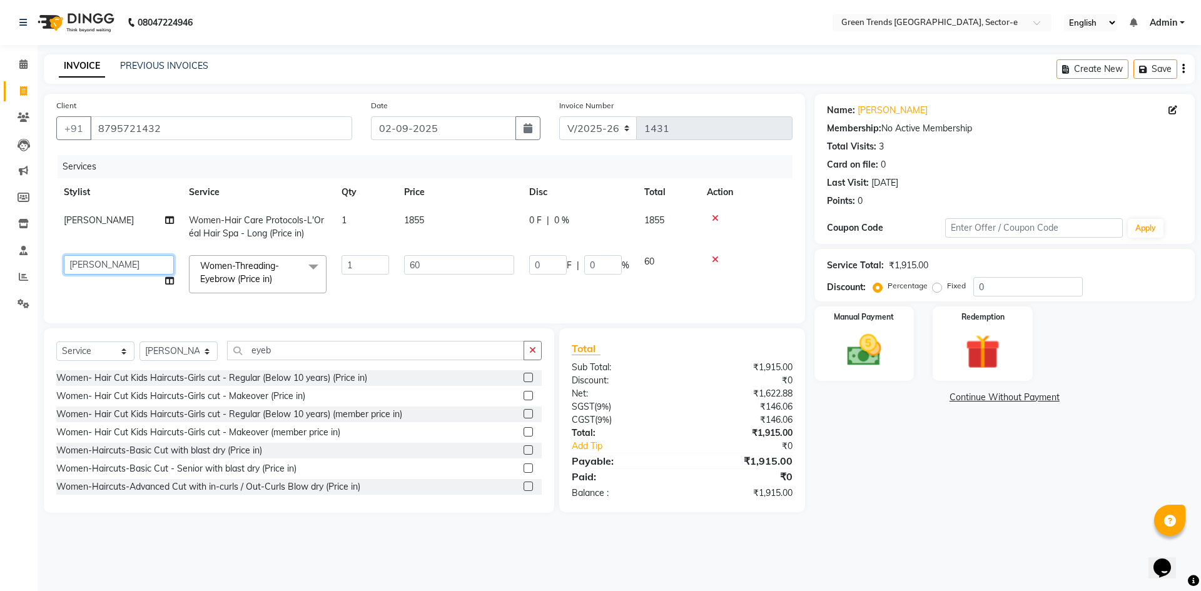
click at [153, 260] on select "[PERSON_NAME] [PERSON_NAME] Mo. [PERSON_NAME].[PERSON_NAME] [PERSON_NAME] Pooja…" at bounding box center [119, 264] width 110 height 19
select select "62898"
drag, startPoint x: 285, startPoint y: 359, endPoint x: 242, endPoint y: 368, distance: 44.2
click at [242, 360] on input "eyeb" at bounding box center [375, 350] width 297 height 19
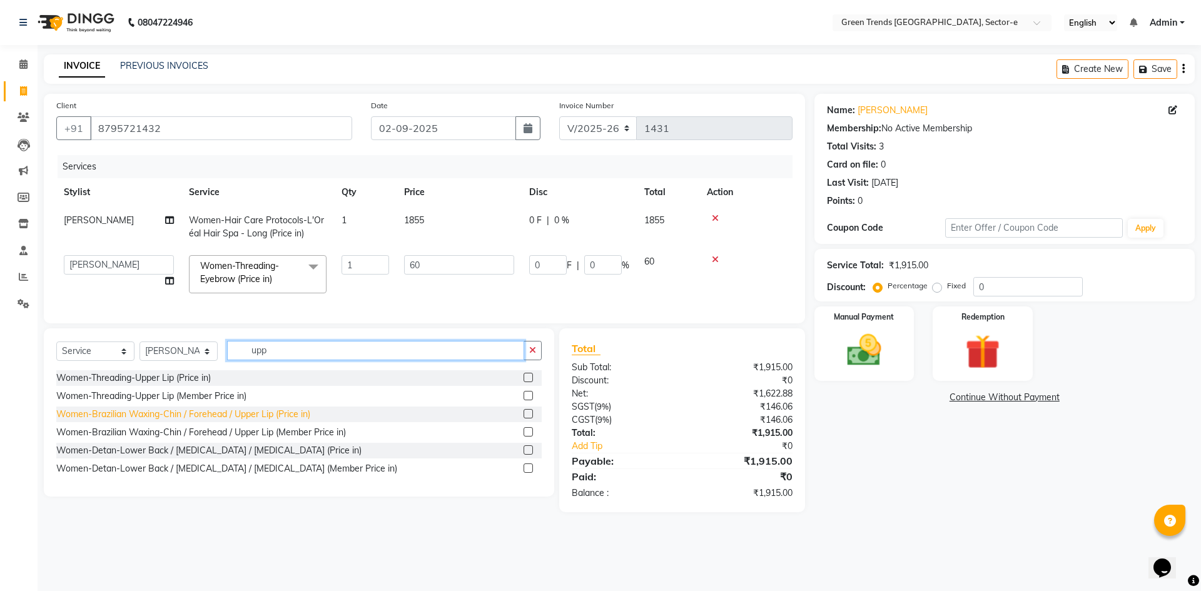
type input "upp"
click at [240, 421] on div "Women-Brazilian Waxing-Chin / Forehead / Upper Lip (Price in)" at bounding box center [183, 414] width 254 height 13
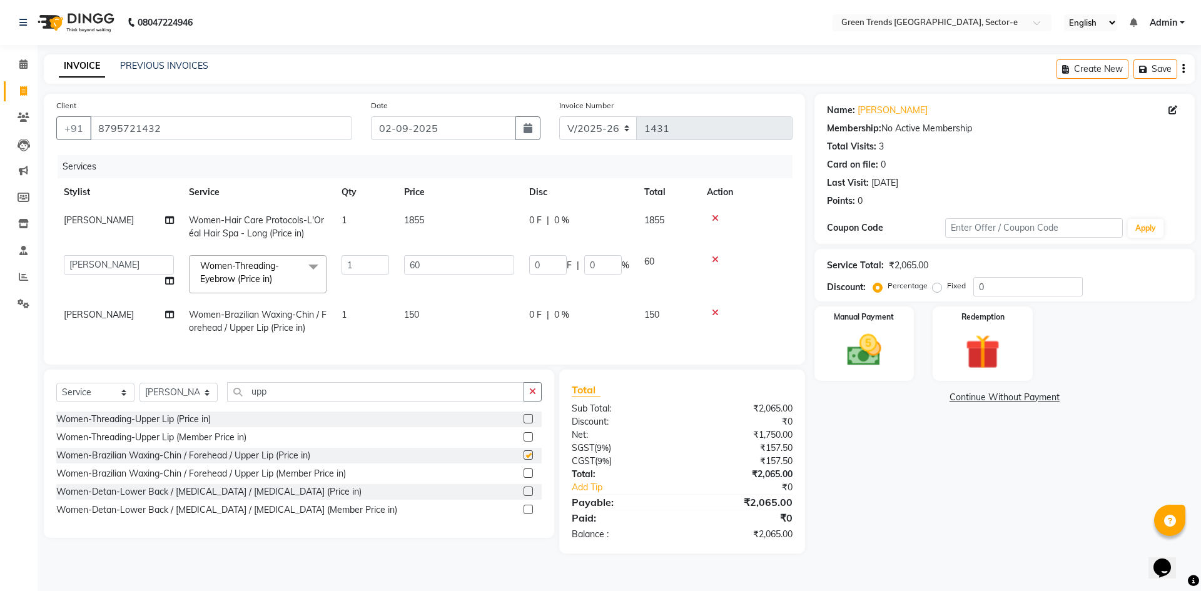
checkbox input "false"
click at [350, 315] on td "1" at bounding box center [365, 321] width 63 height 41
select select "62898"
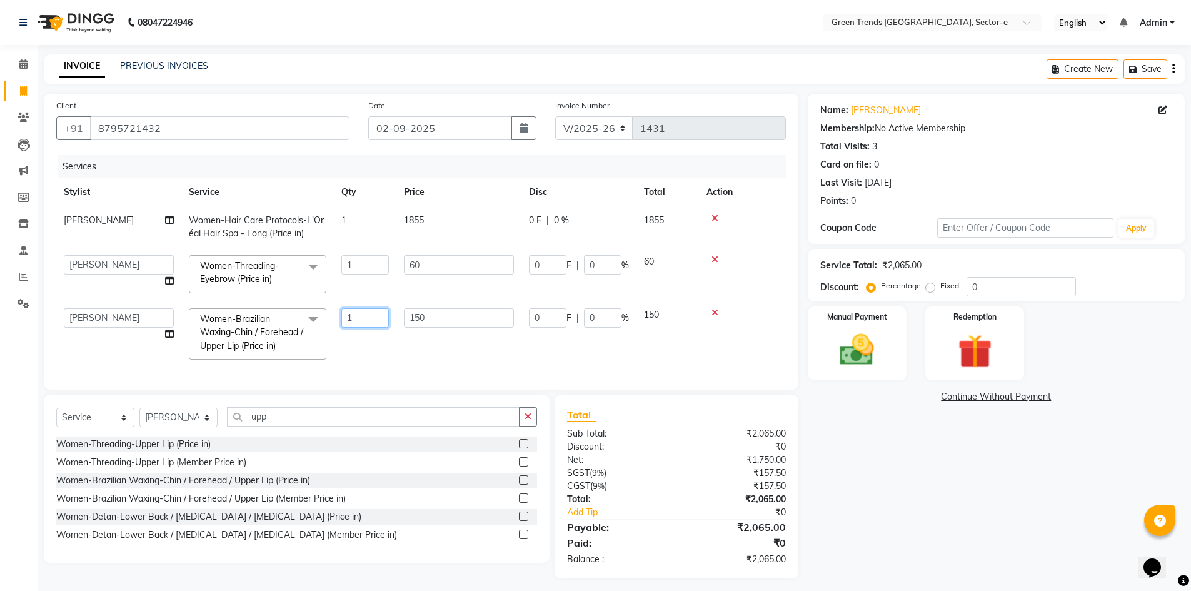
drag, startPoint x: 373, startPoint y: 314, endPoint x: 303, endPoint y: 332, distance: 72.4
click at [303, 332] on tr "[PERSON_NAME] [PERSON_NAME] Mo. [PERSON_NAME].Sirrajudin [PERSON_NAME] [PERSON_…" at bounding box center [421, 334] width 730 height 66
type input "2"
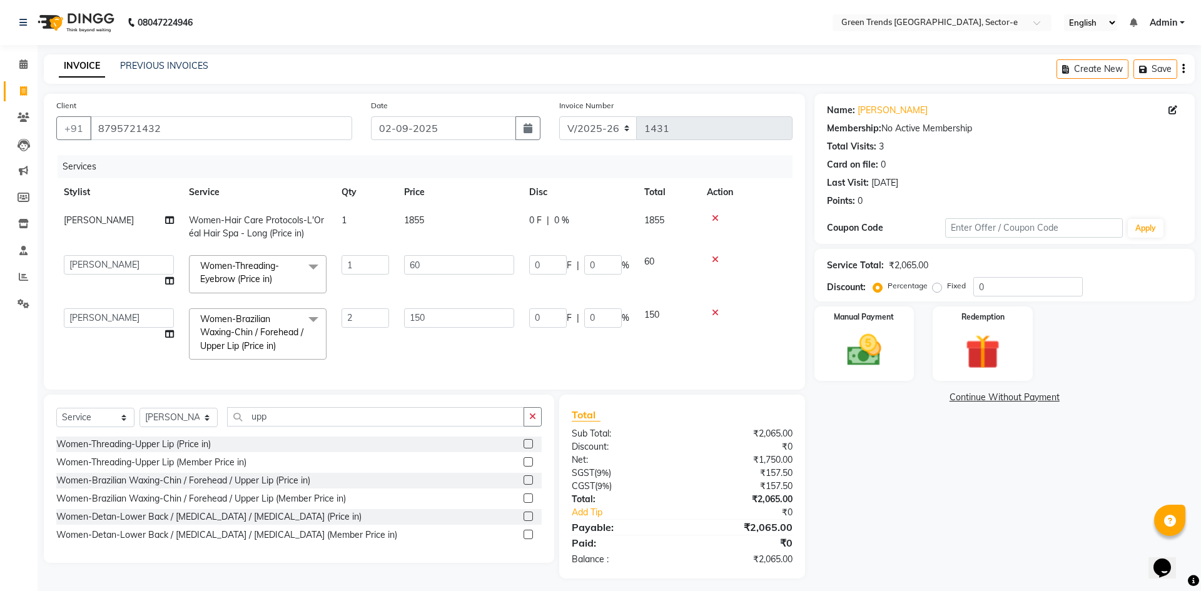
click at [440, 350] on div "Services Stylist Service Qty Price Disc Total Action [PERSON_NAME] Women-Hair C…" at bounding box center [424, 266] width 736 height 222
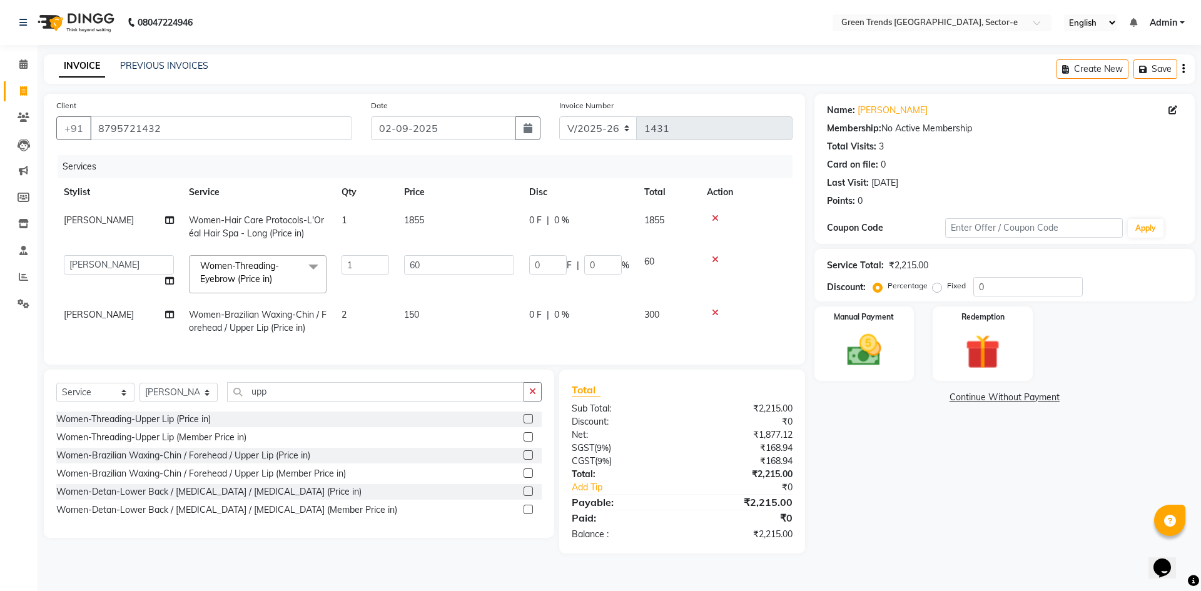
click at [455, 284] on td "60" at bounding box center [459, 274] width 125 height 53
click at [536, 221] on span "0 F" at bounding box center [535, 220] width 13 height 13
select select "58749"
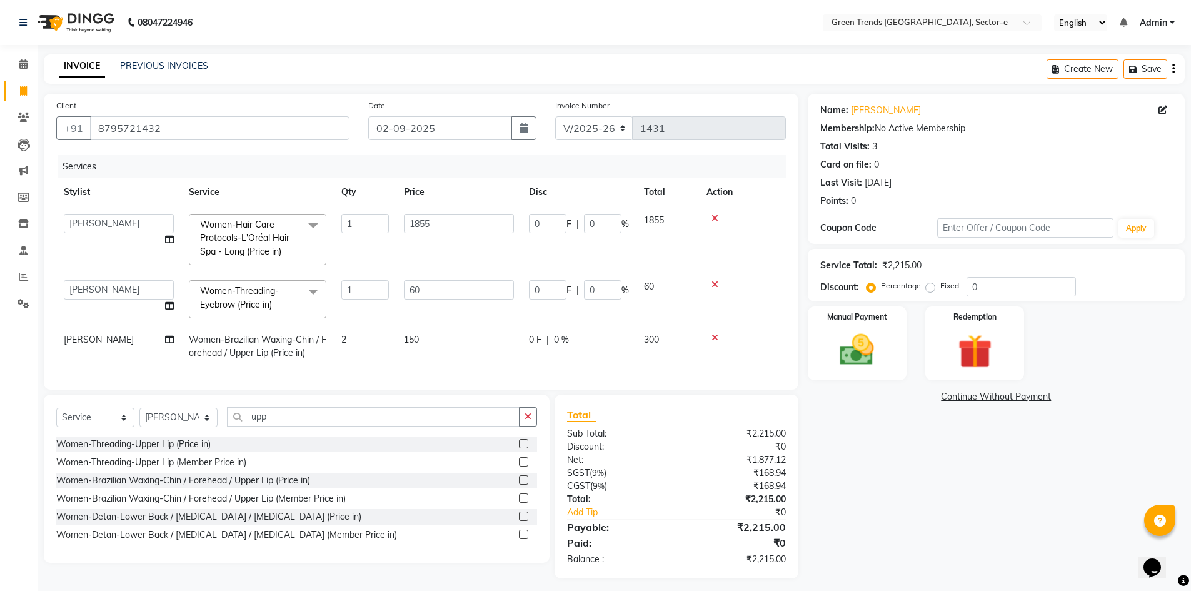
click at [535, 340] on span "0 F" at bounding box center [535, 339] width 13 height 13
select select "62898"
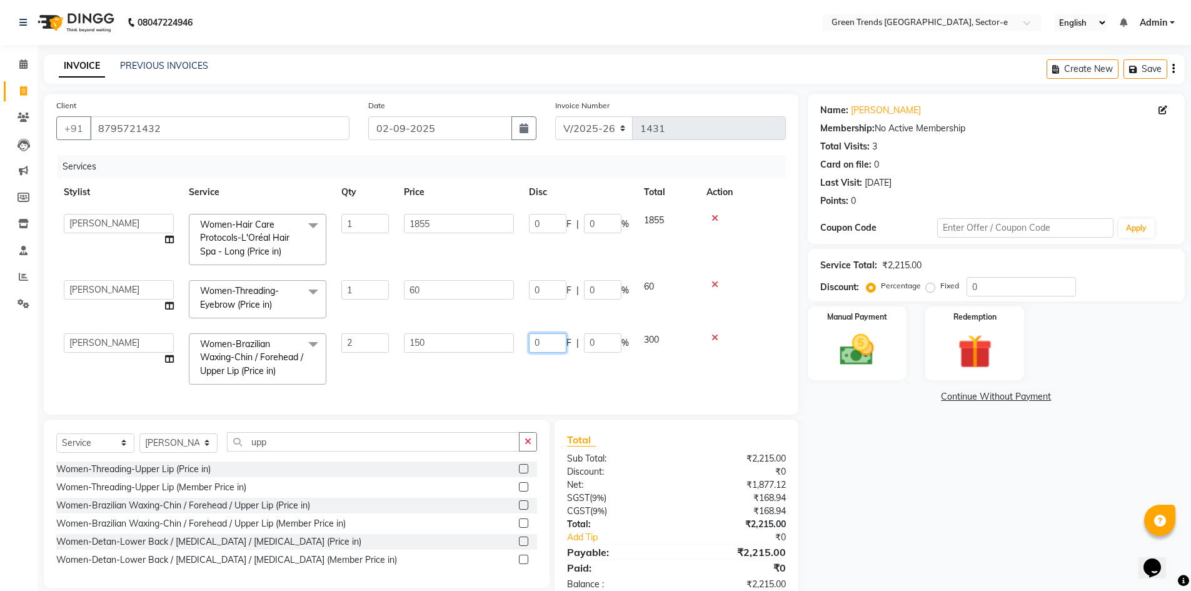
drag, startPoint x: 555, startPoint y: 342, endPoint x: 526, endPoint y: 343, distance: 28.8
click at [523, 346] on td "0 F | 0 %" at bounding box center [579, 359] width 115 height 66
type input "60"
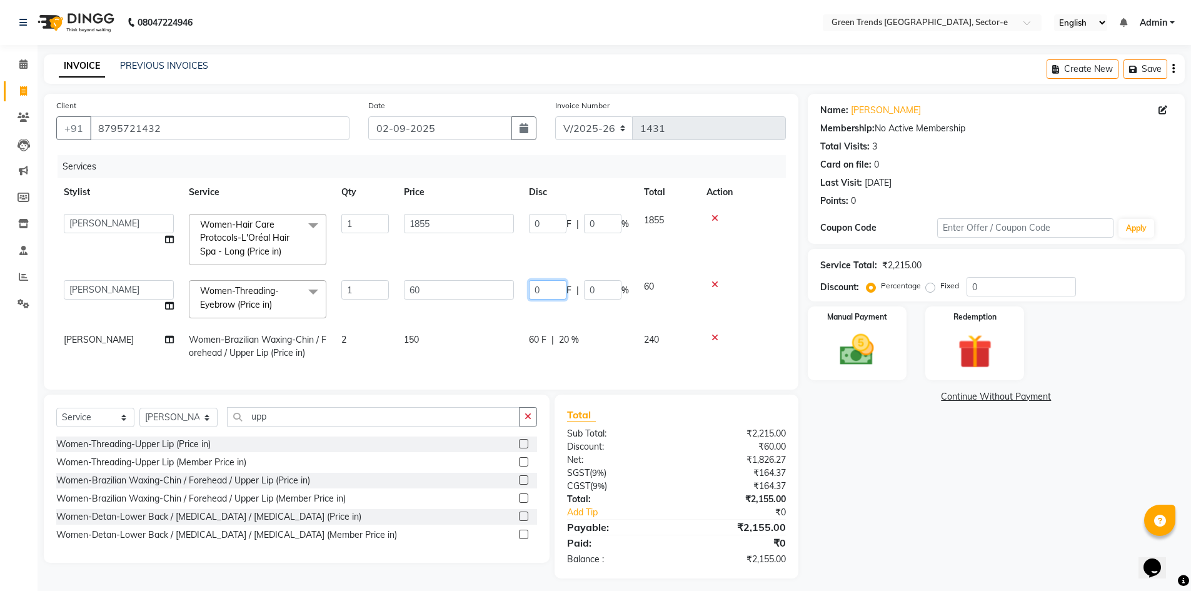
click at [545, 291] on input "0" at bounding box center [548, 289] width 38 height 19
drag, startPoint x: 545, startPoint y: 291, endPoint x: 520, endPoint y: 296, distance: 26.0
click at [522, 297] on td "0 F | 0 %" at bounding box center [579, 299] width 115 height 53
type input "10"
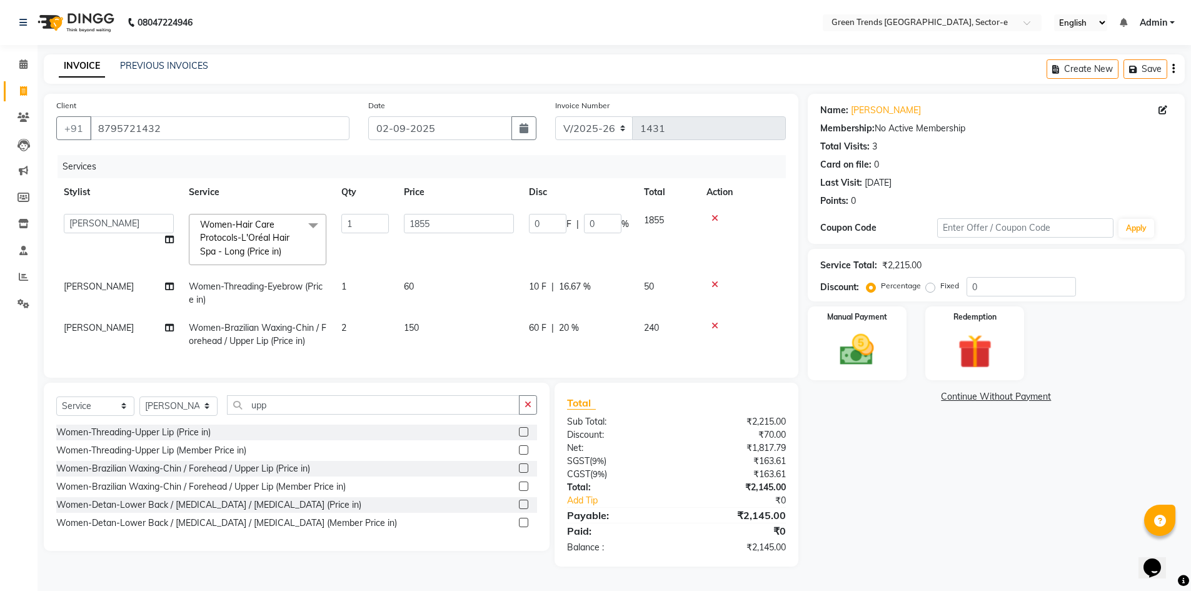
click at [498, 259] on td "1855" at bounding box center [459, 239] width 125 height 66
click at [548, 220] on input "0" at bounding box center [548, 223] width 38 height 19
drag, startPoint x: 557, startPoint y: 223, endPoint x: 517, endPoint y: 234, distance: 41.6
click at [517, 234] on tr "[PERSON_NAME] [PERSON_NAME] Mo. [PERSON_NAME].[PERSON_NAME] [PERSON_NAME] [PERS…" at bounding box center [421, 239] width 730 height 66
type input "316"
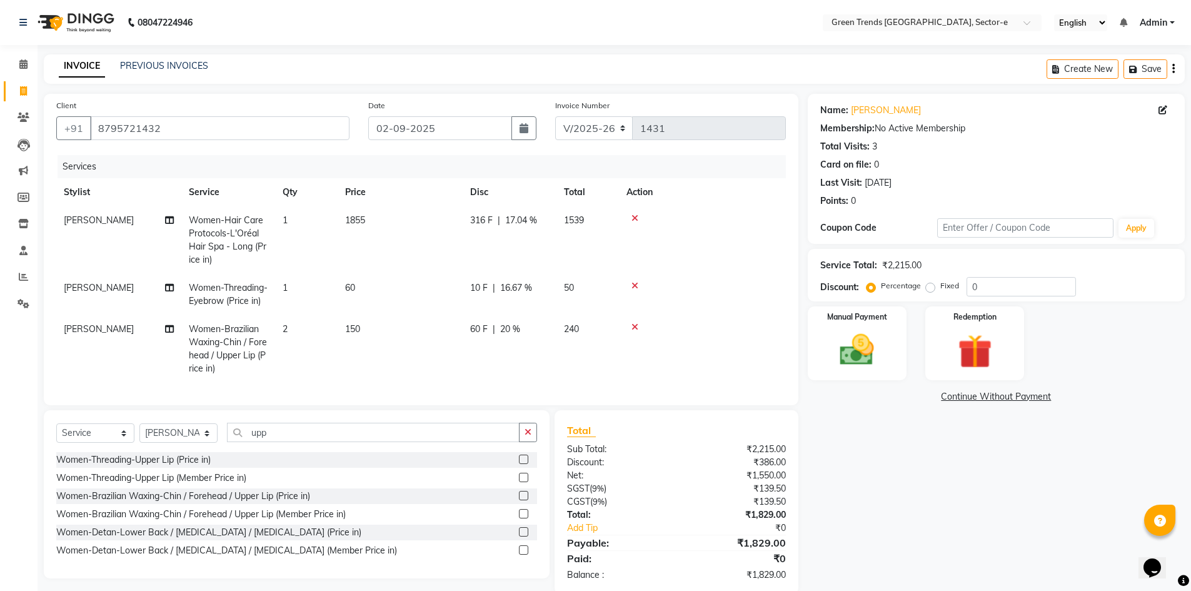
click at [749, 280] on td at bounding box center [702, 294] width 167 height 41
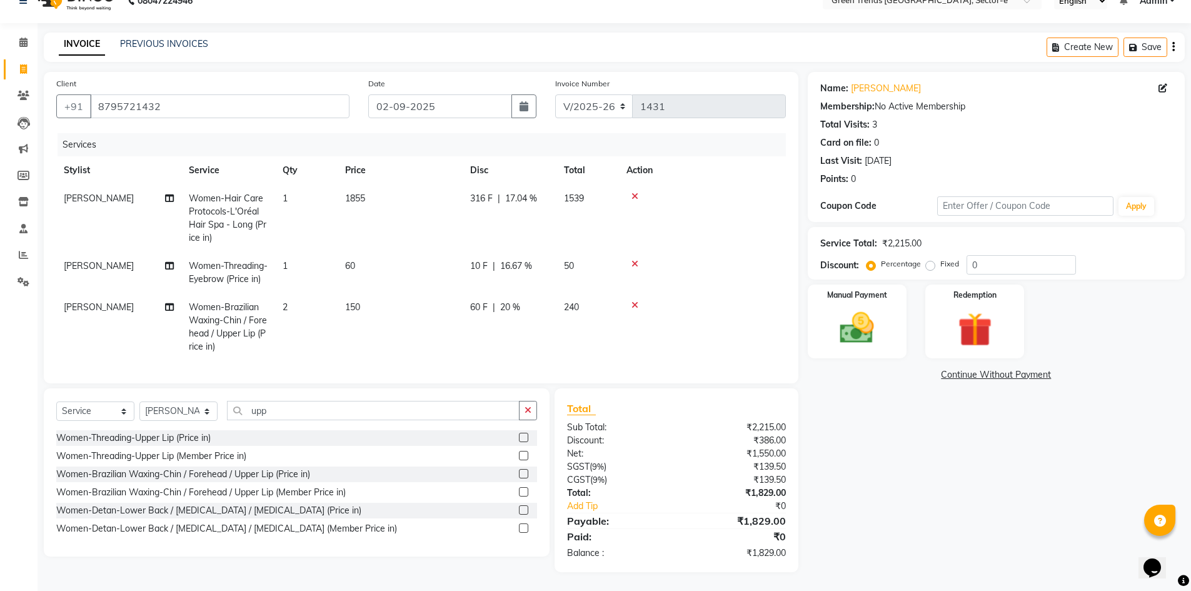
scroll to position [31, 0]
click at [846, 315] on img at bounding box center [858, 328] width 58 height 41
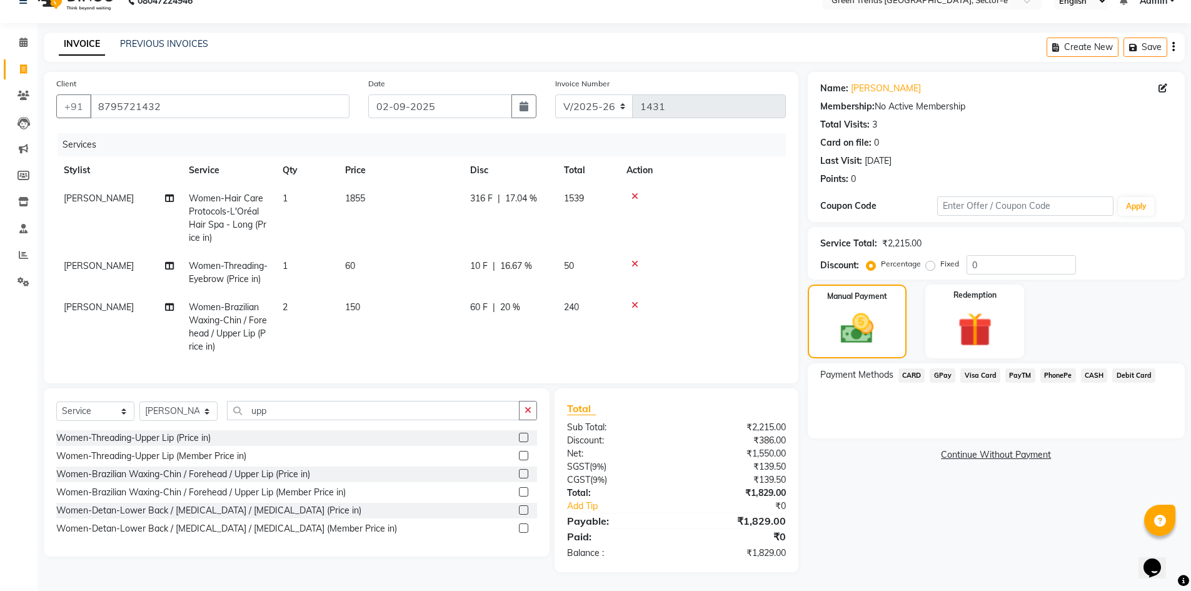
click at [946, 368] on span "GPay" at bounding box center [943, 375] width 26 height 14
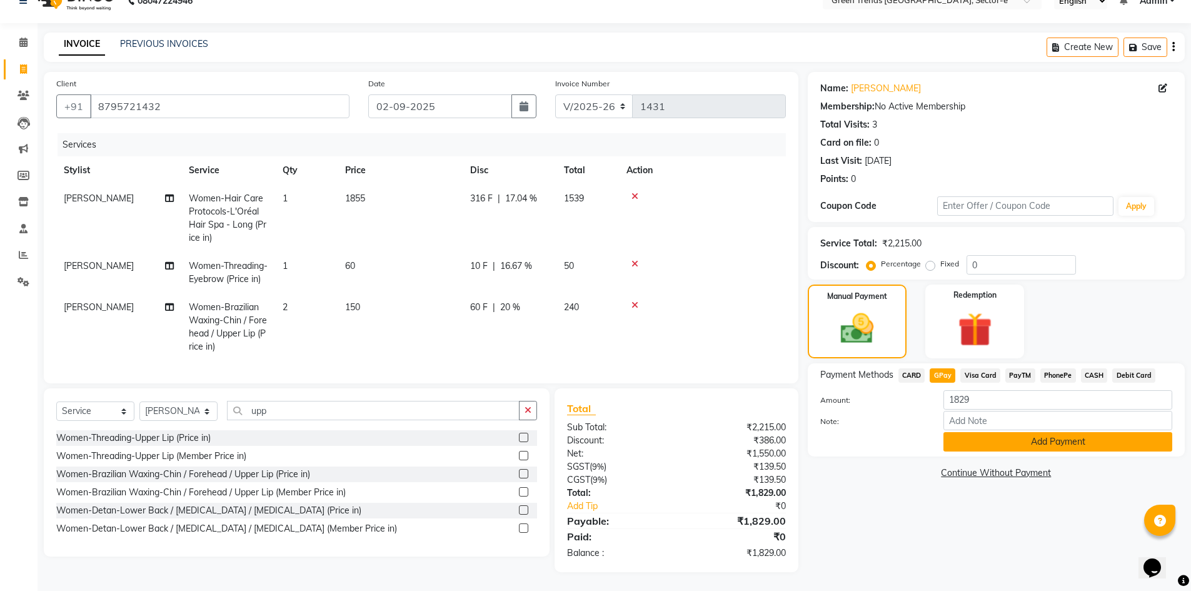
click at [992, 432] on button "Add Payment" at bounding box center [1058, 441] width 229 height 19
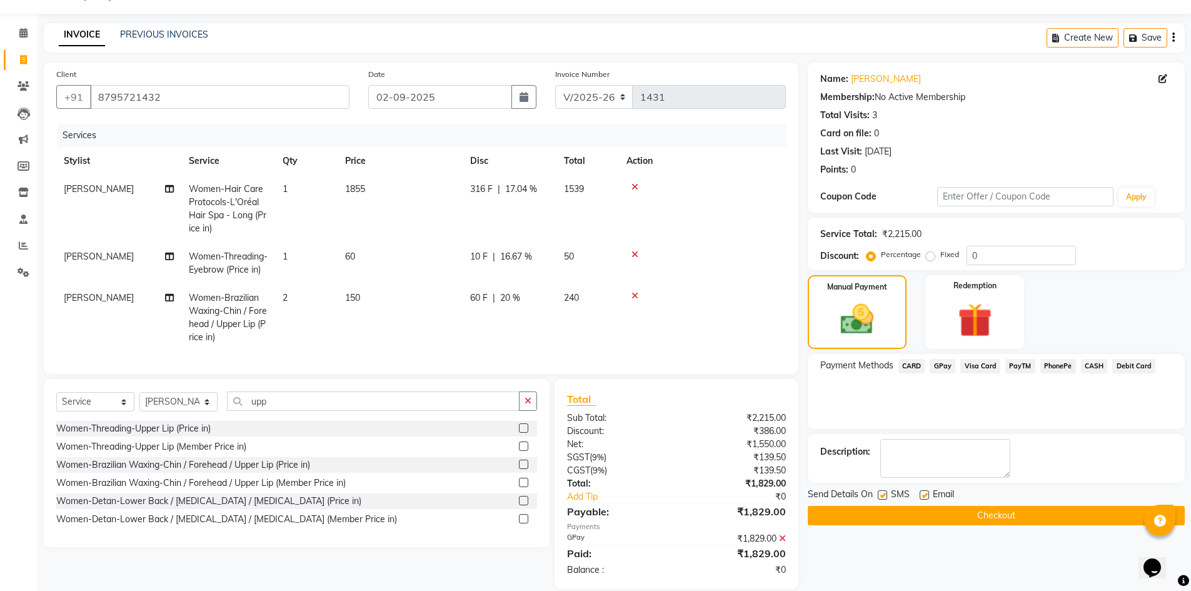
click at [884, 495] on label at bounding box center [882, 494] width 9 height 9
click at [884, 495] on input "checkbox" at bounding box center [882, 496] width 8 height 8
checkbox input "false"
click at [925, 495] on label at bounding box center [924, 494] width 9 height 9
click at [925, 495] on input "checkbox" at bounding box center [924, 496] width 8 height 8
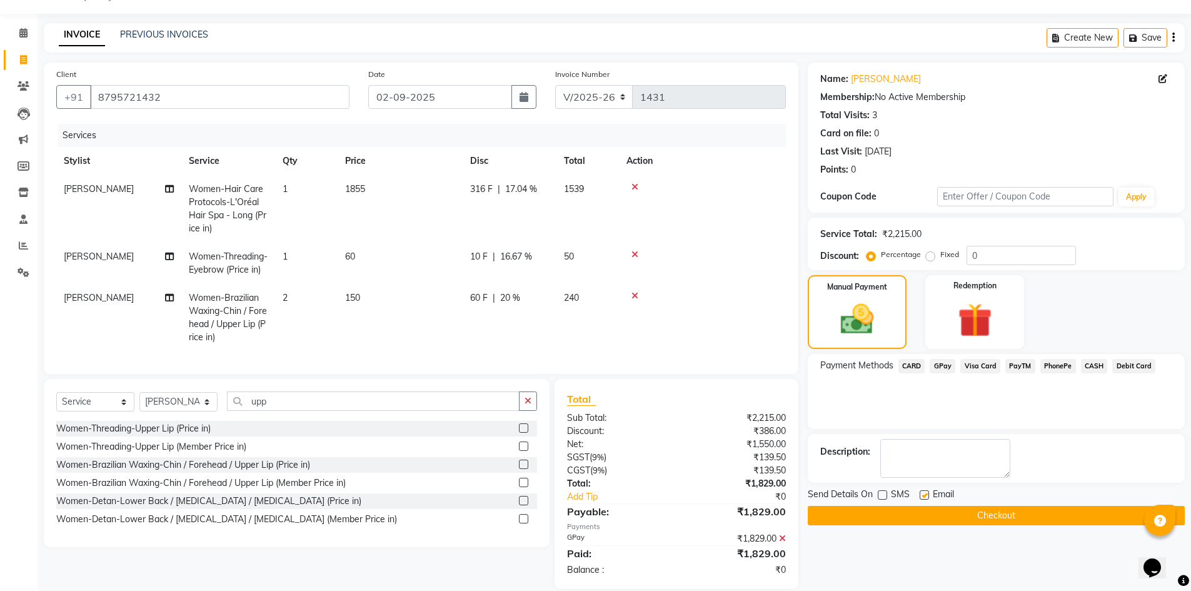
checkbox input "false"
click at [884, 495] on label at bounding box center [882, 494] width 9 height 9
click at [884, 495] on input "checkbox" at bounding box center [882, 496] width 8 height 8
checkbox input "true"
click at [907, 517] on button "Checkout" at bounding box center [996, 515] width 377 height 19
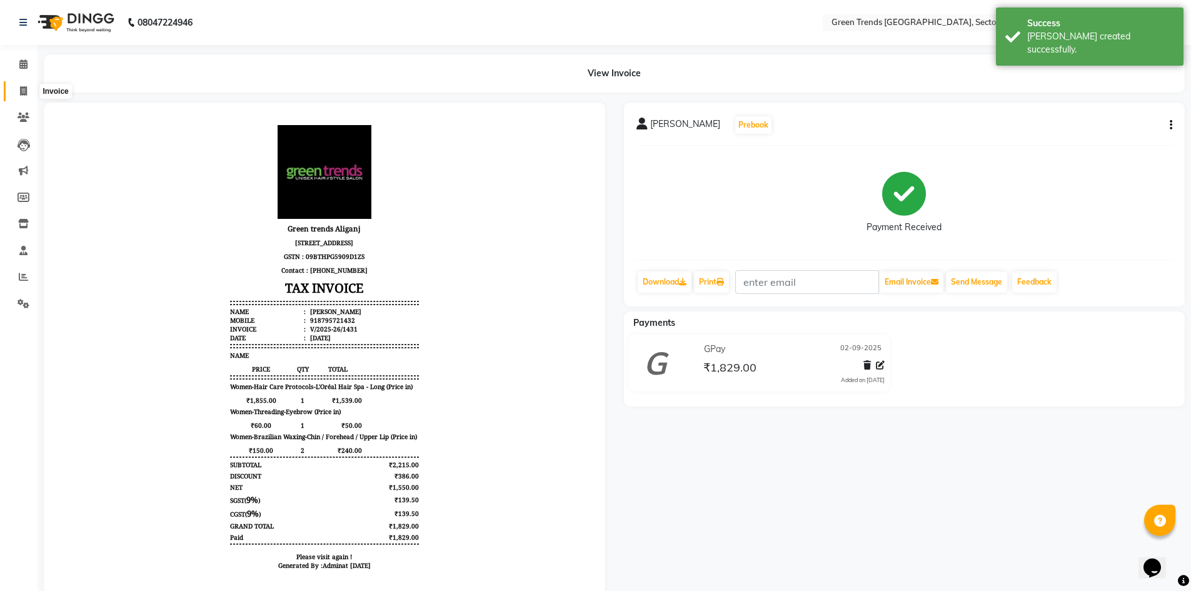
drag, startPoint x: 22, startPoint y: 92, endPoint x: 29, endPoint y: 91, distance: 7.6
click at [23, 92] on icon at bounding box center [23, 90] width 7 height 9
select select "service"
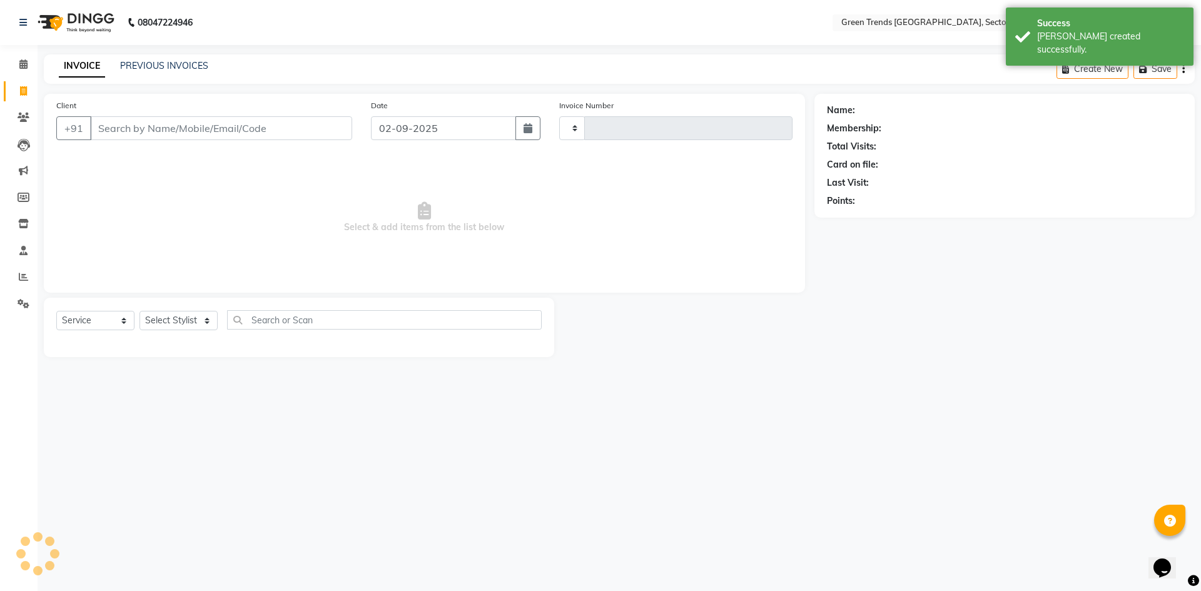
type input "1432"
select select "7023"
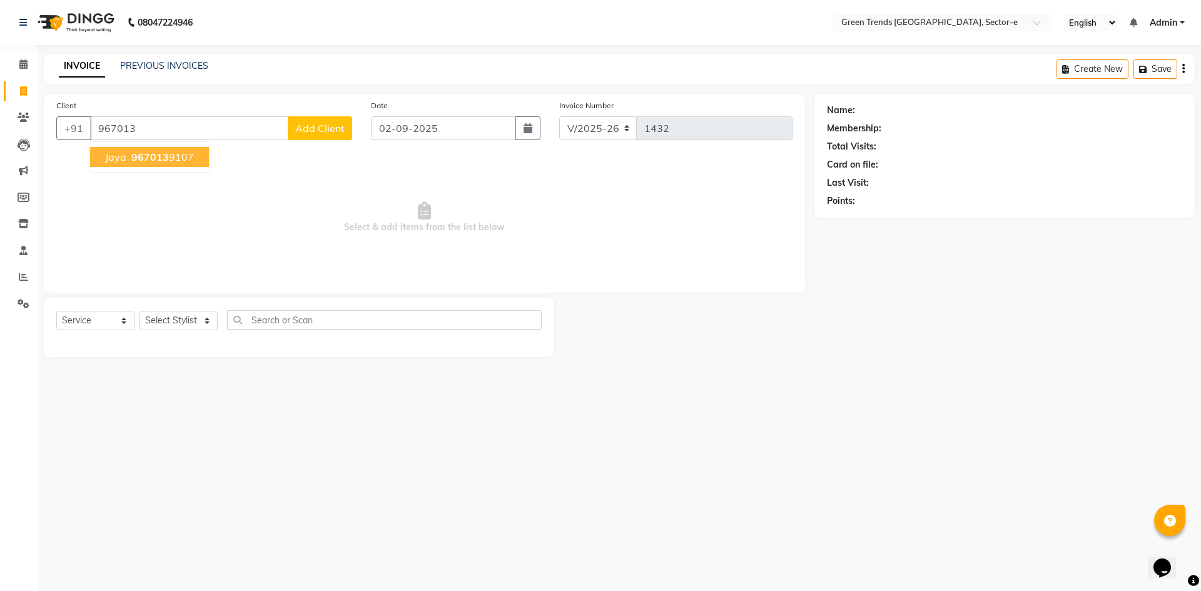
click at [160, 159] on span "967013" at bounding box center [150, 157] width 38 height 13
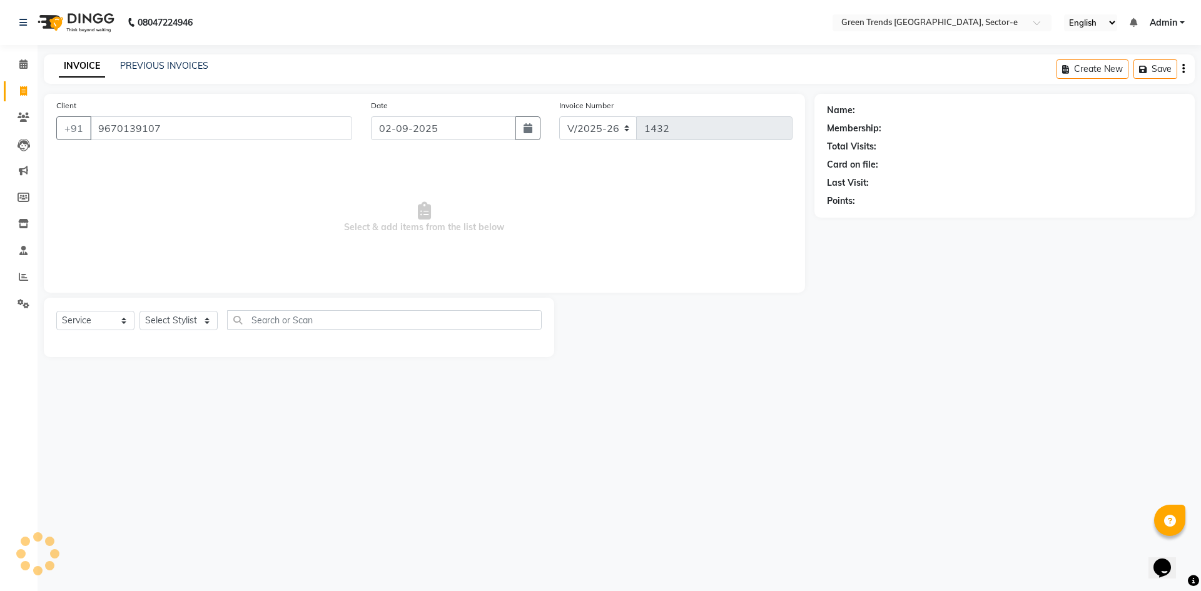
type input "9670139107"
click at [206, 319] on select "Select Stylist [PERSON_NAME] [PERSON_NAME] Mo. [PERSON_NAME].[PERSON_NAME] [PER…" at bounding box center [178, 320] width 78 height 19
select select "58751"
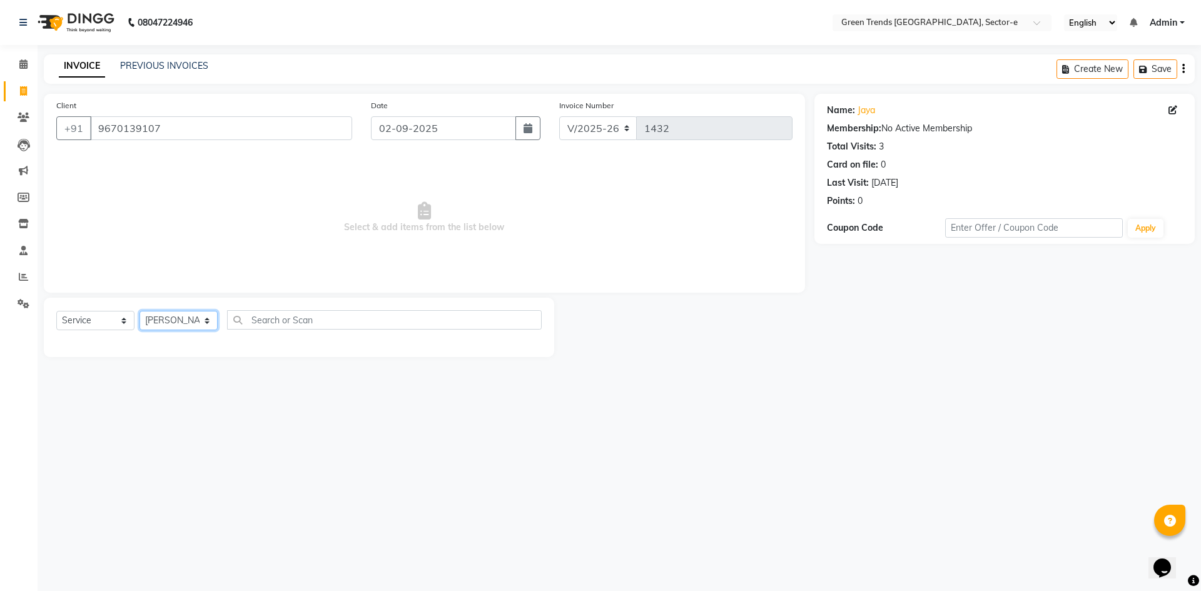
click at [139, 311] on select "Select Stylist [PERSON_NAME] [PERSON_NAME] Mo. [PERSON_NAME].[PERSON_NAME] [PER…" at bounding box center [178, 320] width 78 height 19
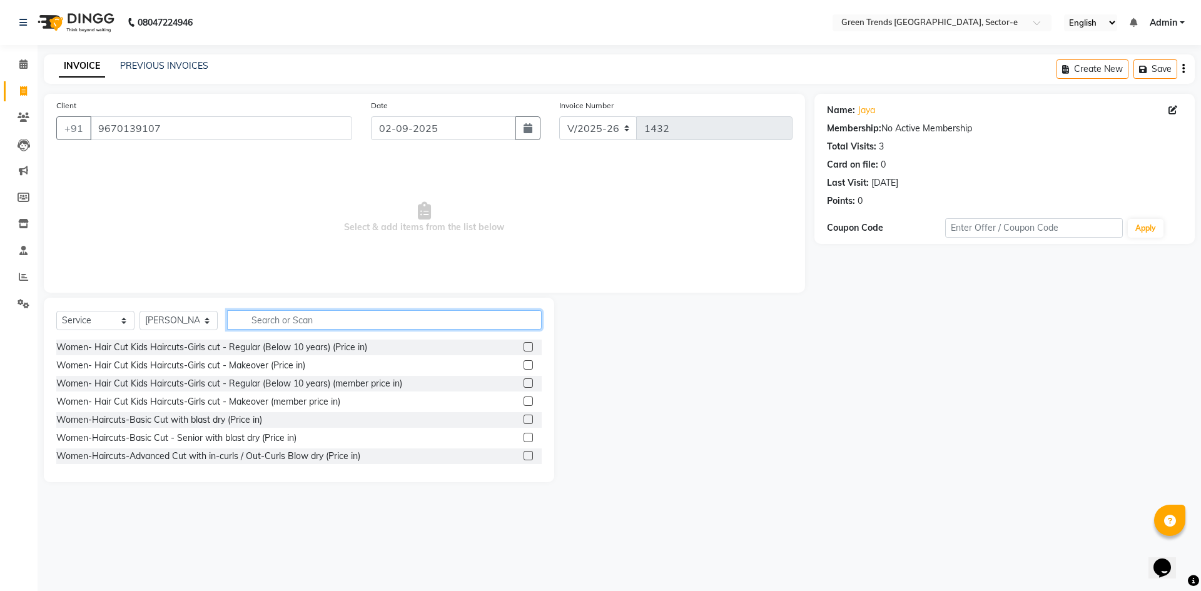
click at [267, 320] on input "text" at bounding box center [384, 319] width 315 height 19
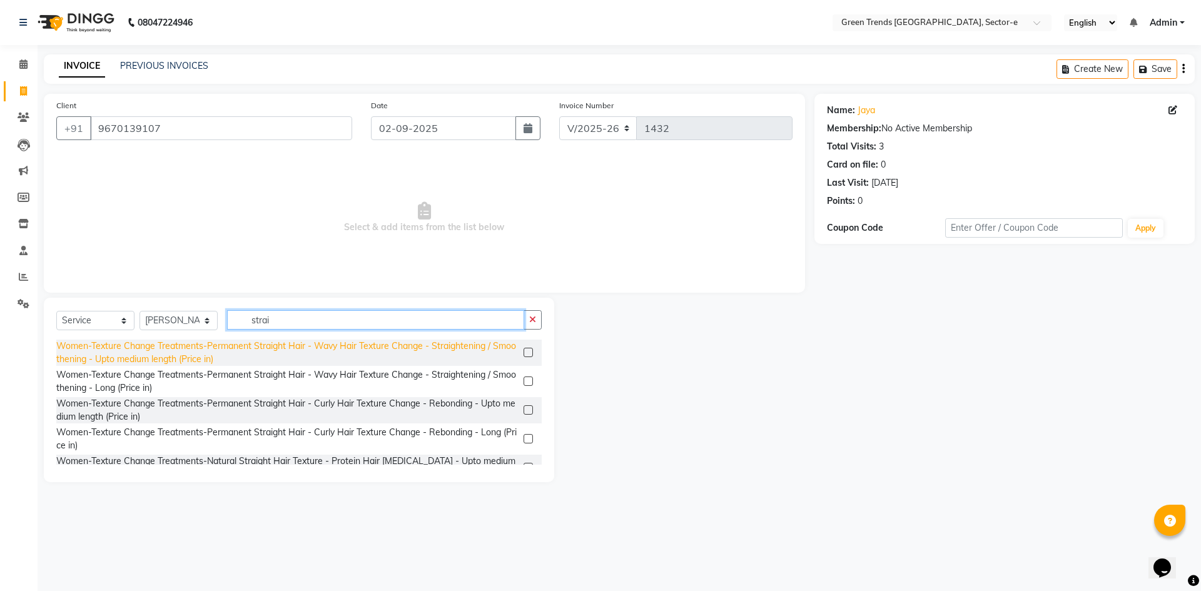
type input "strai"
click at [309, 348] on div "Women-Texture Change Treatments-Permanent Straight Hair - Wavy Hair Texture Cha…" at bounding box center [287, 353] width 462 height 26
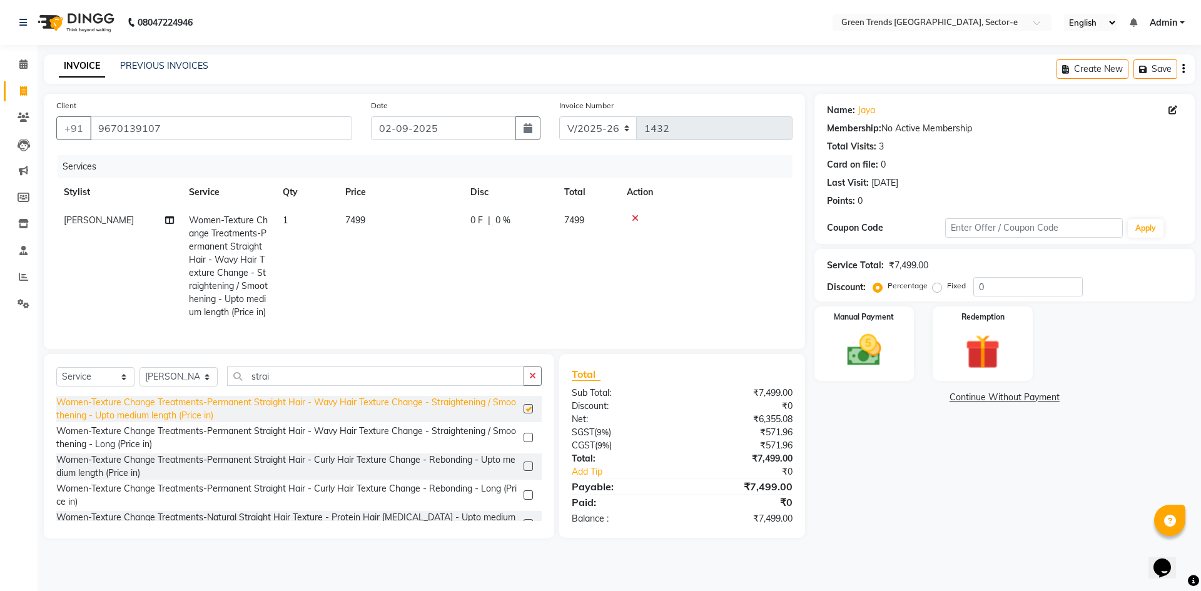
checkbox input "false"
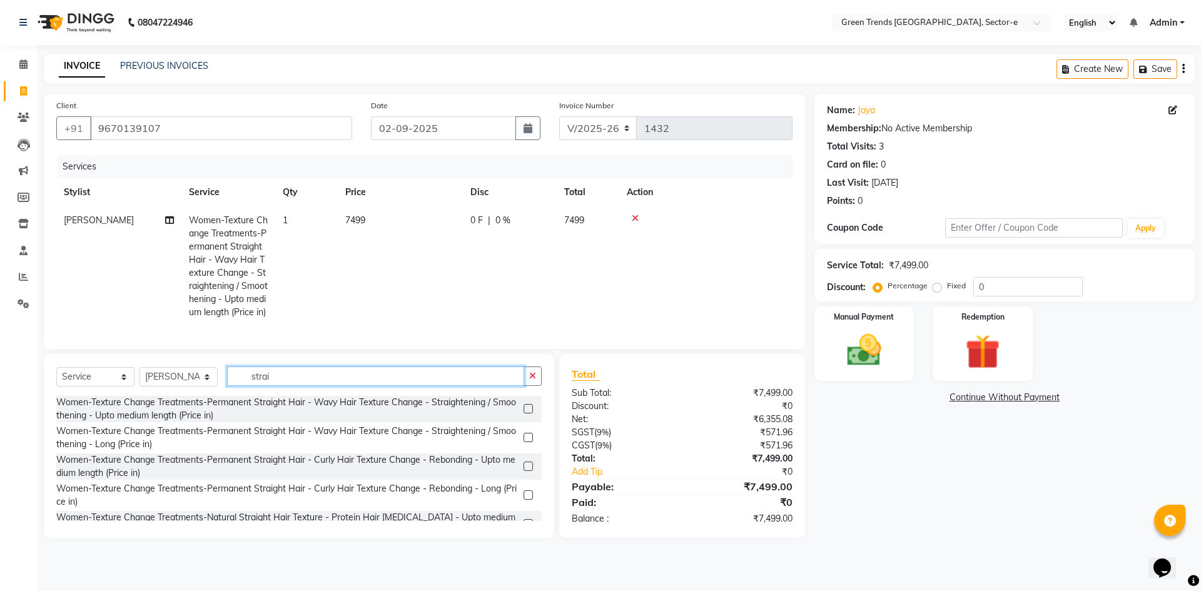
drag, startPoint x: 285, startPoint y: 399, endPoint x: 240, endPoint y: 404, distance: 45.3
click at [240, 386] on input "strai" at bounding box center [375, 375] width 297 height 19
type input "p"
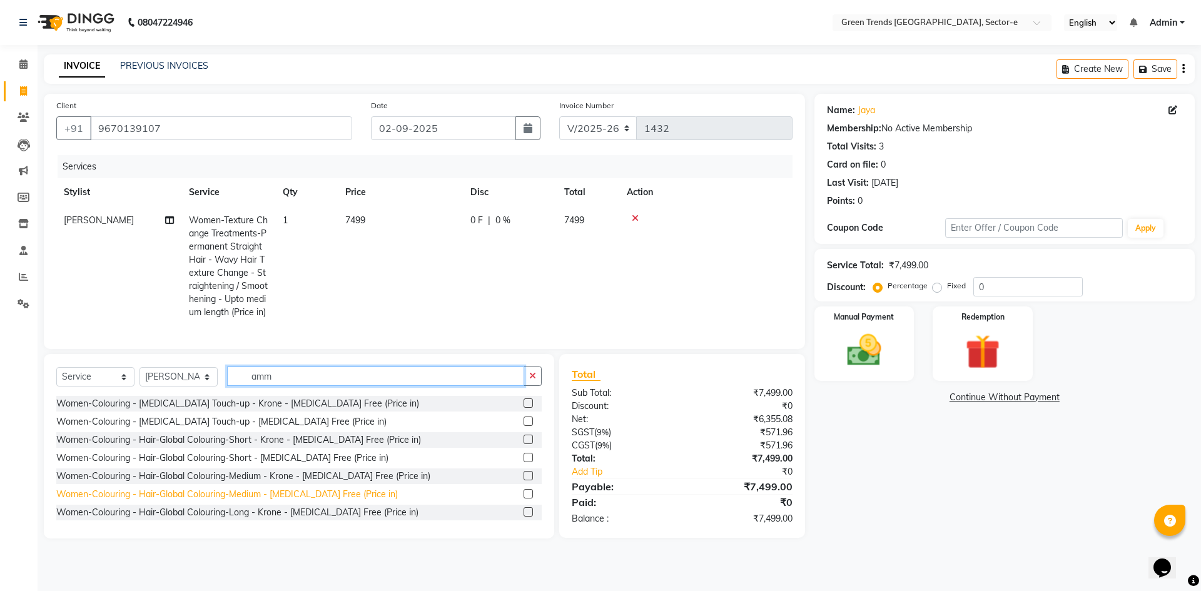
type input "amm"
click at [257, 501] on div "Women-Colouring - Hair-Global Colouring-Medium - [MEDICAL_DATA] Free (Price in)" at bounding box center [226, 494] width 341 height 13
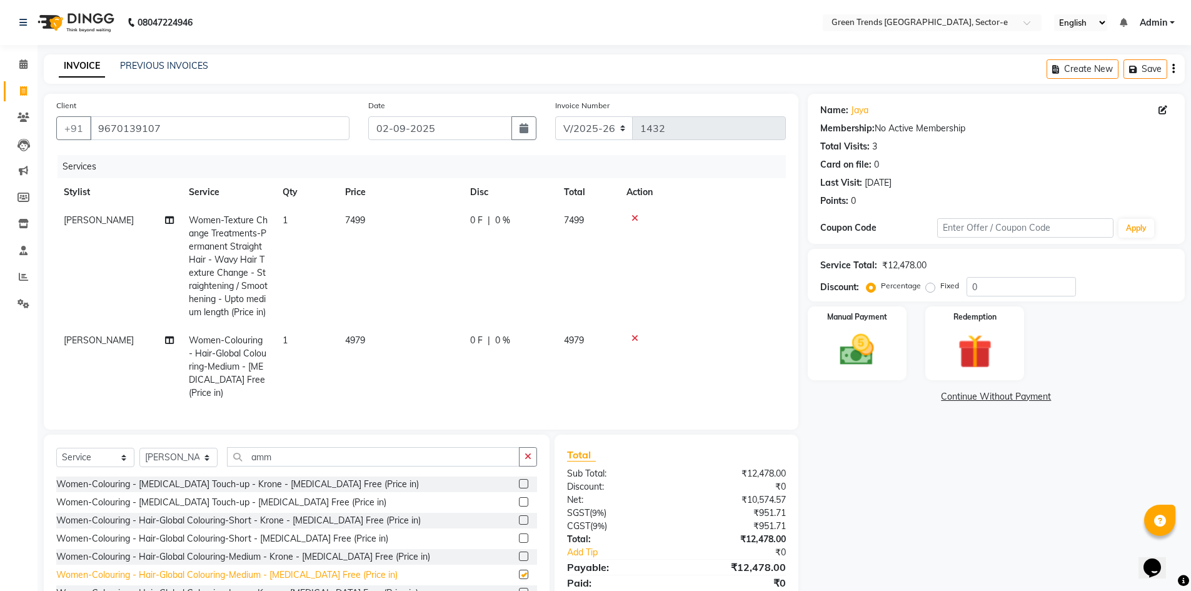
checkbox input "false"
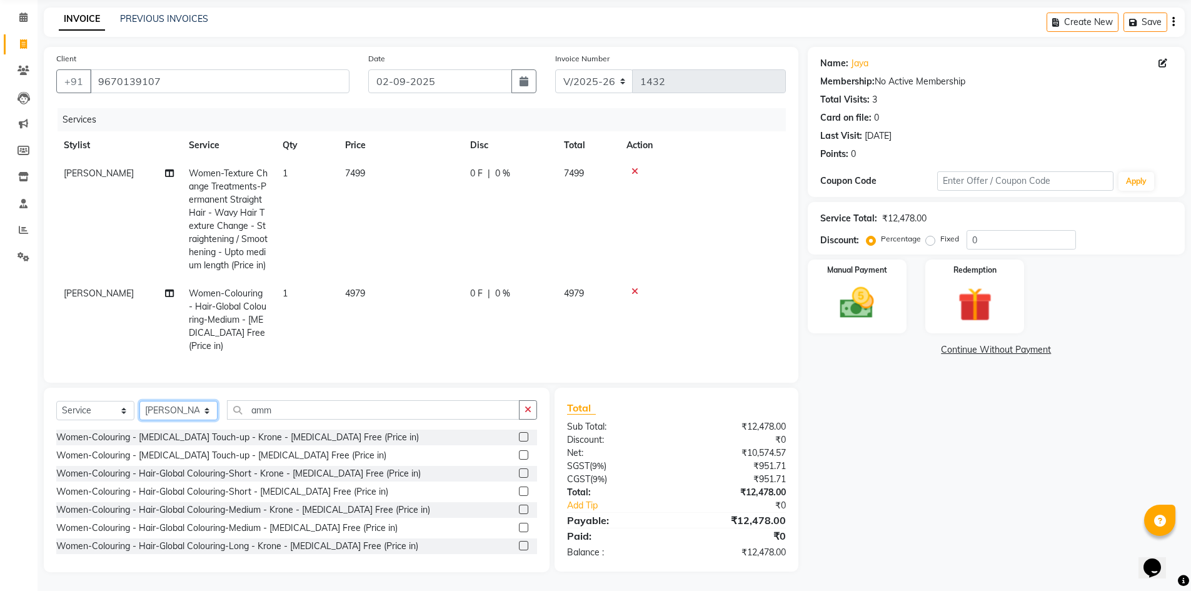
click at [206, 408] on select "Select Stylist [PERSON_NAME] [PERSON_NAME] Mo. [PERSON_NAME].[PERSON_NAME] [PER…" at bounding box center [178, 410] width 78 height 19
select select "58749"
click at [139, 401] on select "Select Stylist [PERSON_NAME] [PERSON_NAME] Mo. [PERSON_NAME].[PERSON_NAME] [PER…" at bounding box center [178, 410] width 78 height 19
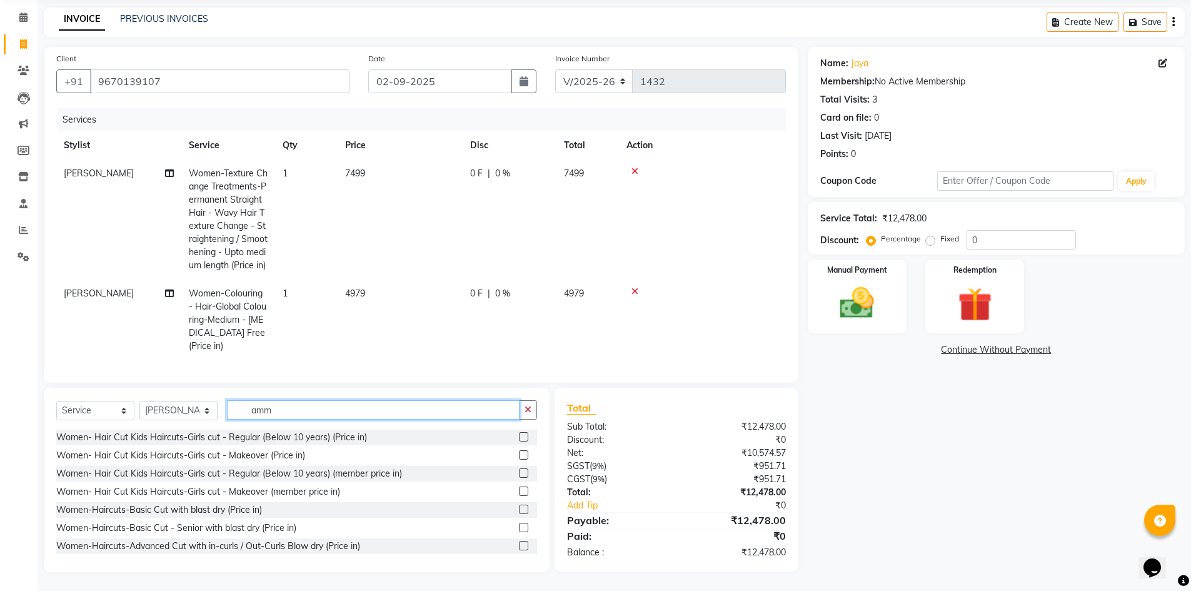
drag, startPoint x: 285, startPoint y: 408, endPoint x: 253, endPoint y: 399, distance: 33.7
click at [253, 399] on div "Select Service Product Membership Package Voucher Prepaid Gift Card Select Styl…" at bounding box center [297, 480] width 506 height 184
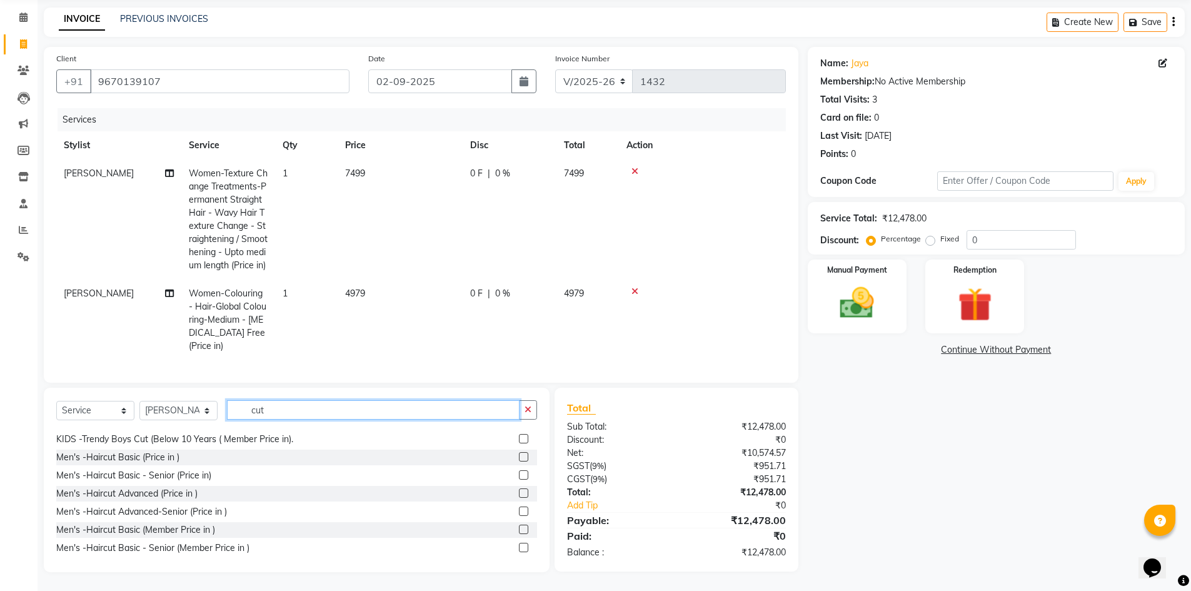
scroll to position [655, 0]
type input "cut"
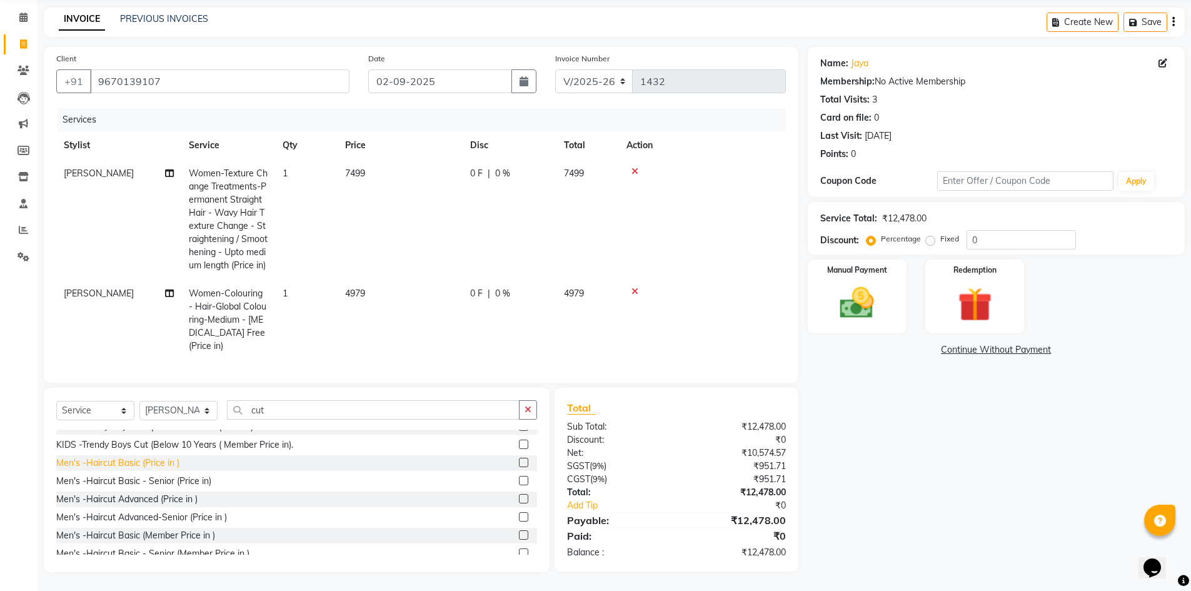
click at [159, 470] on div "Men's -Haircut Basic (Price in )" at bounding box center [117, 463] width 123 height 13
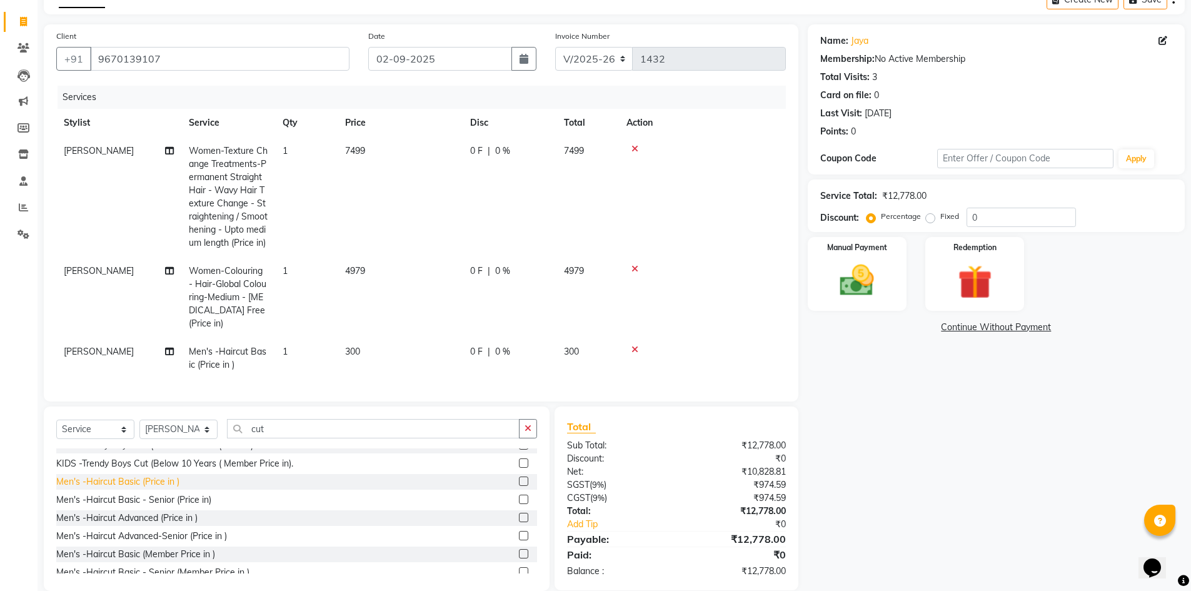
drag, startPoint x: 154, startPoint y: 512, endPoint x: 160, endPoint y: 508, distance: 6.8
click at [154, 488] on div "Men's -Haircut Basic (Price in )" at bounding box center [117, 481] width 123 height 13
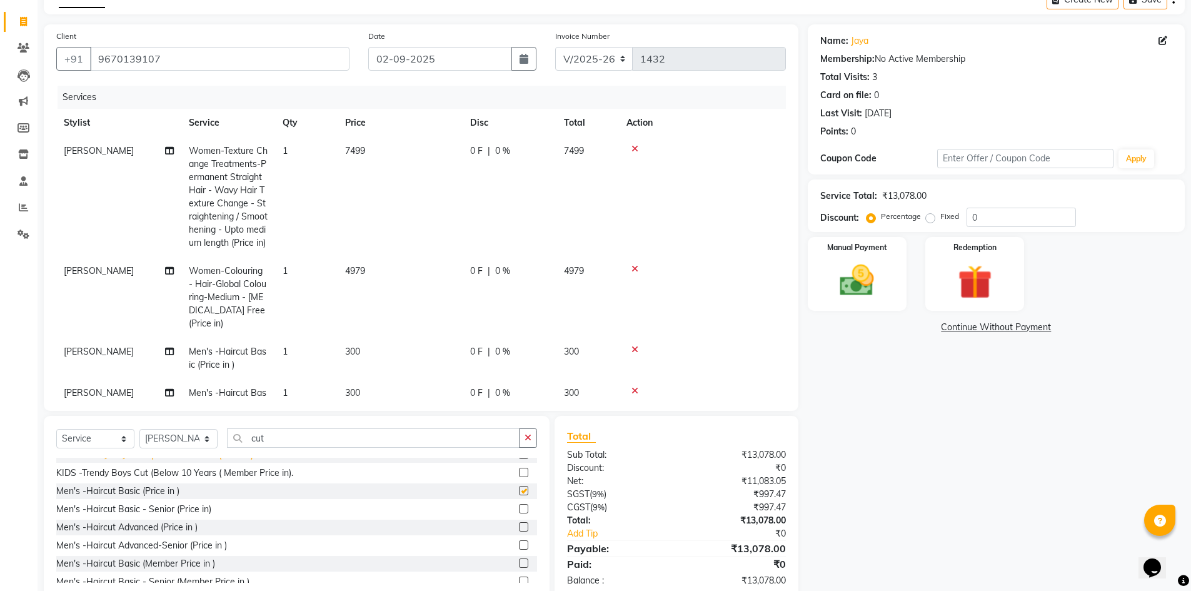
checkbox input "false"
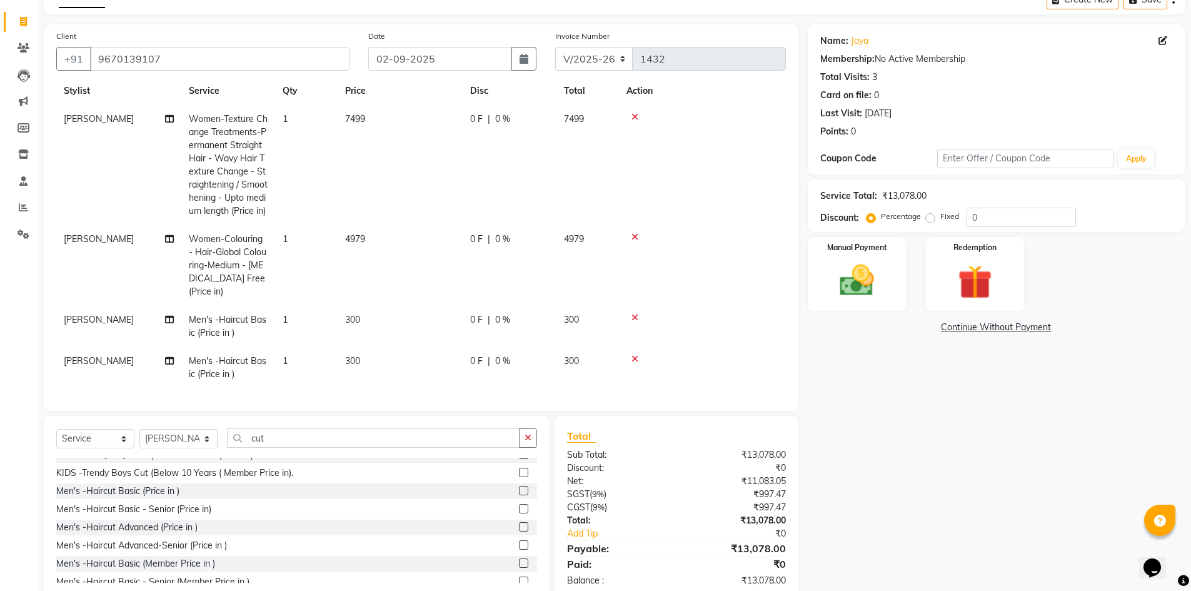
click at [941, 216] on label "Fixed" at bounding box center [950, 216] width 19 height 11
click at [929, 216] on input "Fixed" at bounding box center [933, 216] width 9 height 9
radio input "true"
drag, startPoint x: 1001, startPoint y: 215, endPoint x: 964, endPoint y: 214, distance: 36.9
click at [964, 214] on div "Percentage Fixed 0" at bounding box center [972, 217] width 207 height 19
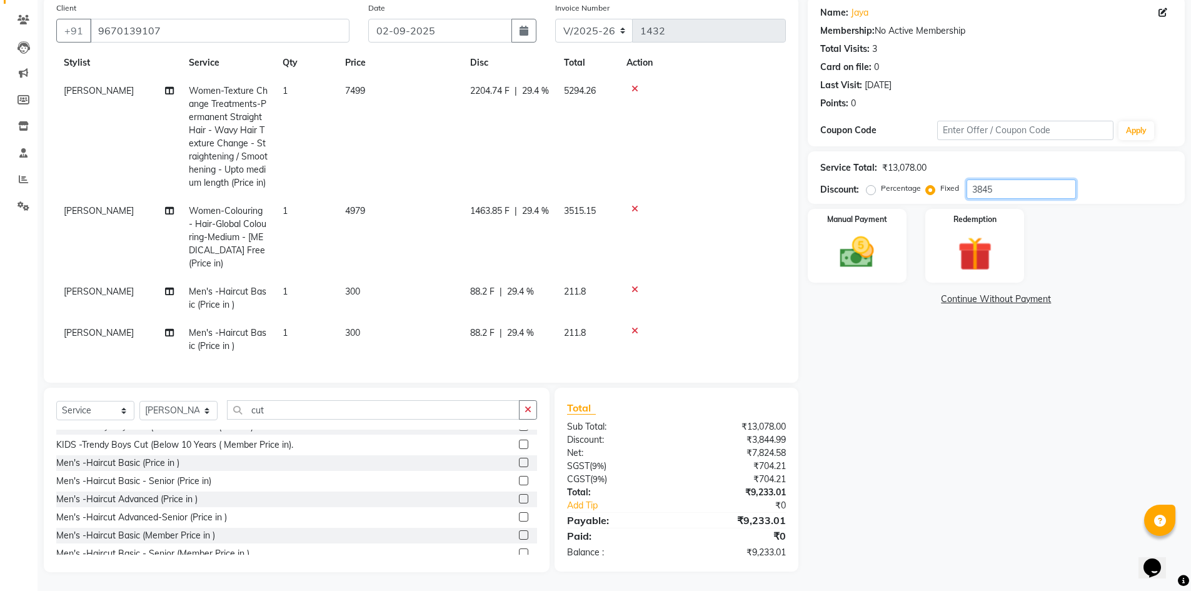
type input "3845"
click at [134, 320] on td "[PERSON_NAME]" at bounding box center [118, 339] width 125 height 41
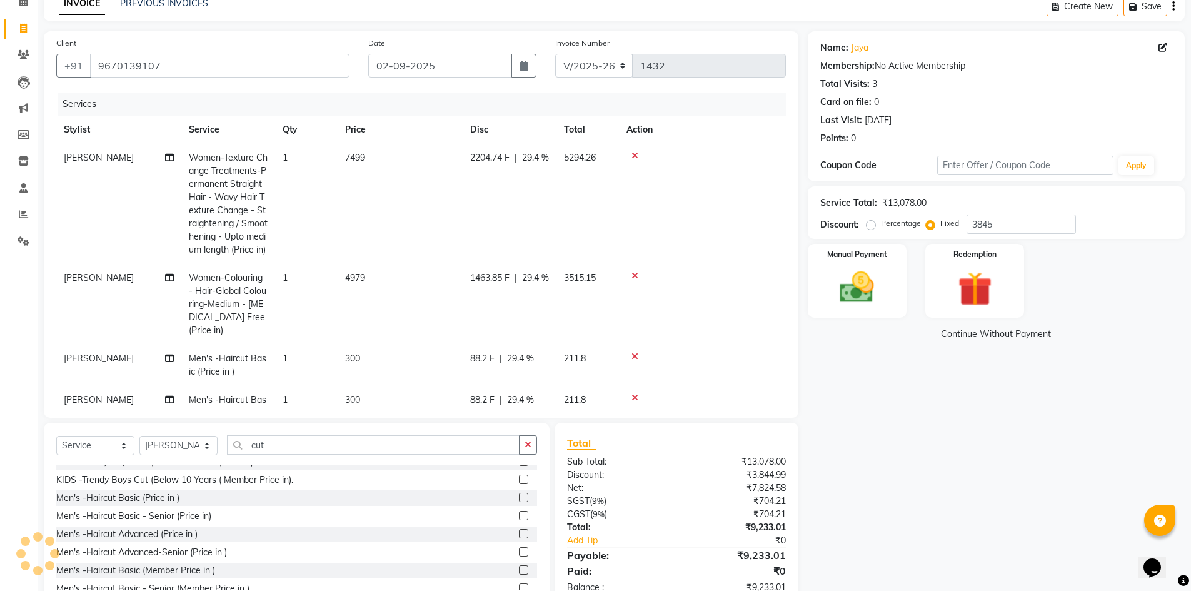
select select "58749"
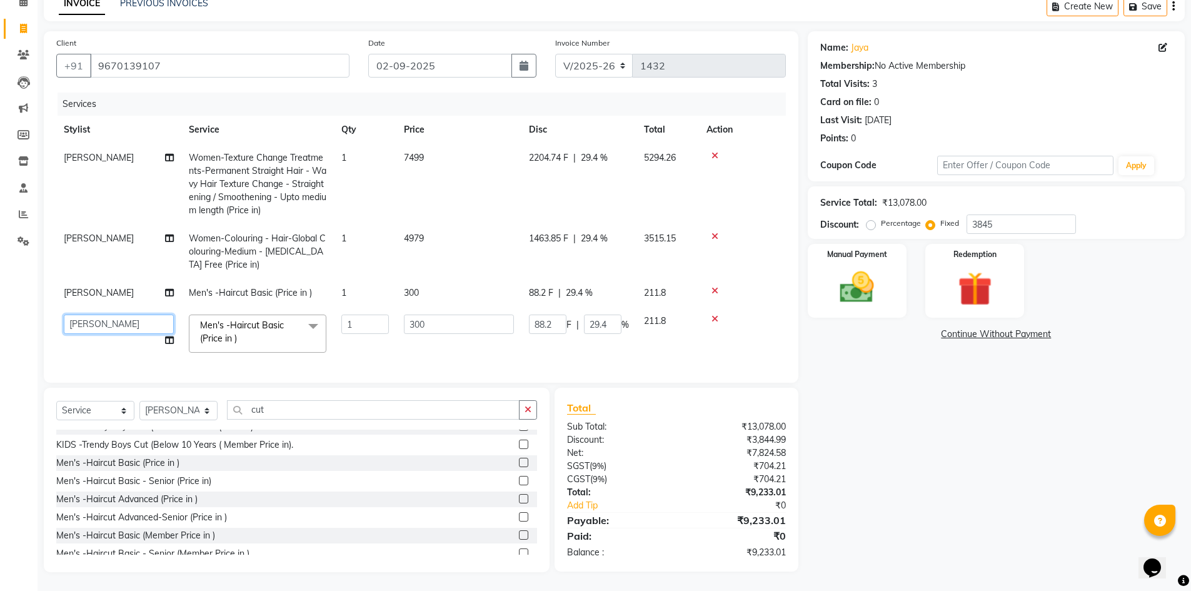
click at [136, 320] on select "[PERSON_NAME] [PERSON_NAME] Mo. [PERSON_NAME].[PERSON_NAME] [PERSON_NAME] Pooja…" at bounding box center [119, 324] width 110 height 19
select select "62974"
click at [846, 270] on img at bounding box center [858, 287] width 58 height 41
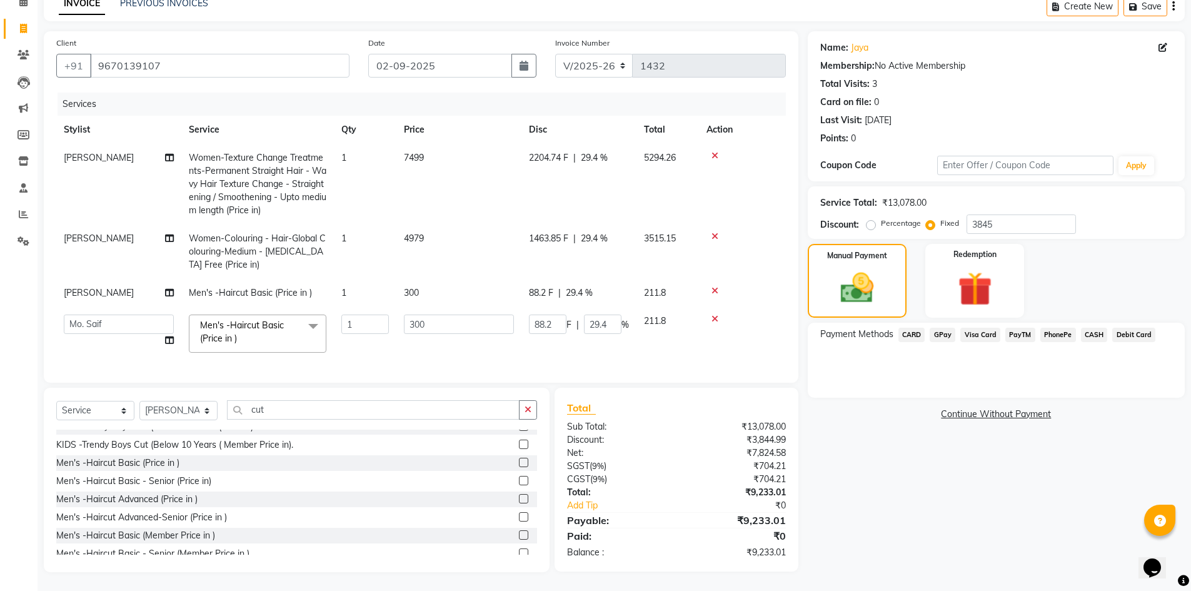
click at [948, 335] on span "GPay" at bounding box center [943, 335] width 26 height 14
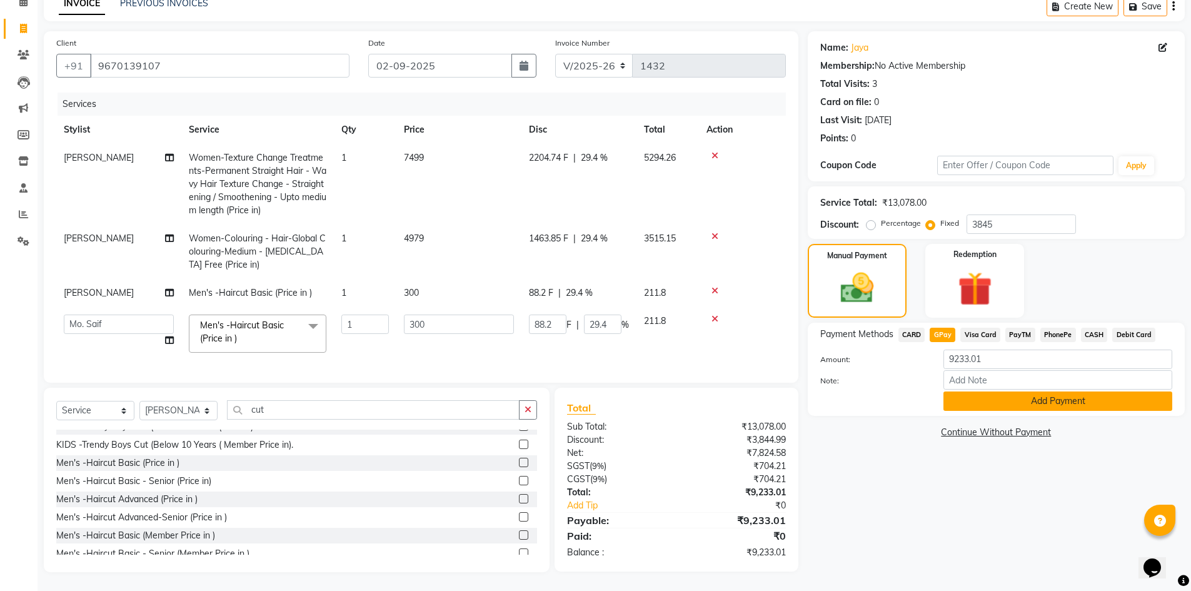
click at [1019, 399] on button "Add Payment" at bounding box center [1058, 401] width 229 height 19
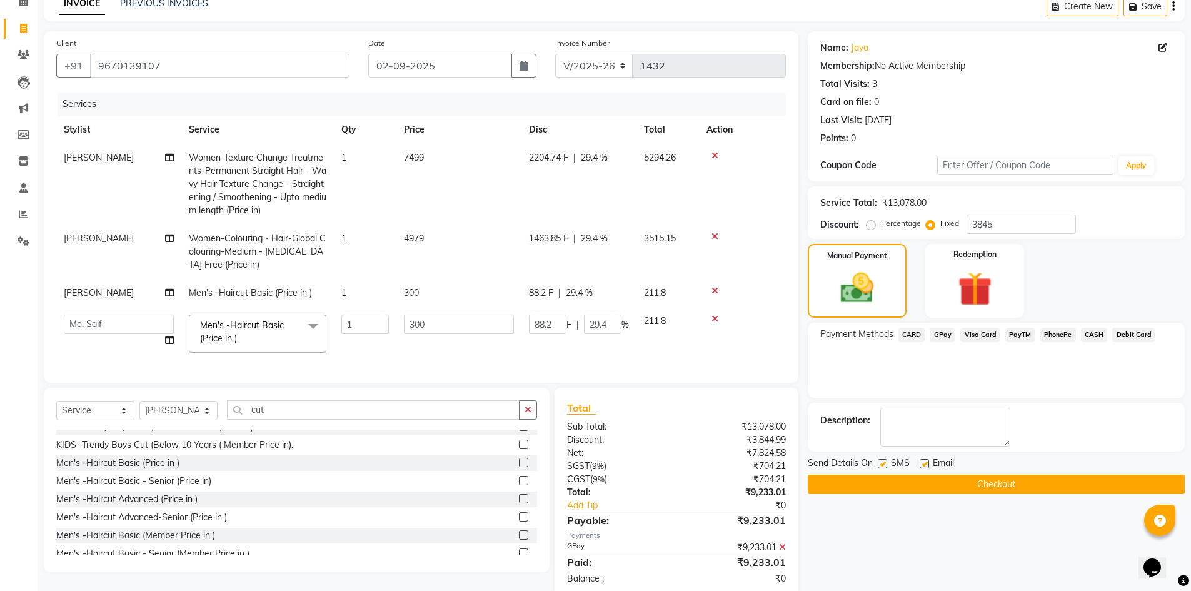
drag, startPoint x: 924, startPoint y: 463, endPoint x: 922, endPoint y: 479, distance: 16.5
click at [924, 465] on label at bounding box center [924, 463] width 9 height 9
click at [924, 465] on input "checkbox" at bounding box center [924, 464] width 8 height 8
checkbox input "false"
click at [922, 484] on button "Checkout" at bounding box center [996, 484] width 377 height 19
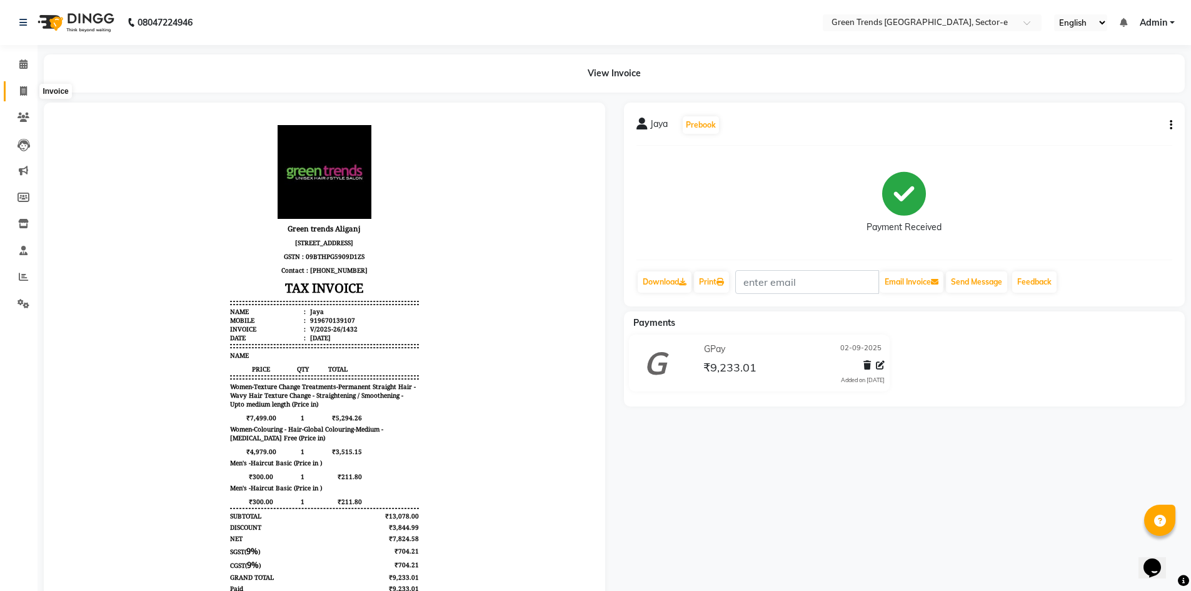
click at [18, 93] on span at bounding box center [24, 91] width 22 height 14
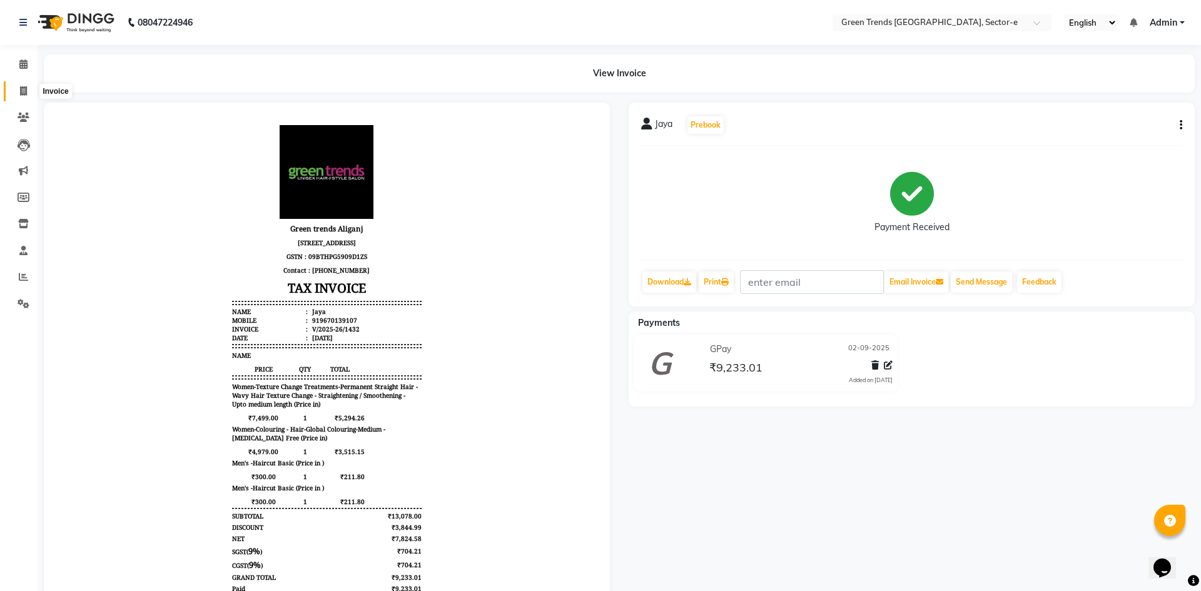
select select "7023"
select select "service"
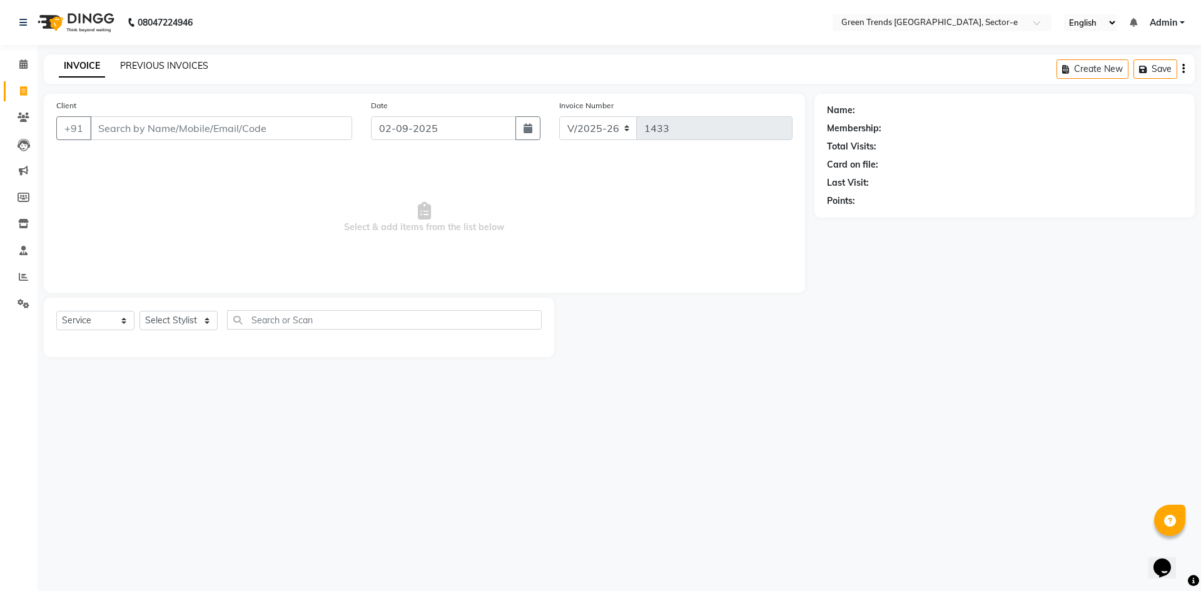
click at [164, 65] on link "PREVIOUS INVOICES" at bounding box center [164, 65] width 88 height 11
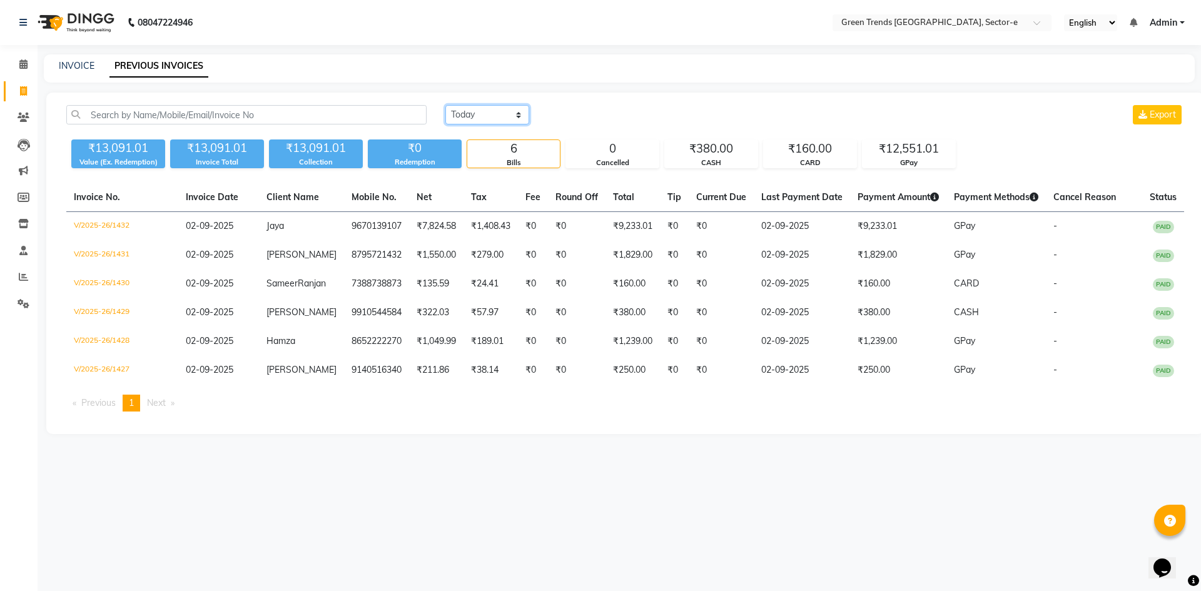
click at [520, 114] on select "[DATE] [DATE] Custom Range" at bounding box center [487, 114] width 84 height 19
select select "range"
click at [445, 105] on select "[DATE] [DATE] Custom Range" at bounding box center [487, 114] width 84 height 19
click at [572, 119] on input "02-09-2025" at bounding box center [589, 115] width 88 height 18
select select "9"
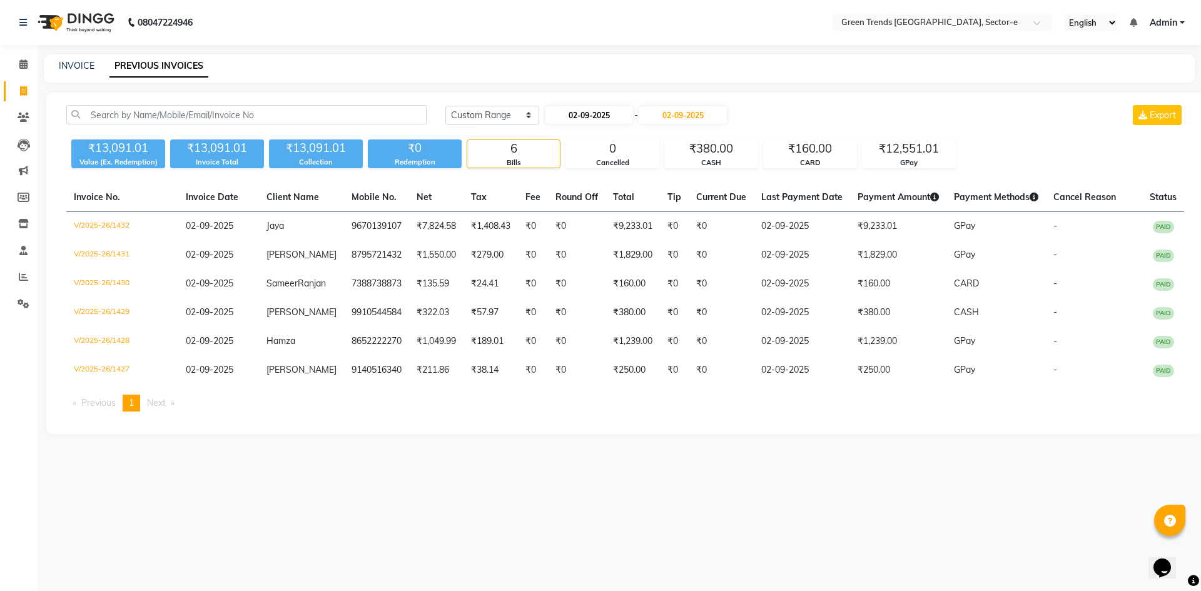
select select "2025"
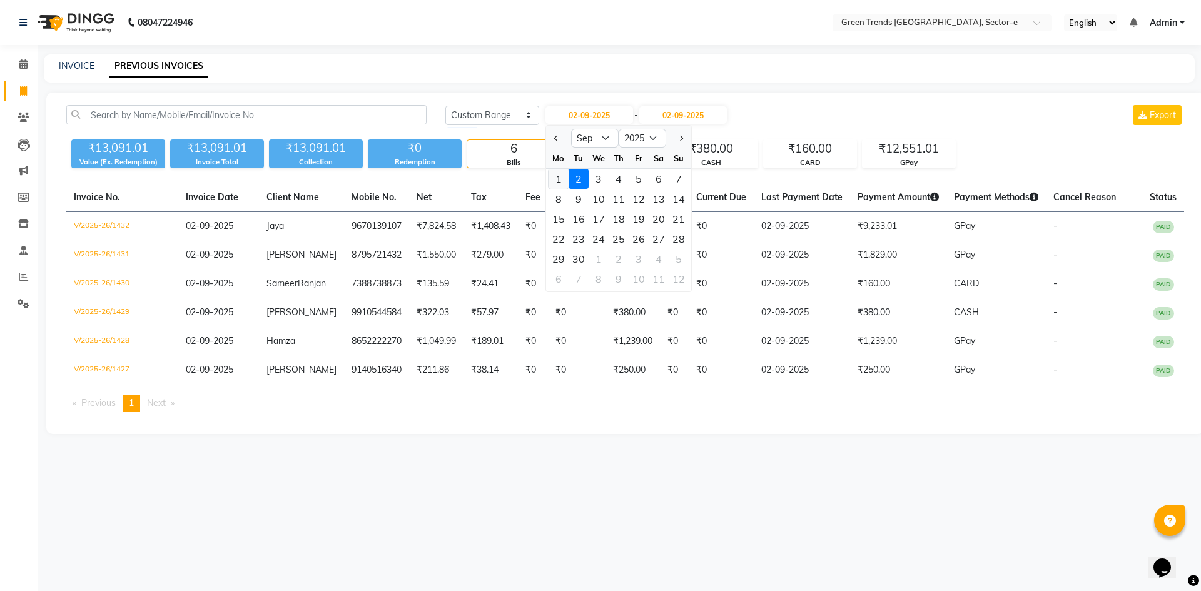
click at [557, 173] on div "1" at bounding box center [558, 179] width 20 height 20
type input "[DATE]"
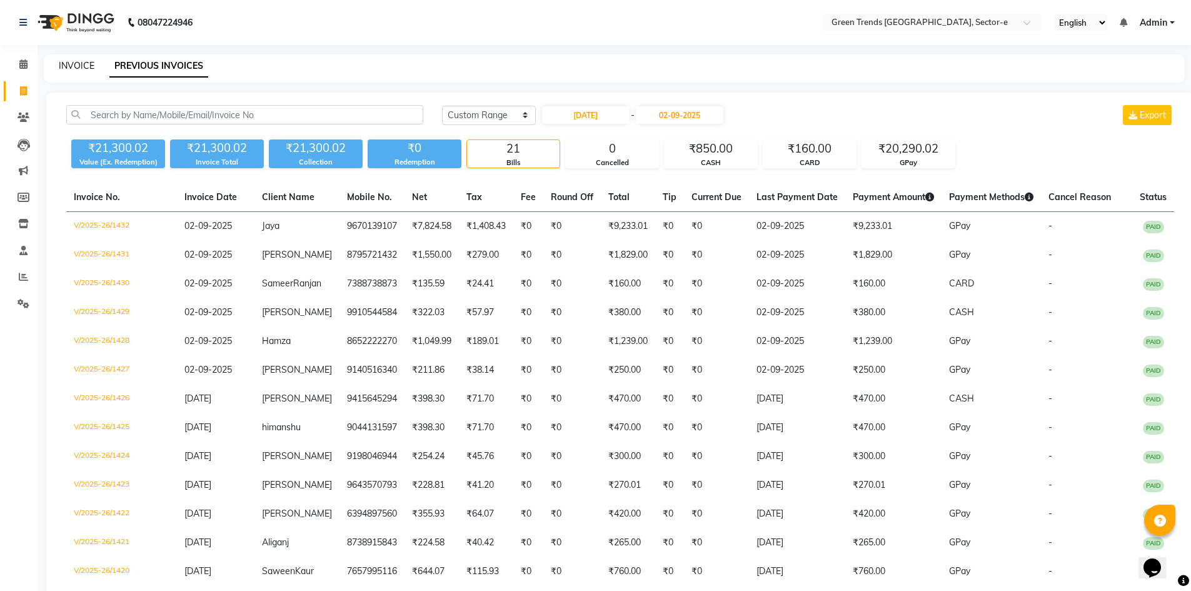
click at [74, 64] on link "INVOICE" at bounding box center [77, 65] width 36 height 11
select select "service"
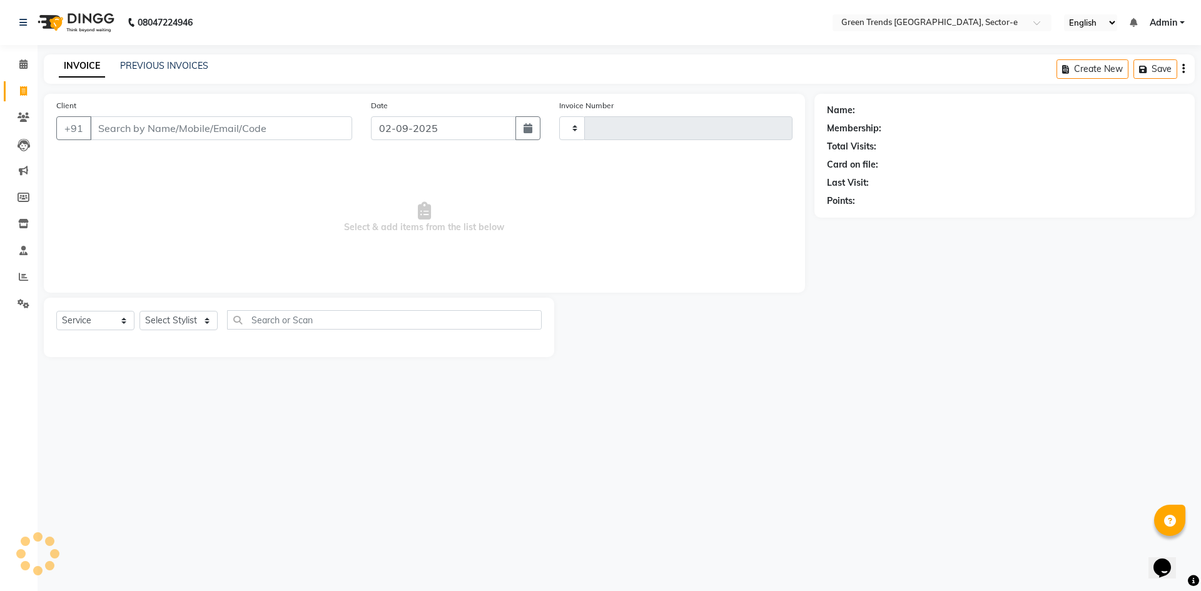
type input "1433"
select select "7023"
click at [145, 66] on link "PREVIOUS INVOICES" at bounding box center [164, 65] width 88 height 11
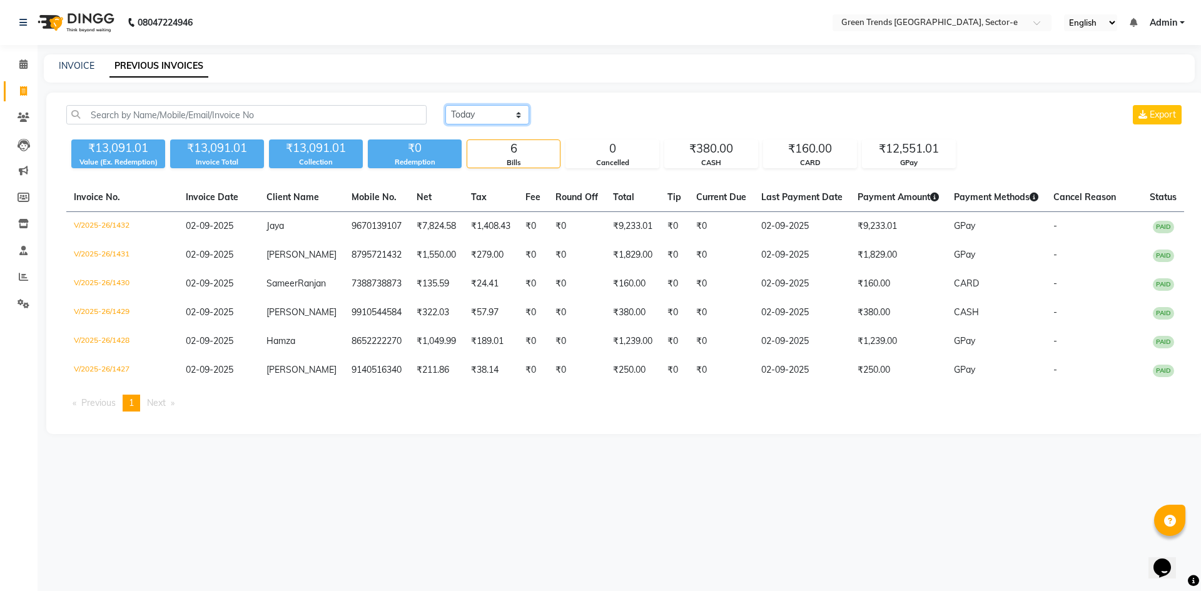
click at [515, 112] on select "[DATE] [DATE] Custom Range" at bounding box center [487, 114] width 84 height 19
select select "range"
click at [445, 105] on select "[DATE] [DATE] Custom Range" at bounding box center [487, 114] width 84 height 19
click at [574, 122] on input "02-09-2025" at bounding box center [589, 115] width 88 height 18
select select "9"
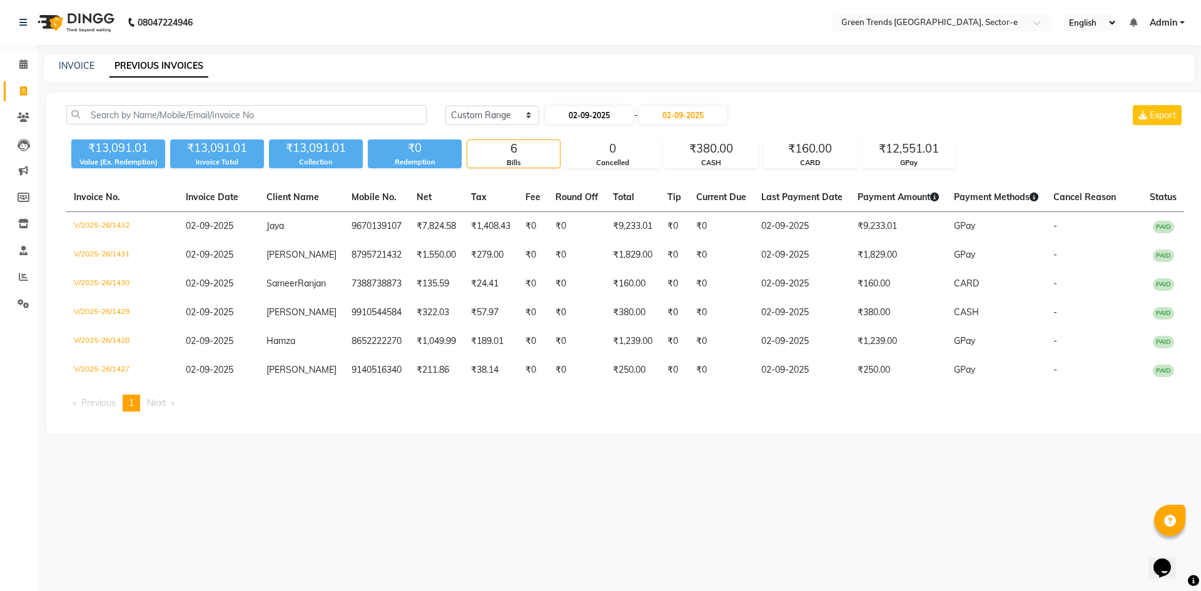
select select "2025"
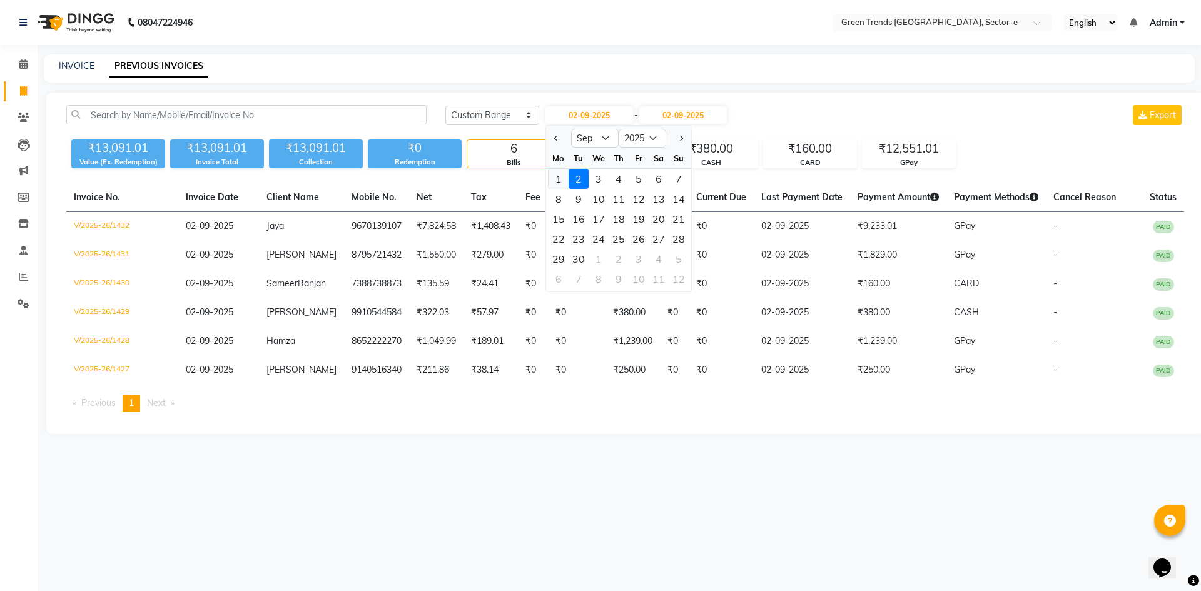
click at [556, 181] on div "1" at bounding box center [558, 179] width 20 height 20
type input "[DATE]"
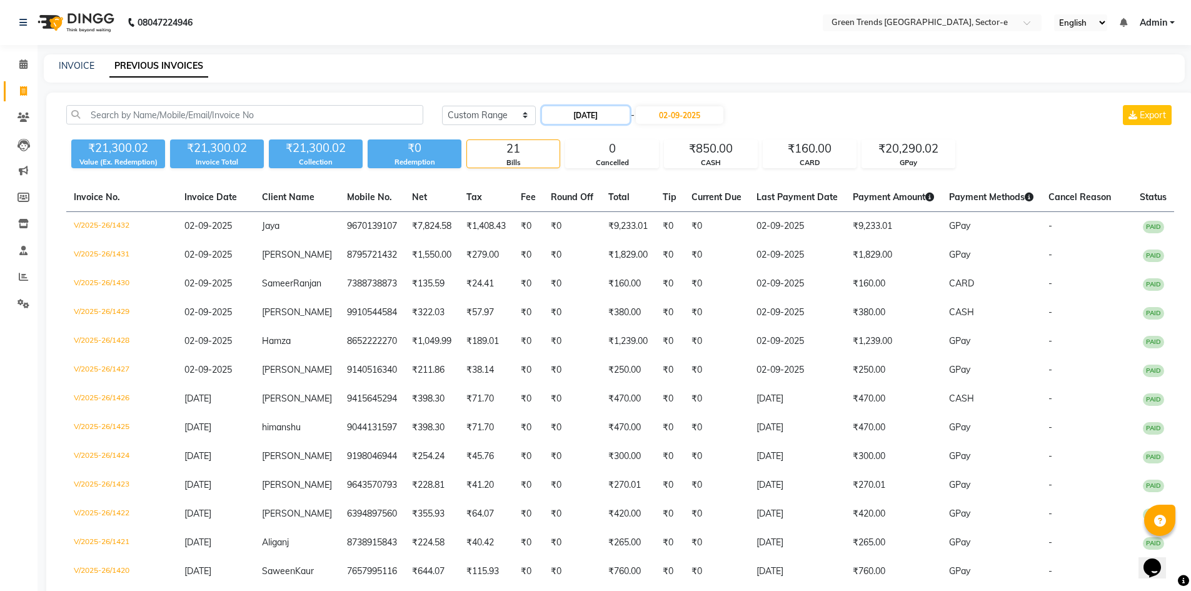
click at [561, 116] on input "[DATE]" at bounding box center [586, 115] width 88 height 18
select select "9"
select select "2025"
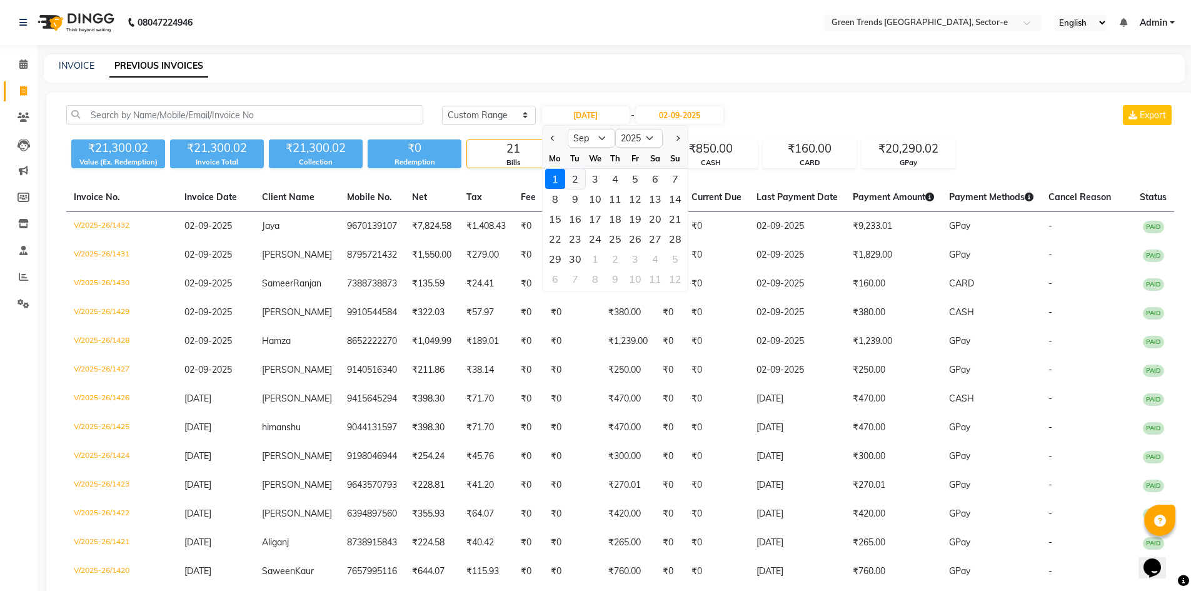
click at [570, 179] on div "2" at bounding box center [575, 179] width 20 height 20
type input "02-09-2025"
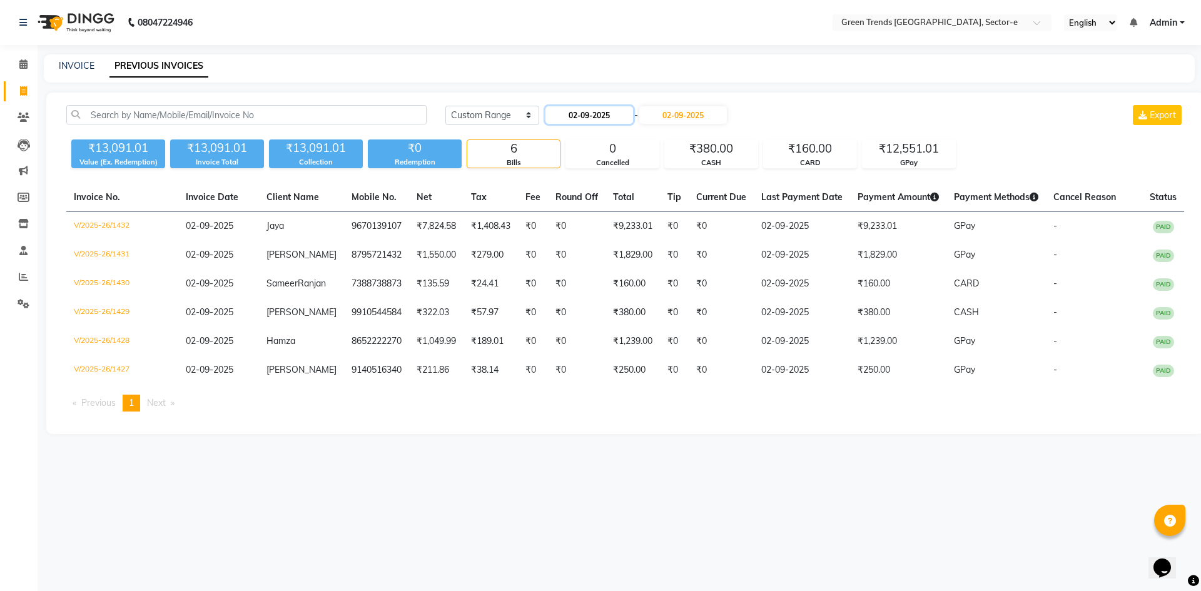
click at [573, 121] on input "02-09-2025" at bounding box center [589, 115] width 88 height 18
select select "9"
select select "2025"
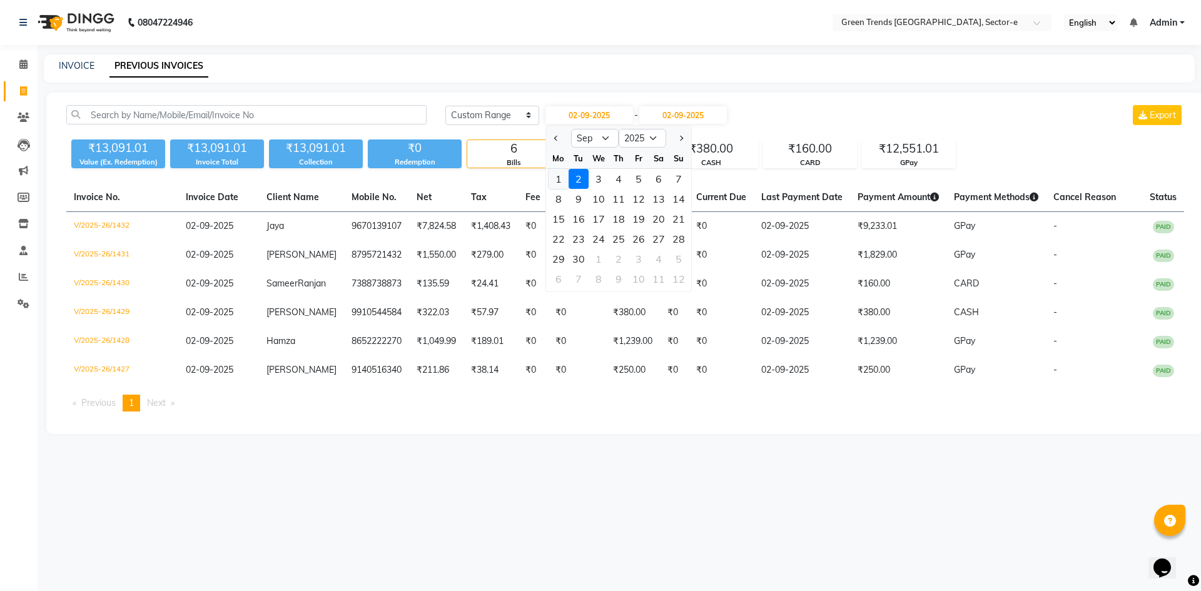
click at [559, 177] on div "1" at bounding box center [558, 179] width 20 height 20
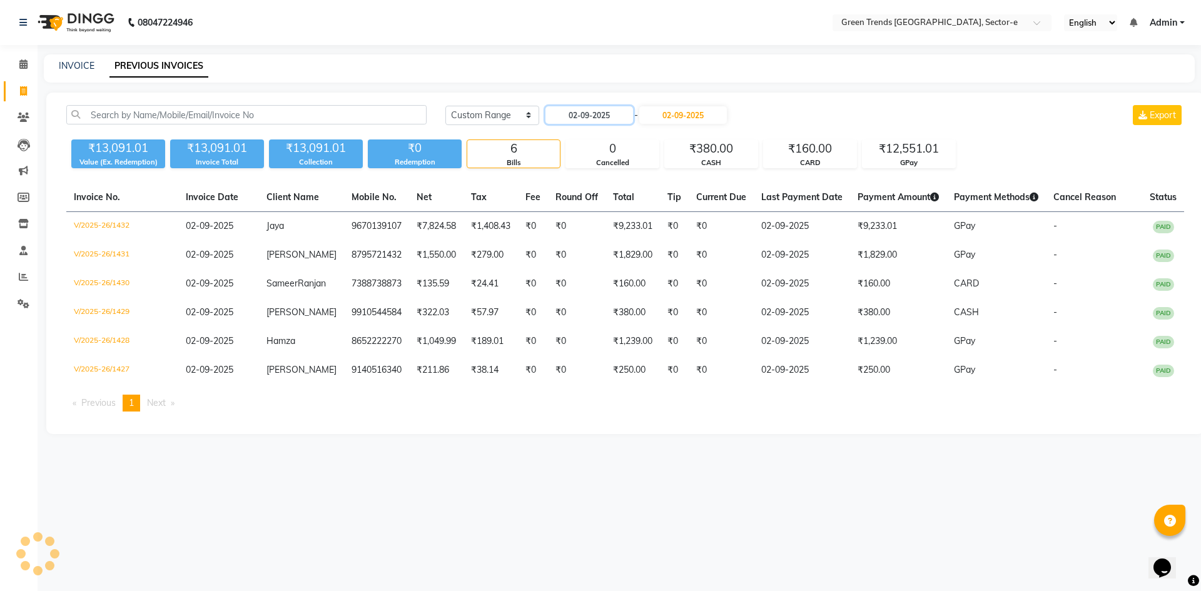
type input "[DATE]"
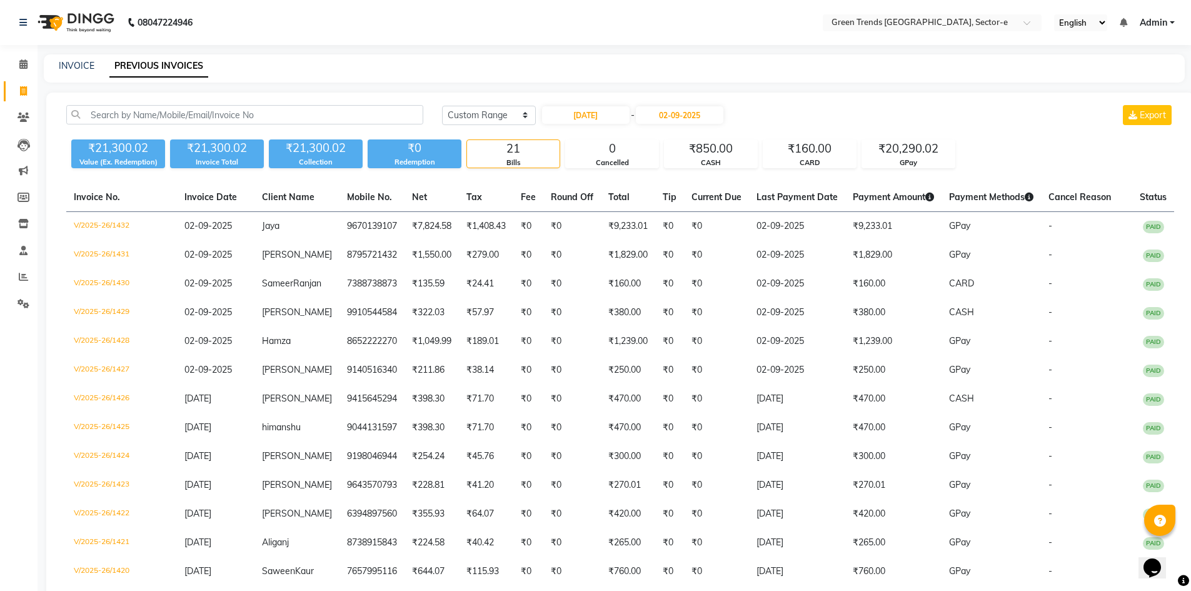
click at [79, 71] on div "INVOICE" at bounding box center [77, 65] width 36 height 13
click at [83, 67] on link "INVOICE" at bounding box center [77, 65] width 36 height 11
select select "service"
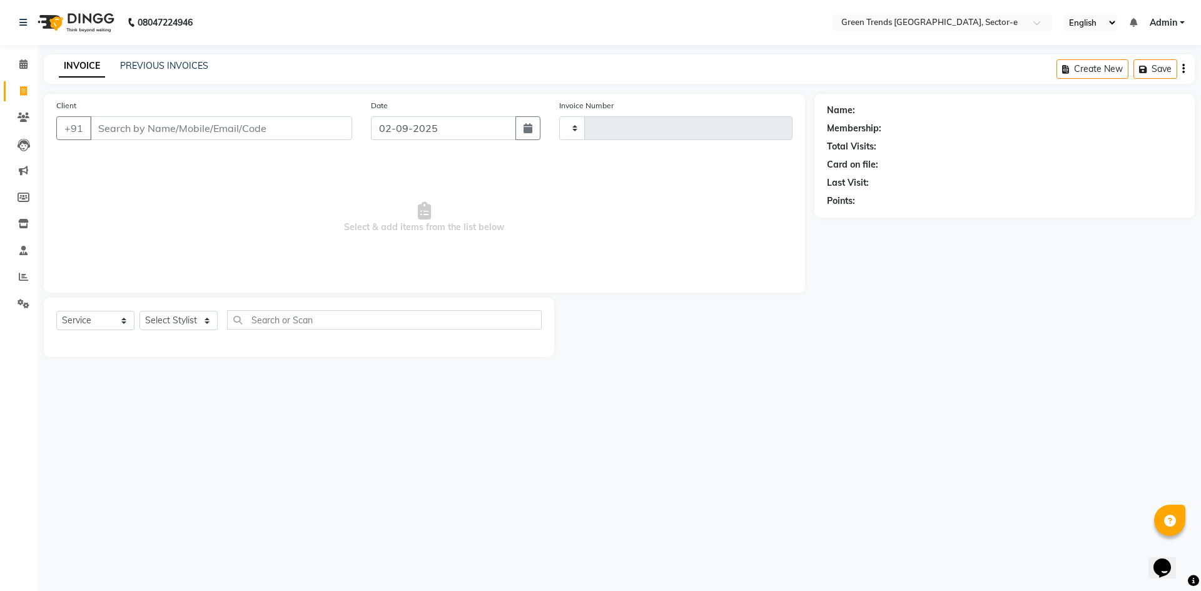
type input "1433"
select select "7023"
click at [138, 63] on link "PREVIOUS INVOICES" at bounding box center [164, 65] width 88 height 11
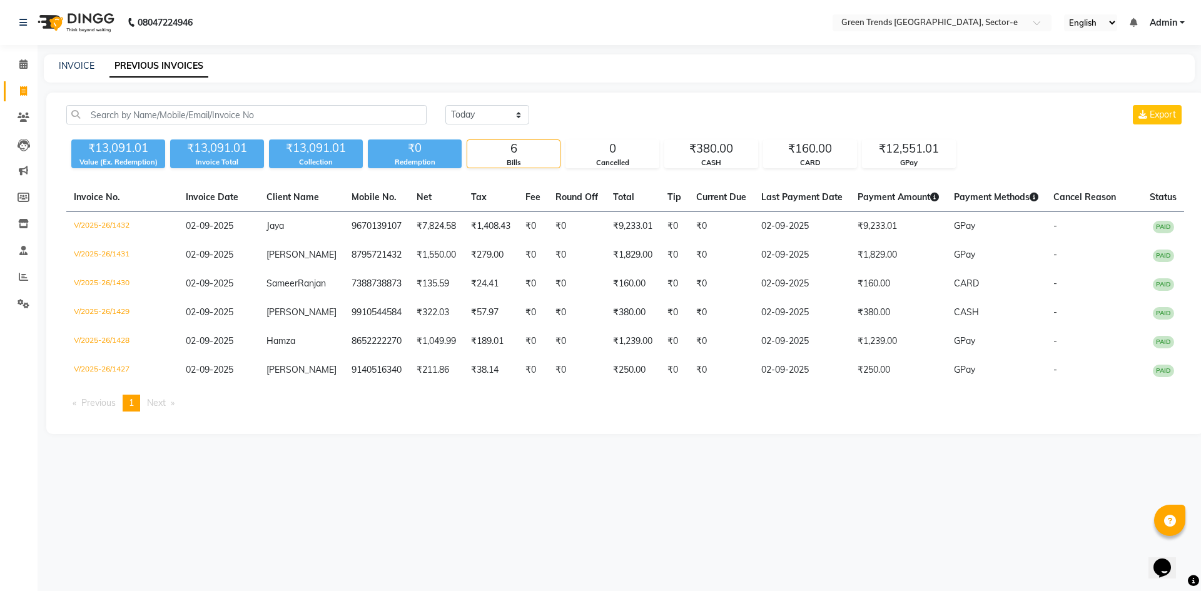
click at [1180, 23] on link "Admin" at bounding box center [1167, 22] width 35 height 13
click at [1122, 88] on link "Sign out" at bounding box center [1120, 85] width 114 height 19
